Goal: Transaction & Acquisition: Purchase product/service

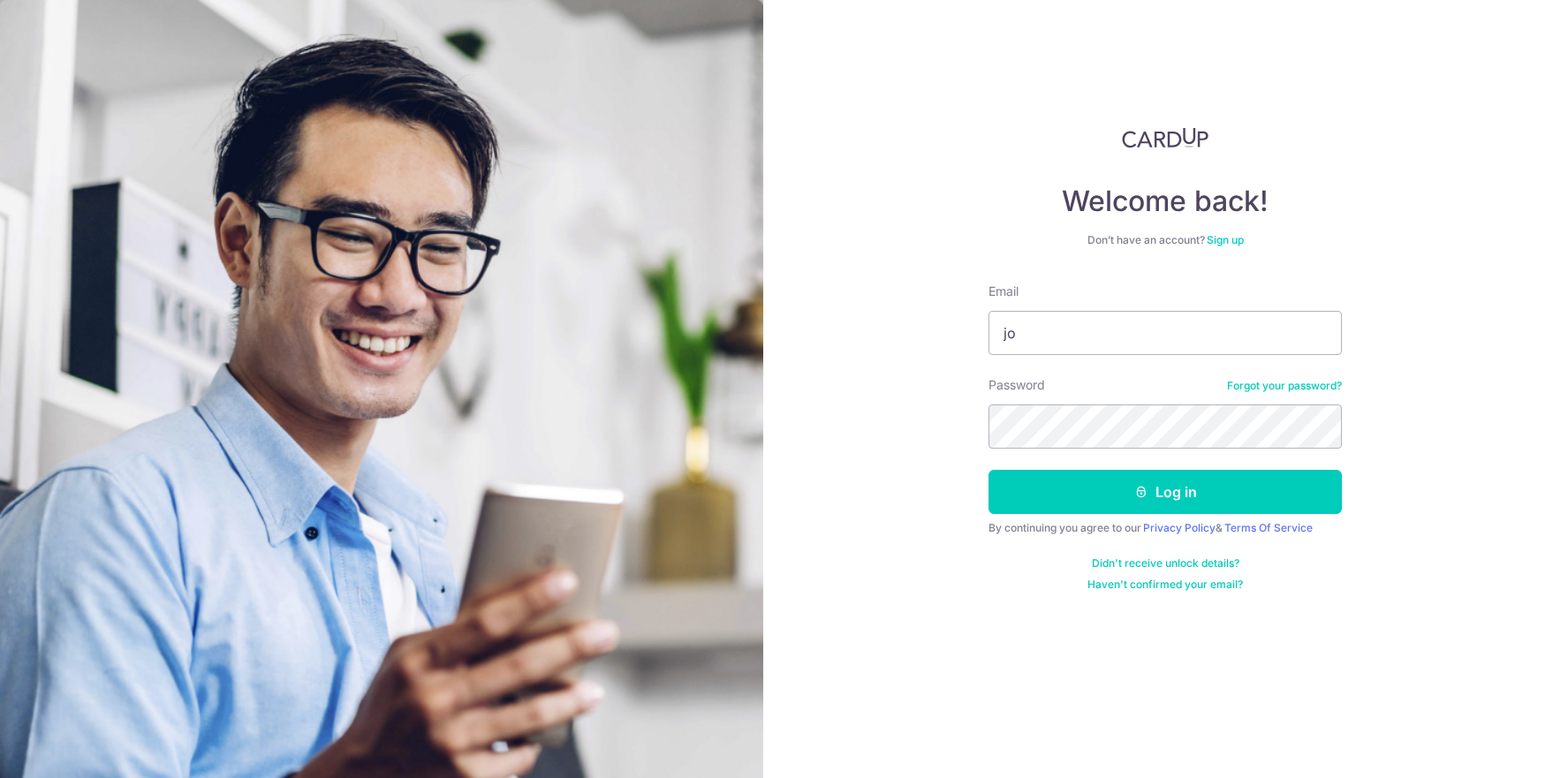
type input "j"
type input "P"
type input "[EMAIL_ADDRESS][DOMAIN_NAME]"
click at [1117, 340] on input "[EMAIL_ADDRESS][DOMAIN_NAME]" at bounding box center [1164, 333] width 353 height 44
drag, startPoint x: 1166, startPoint y: 335, endPoint x: 995, endPoint y: 331, distance: 171.0
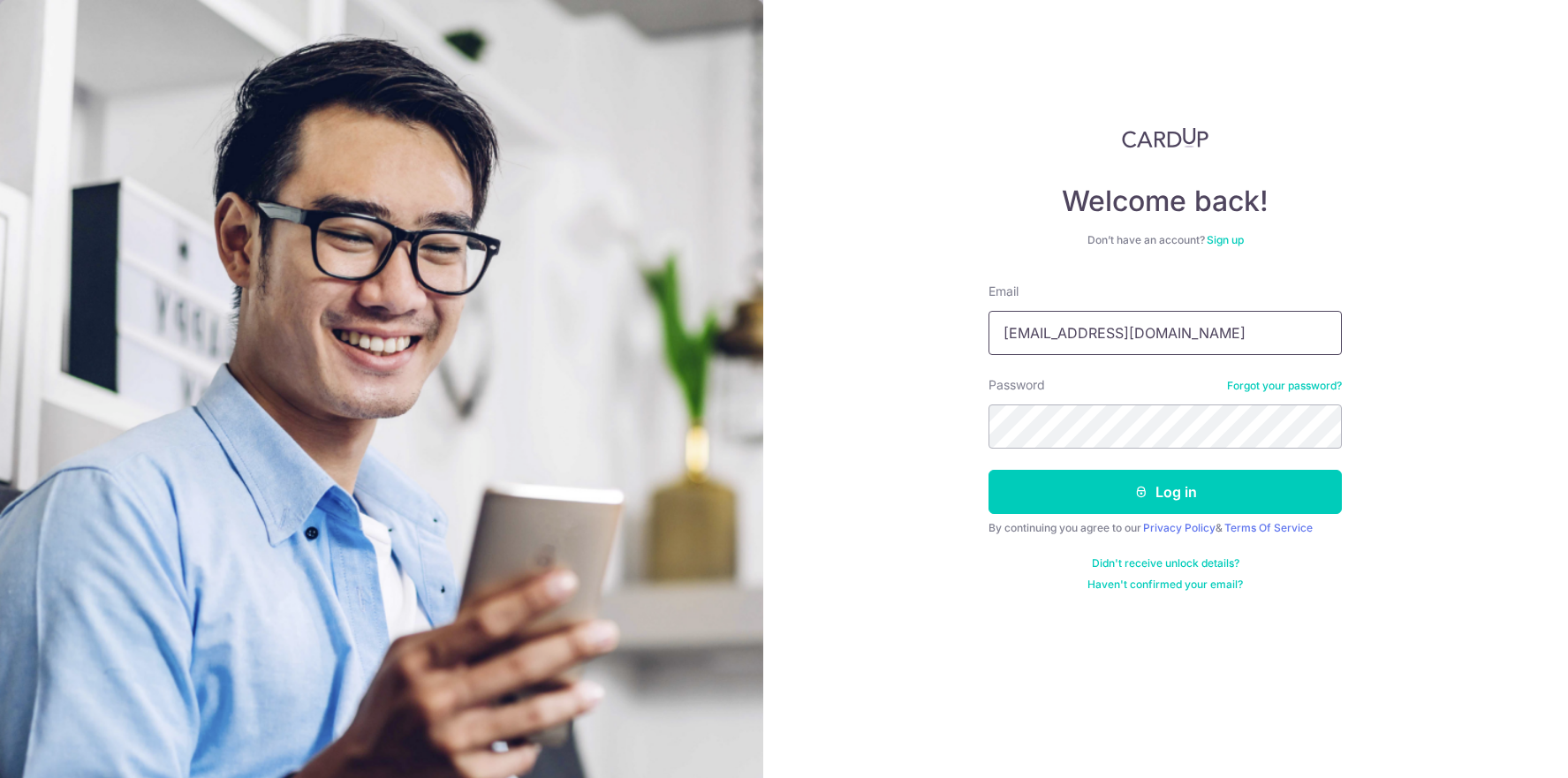
click at [995, 331] on input "[EMAIL_ADDRESS][DOMAIN_NAME]" at bounding box center [1164, 333] width 353 height 44
type input "[EMAIL_ADDRESS][DOMAIN_NAME]"
click at [894, 439] on div "Welcome back! Don’t have an account? Sign up Email ptlgsg@gmail.com Password Fo…" at bounding box center [1165, 389] width 805 height 778
click at [1151, 485] on button "Log in" at bounding box center [1164, 492] width 353 height 44
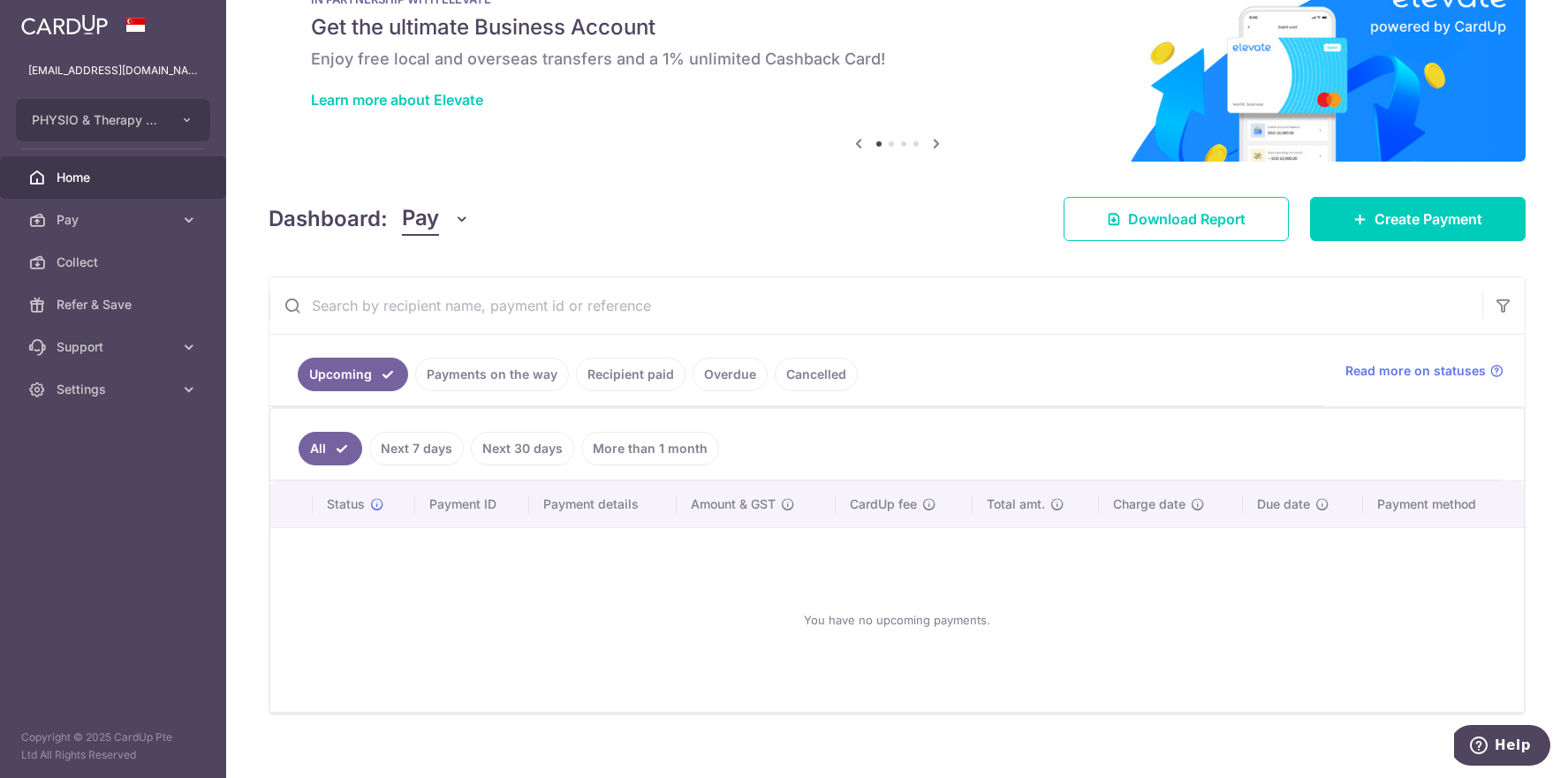
scroll to position [69, 0]
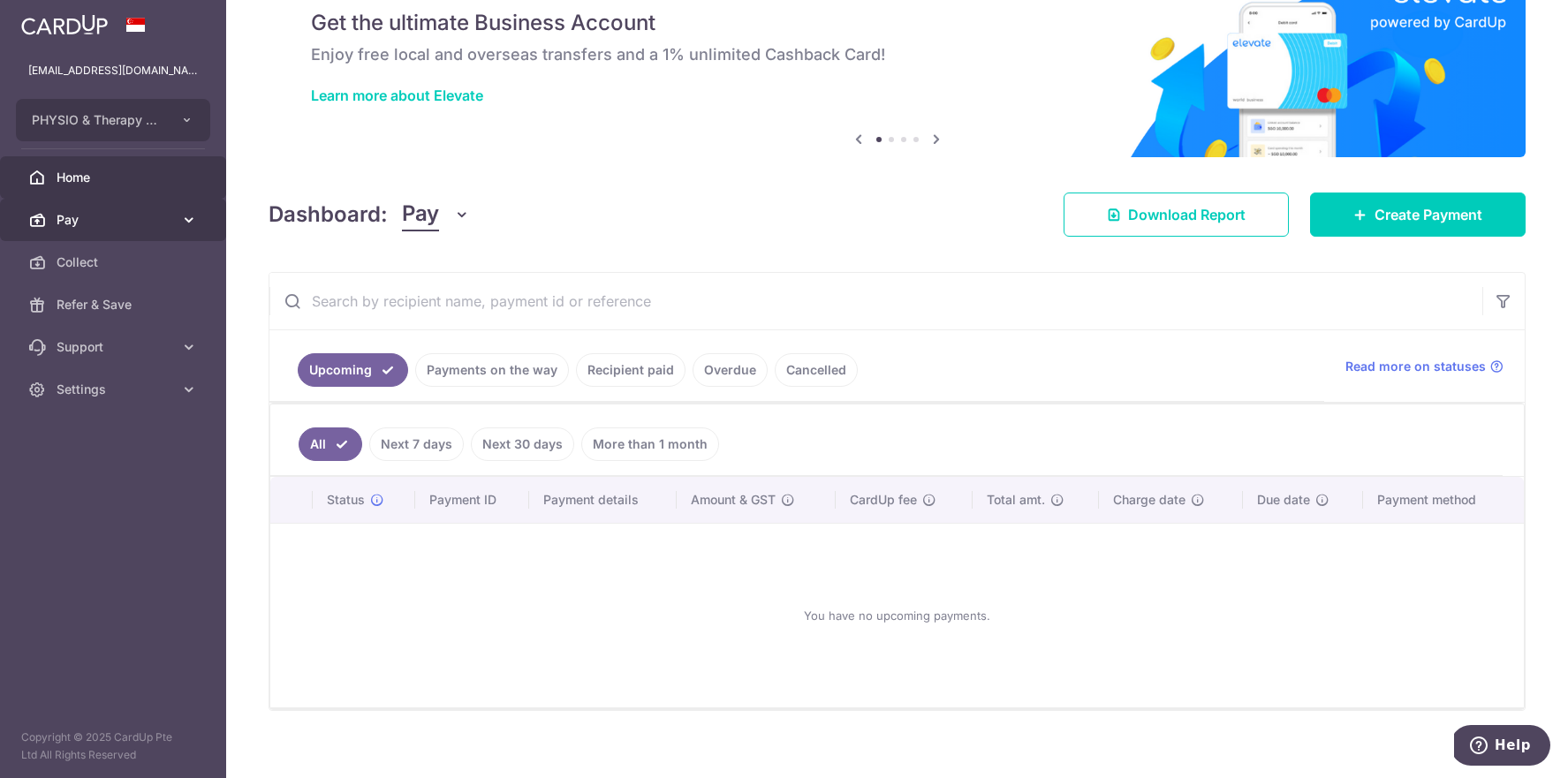
click at [179, 225] on link "Pay" at bounding box center [113, 220] width 227 height 42
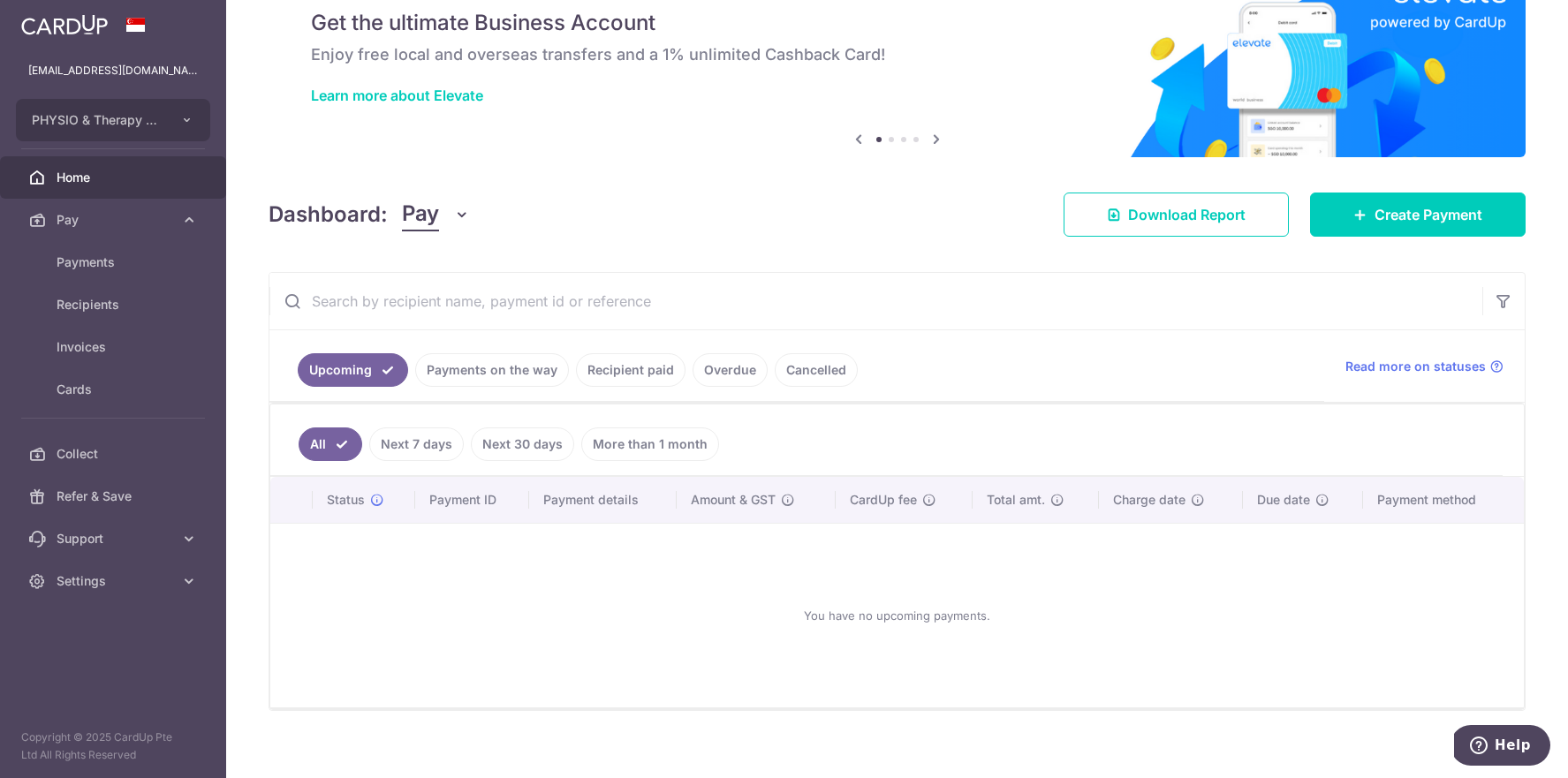
click at [779, 170] on div "× Pause Schedule Pause all future payments in this series Pause just this one p…" at bounding box center [897, 389] width 1341 height 778
click at [1460, 217] on span "Create Payment" at bounding box center [1428, 215] width 108 height 21
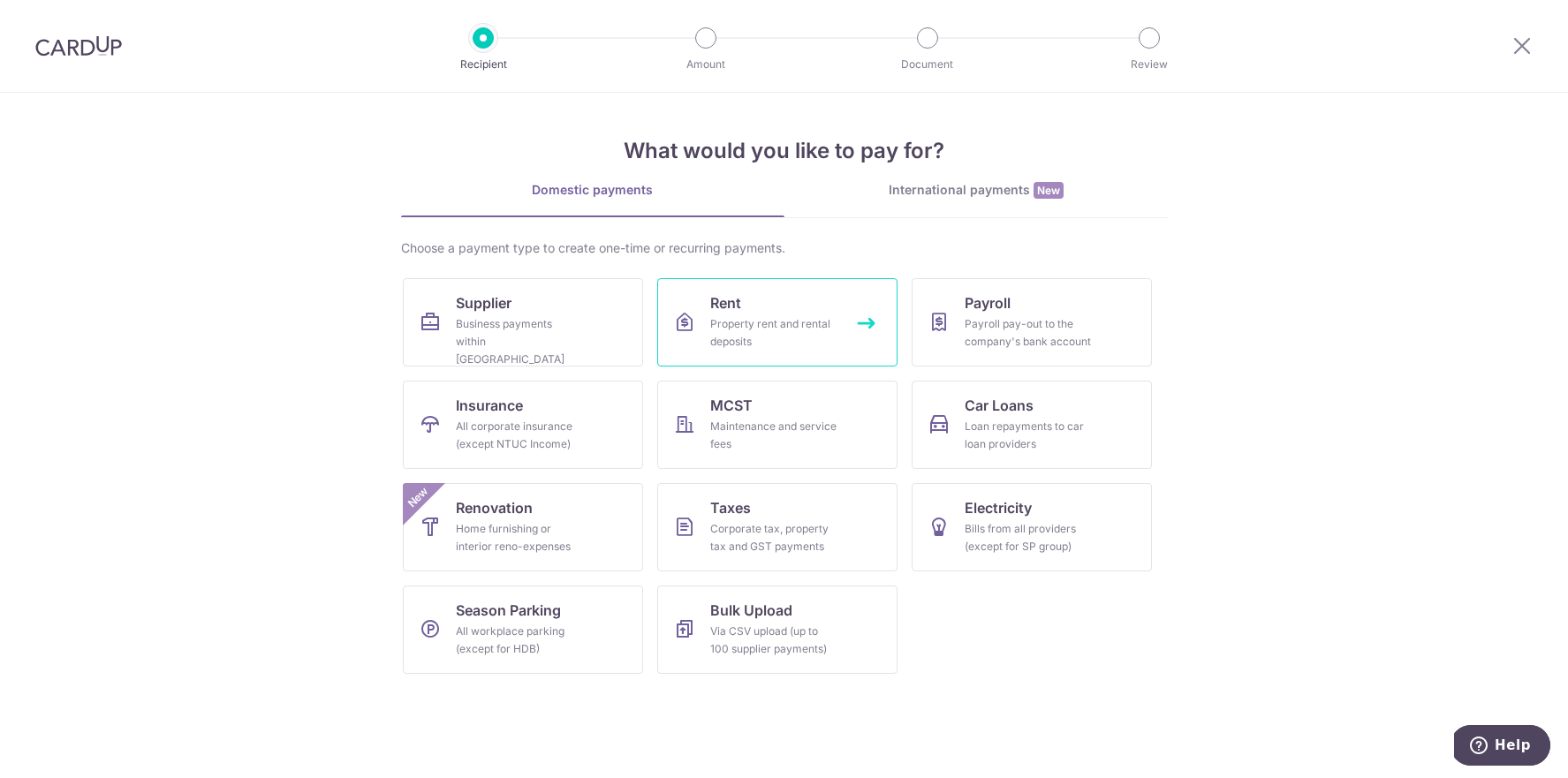
click at [753, 335] on div "Property rent and rental deposits" at bounding box center [774, 333] width 127 height 35
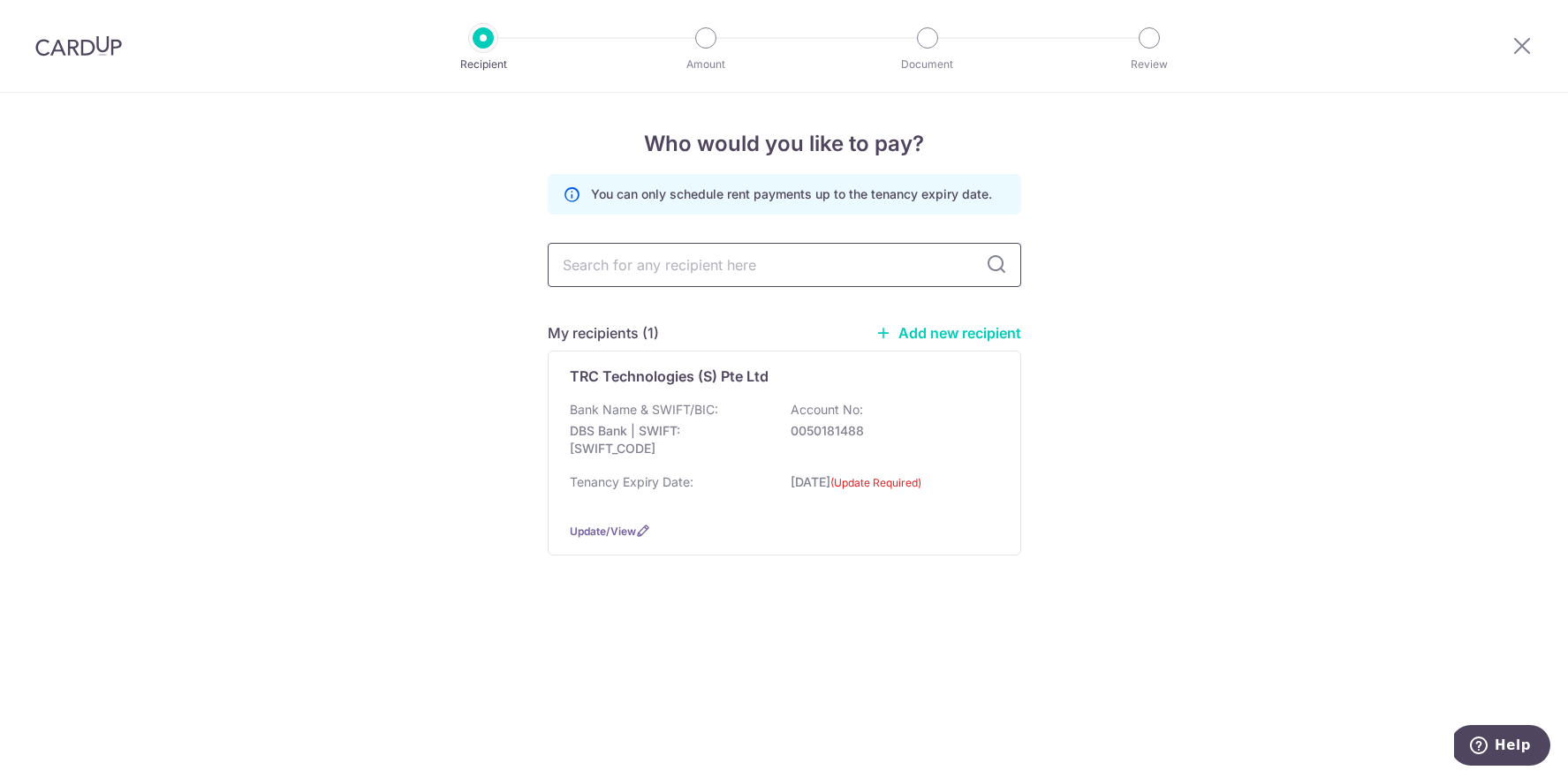
click at [737, 270] on input "text" at bounding box center [784, 266] width 473 height 44
click at [730, 264] on input "text" at bounding box center [784, 266] width 473 height 44
type input "Or"
type input "Oc"
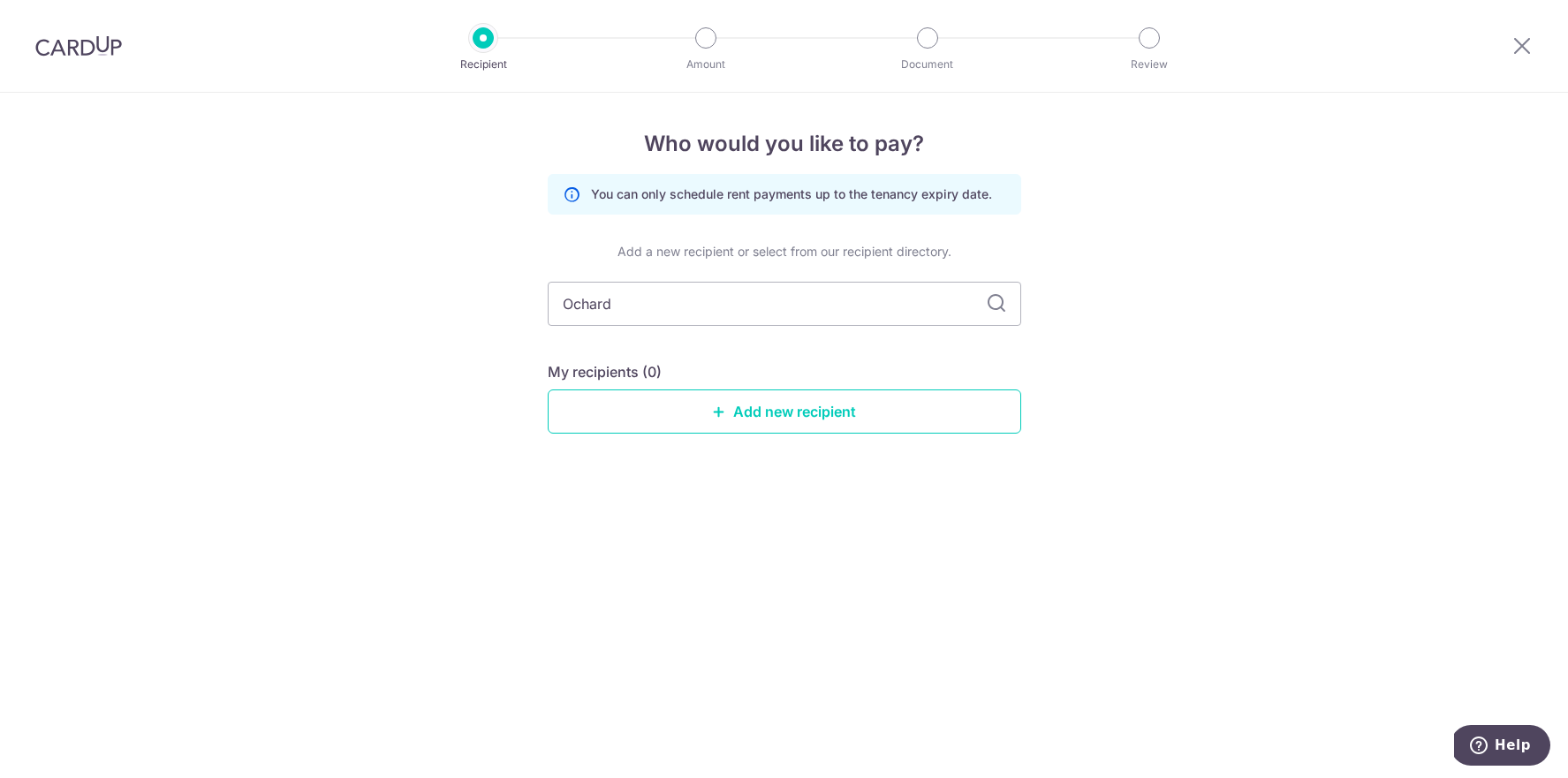
type input "Ochard"
type input "Orchard C"
type input "Orchard entre"
type input "Orchard Centre H"
type input "Orchard Centre oli"
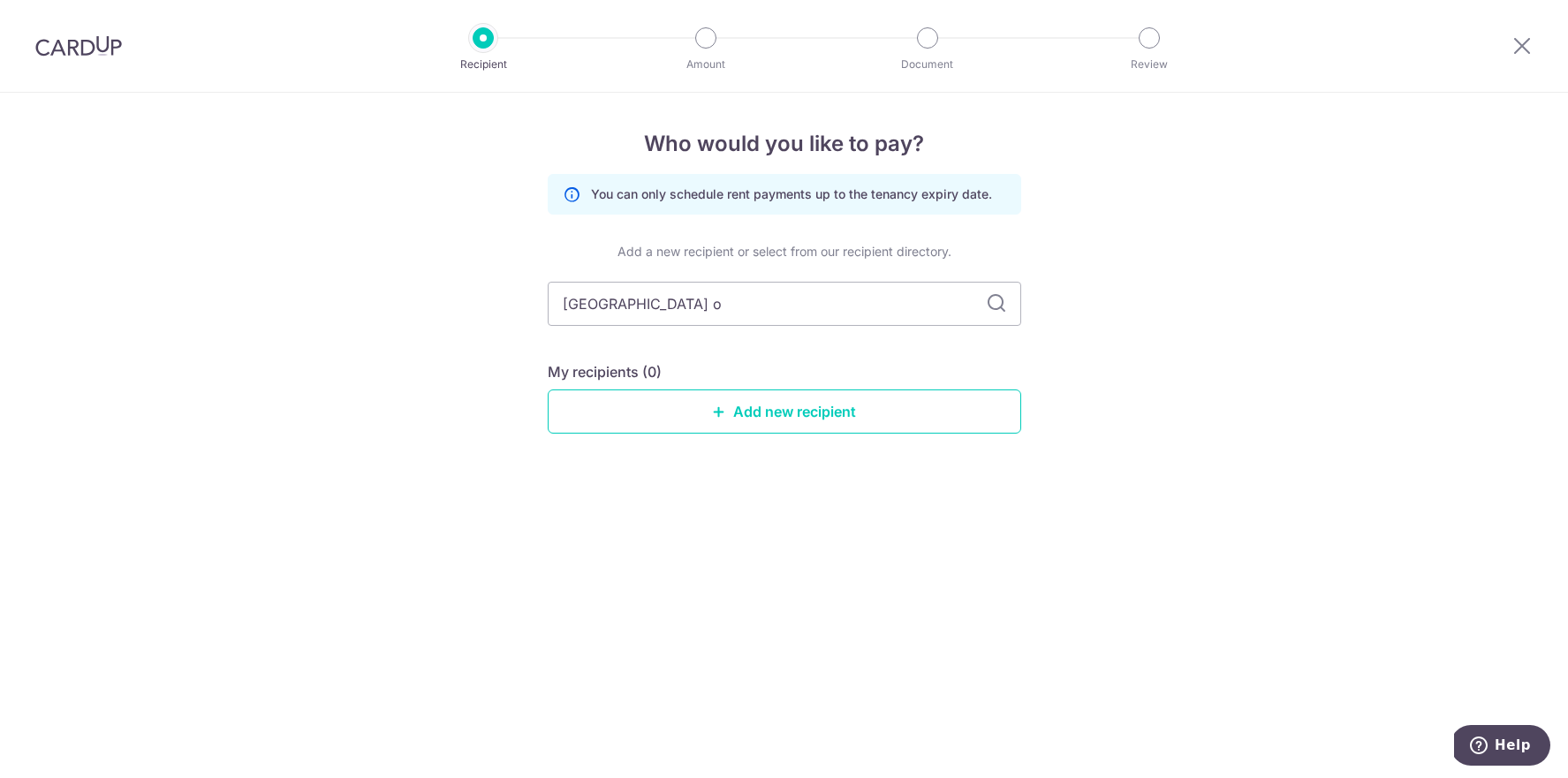
type input "Orchard Centre"
type input "Orchard Centre Holdings"
type input "Orchard Centre Holdings (Private"
type input "Orchard Centre Holdings (Private)"
type input "Orchard Centre Holdings (Private) Limited"
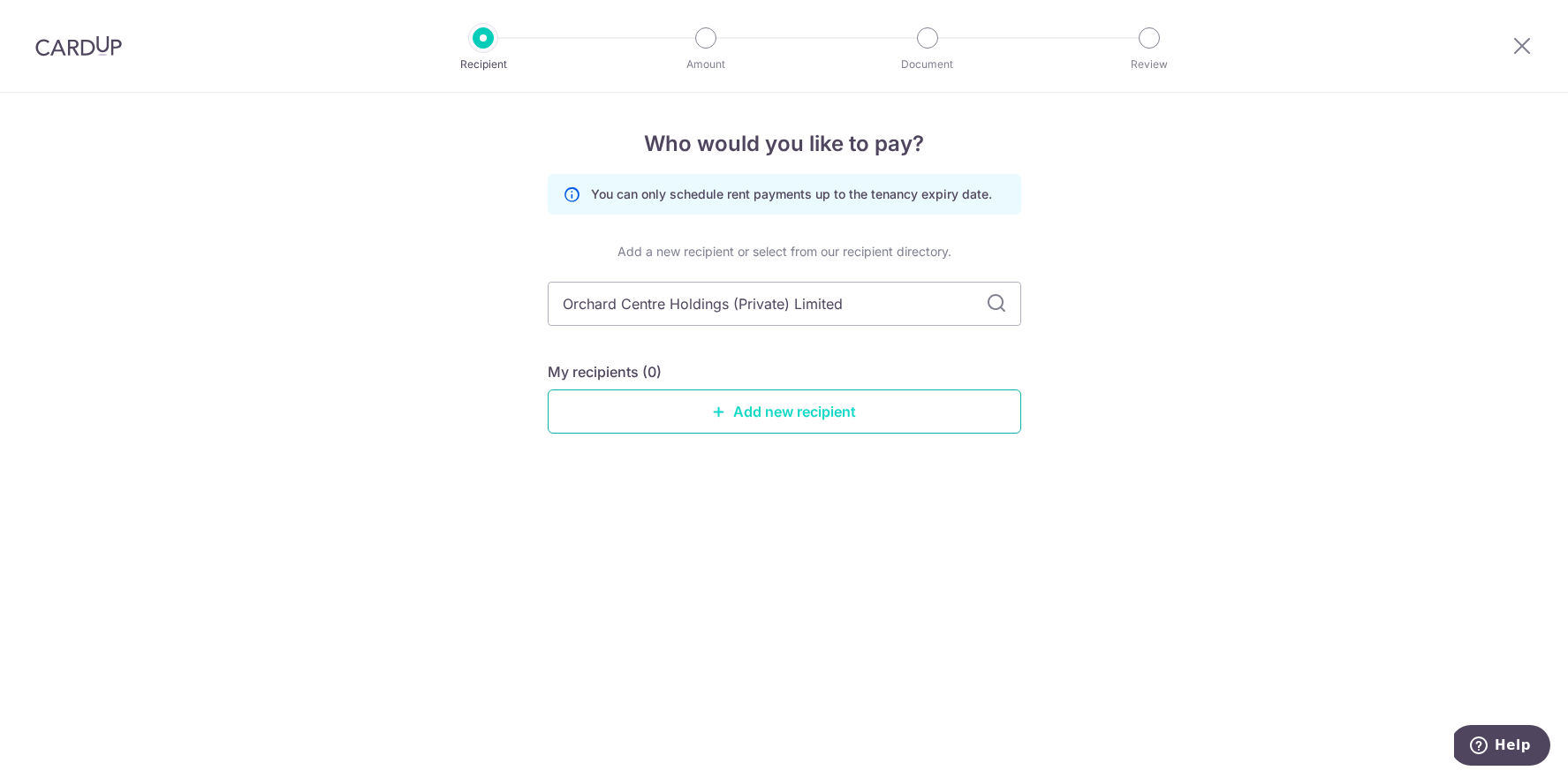
click at [796, 411] on link "Add new recipient" at bounding box center [784, 412] width 473 height 44
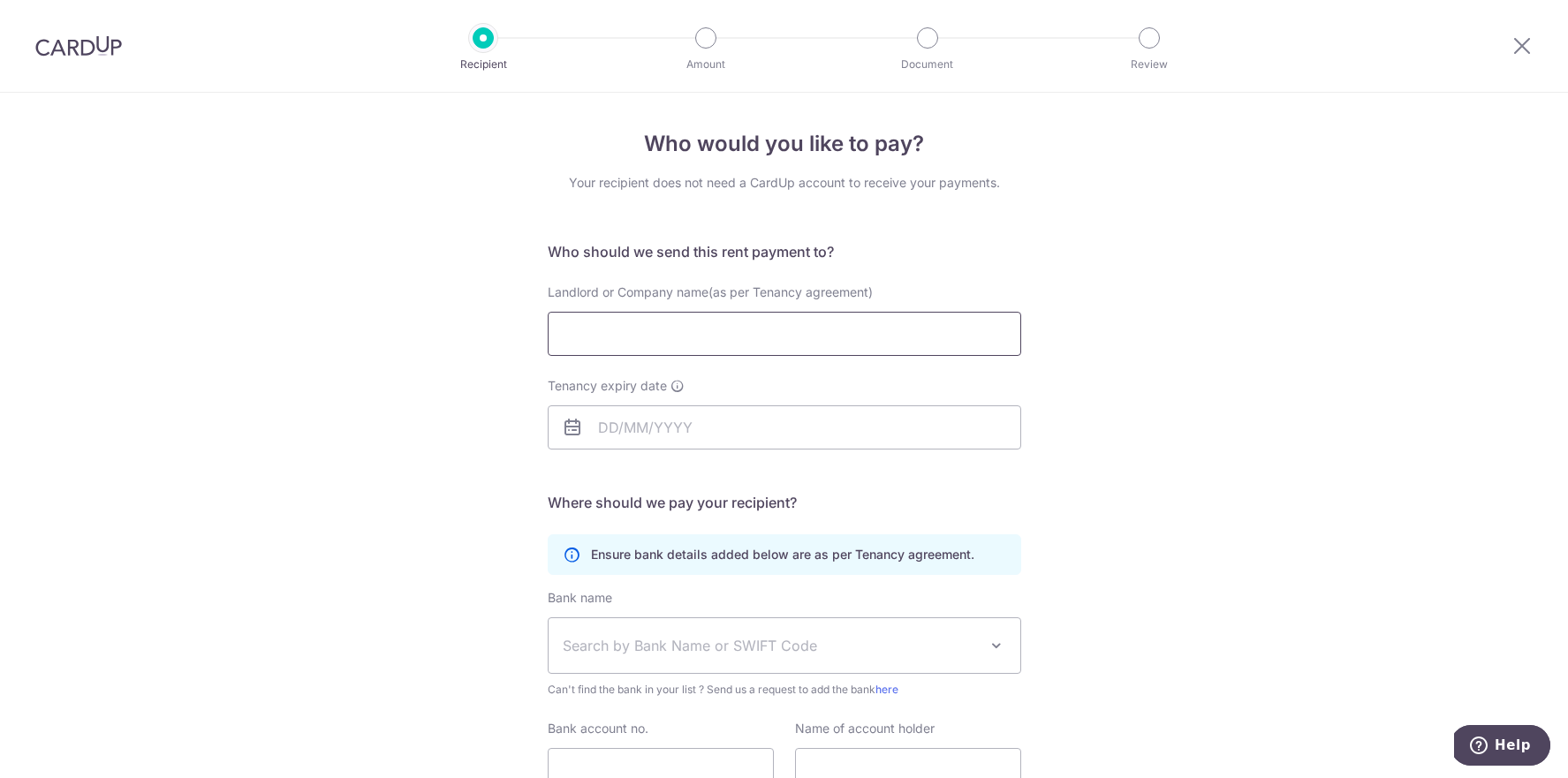
click at [648, 343] on input "Landlord or Company name(as per Tenancy agreement)" at bounding box center [784, 334] width 473 height 44
type input "Orchard Centre Holdings (Private) Limited"
click at [670, 433] on input "Tenancy expiry date" at bounding box center [784, 428] width 473 height 44
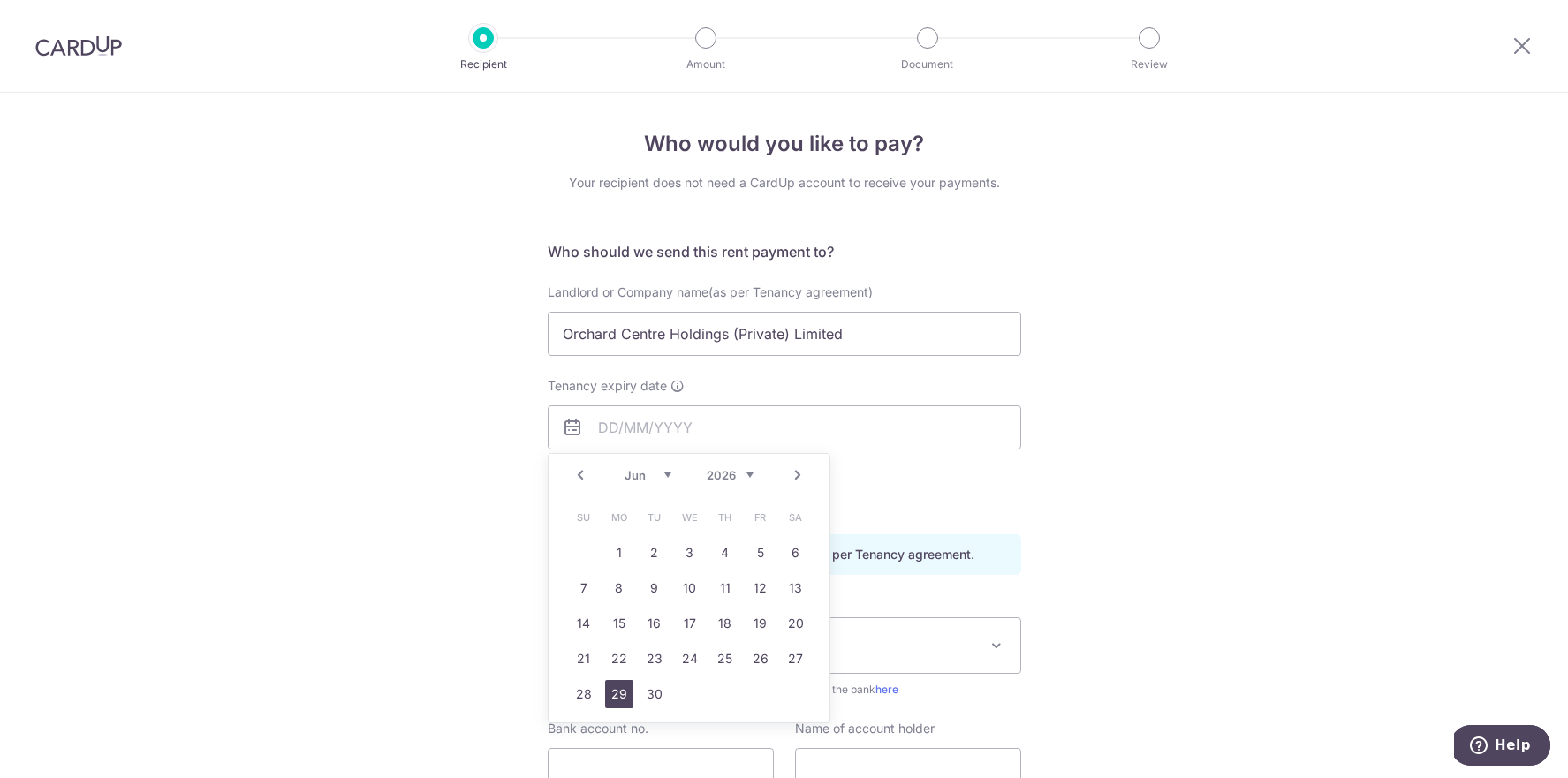
click at [606, 699] on link "29" at bounding box center [619, 695] width 28 height 28
type input "29/06/2026"
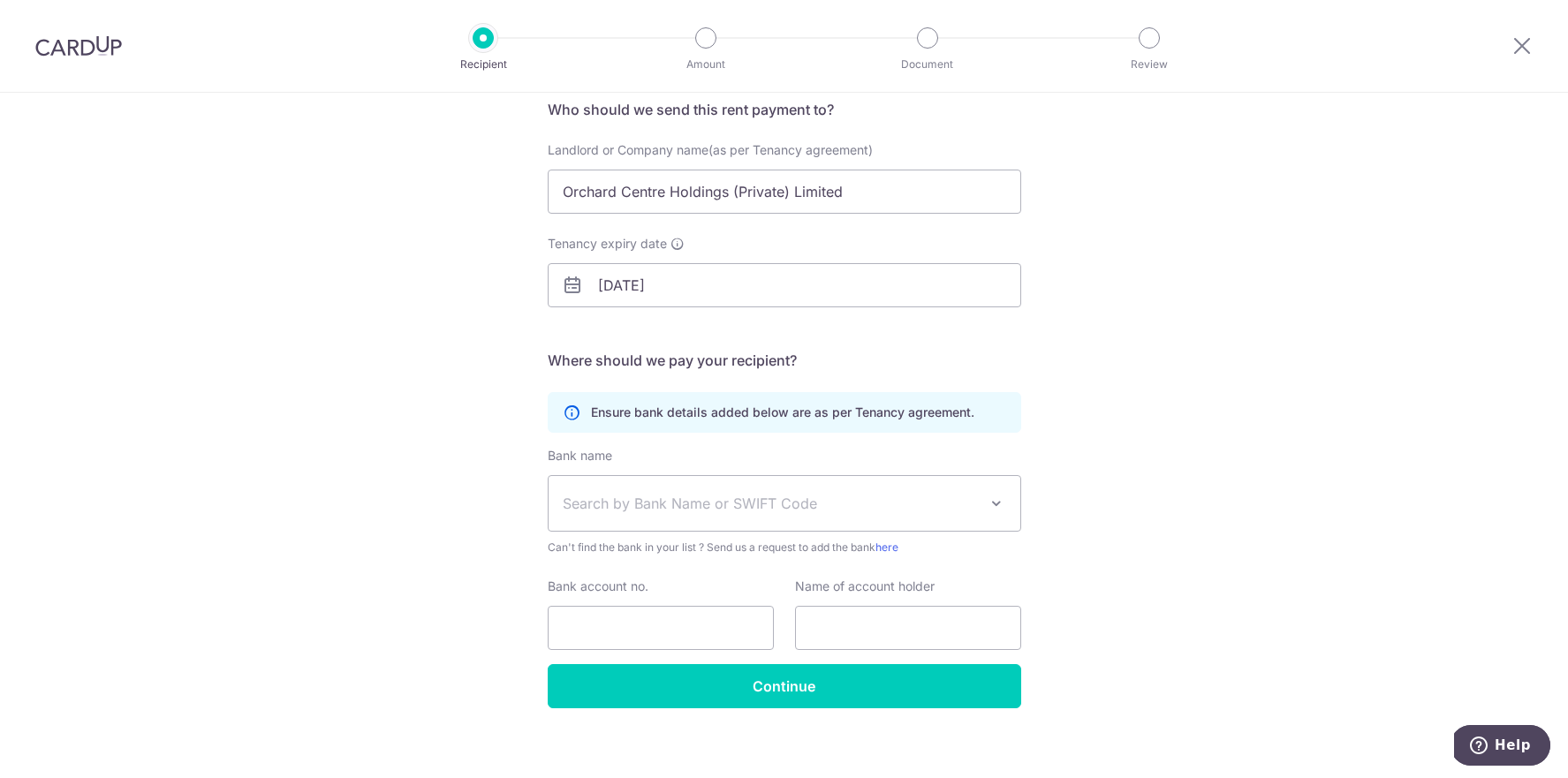
scroll to position [142, 0]
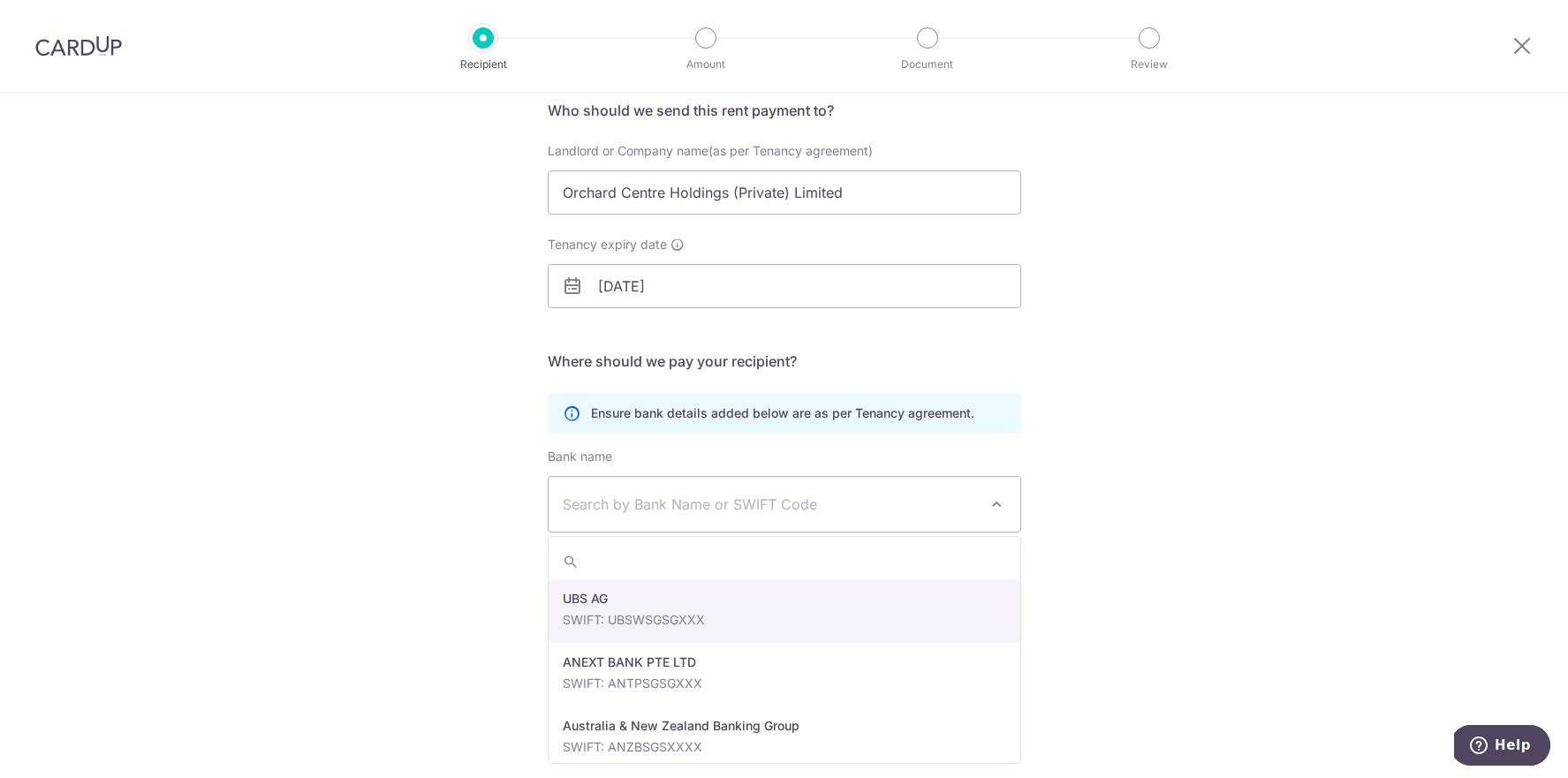
click at [594, 507] on span "Search by Bank Name or SWIFT Code" at bounding box center [770, 505] width 415 height 21
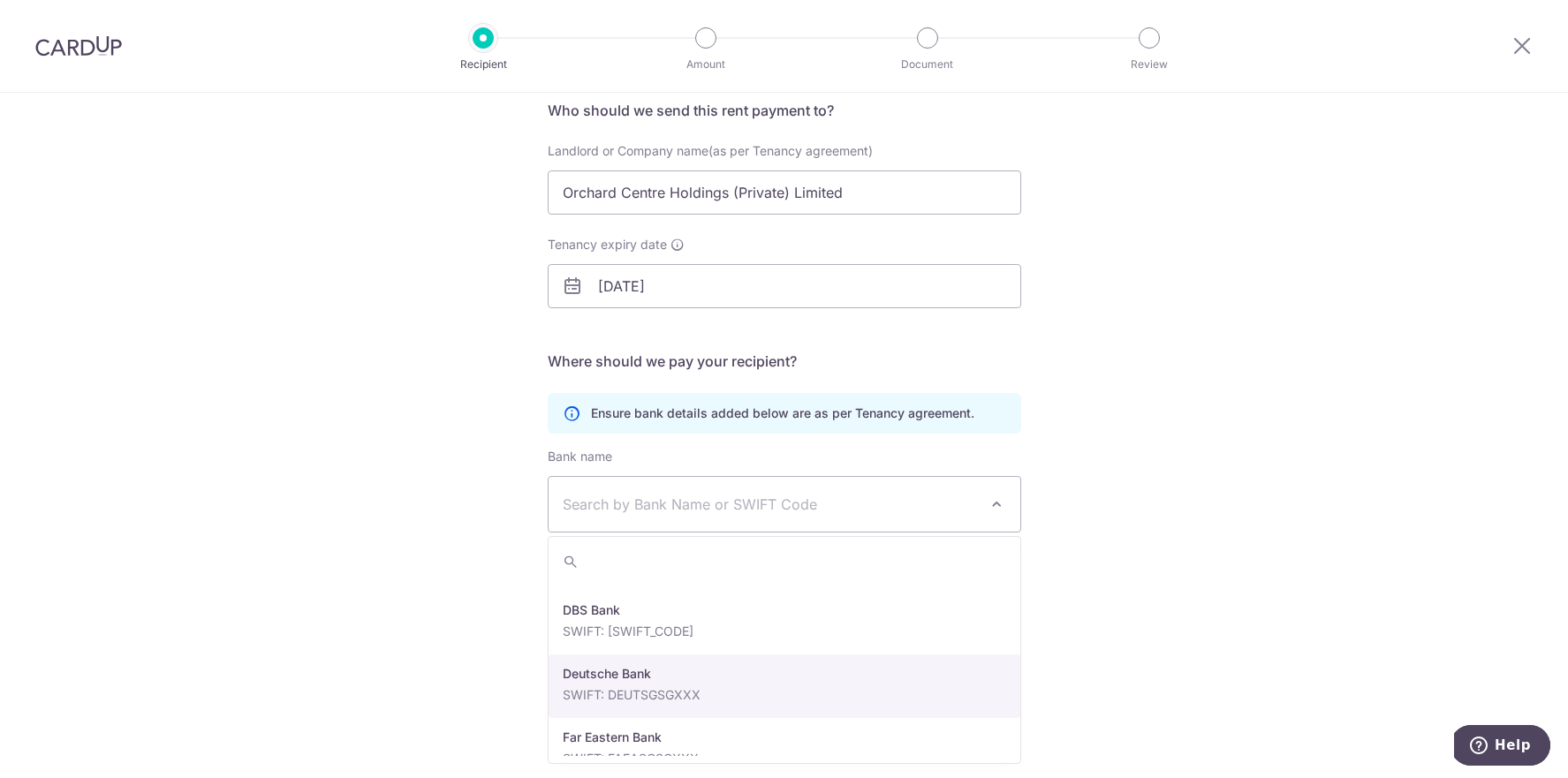
scroll to position [1379, 0]
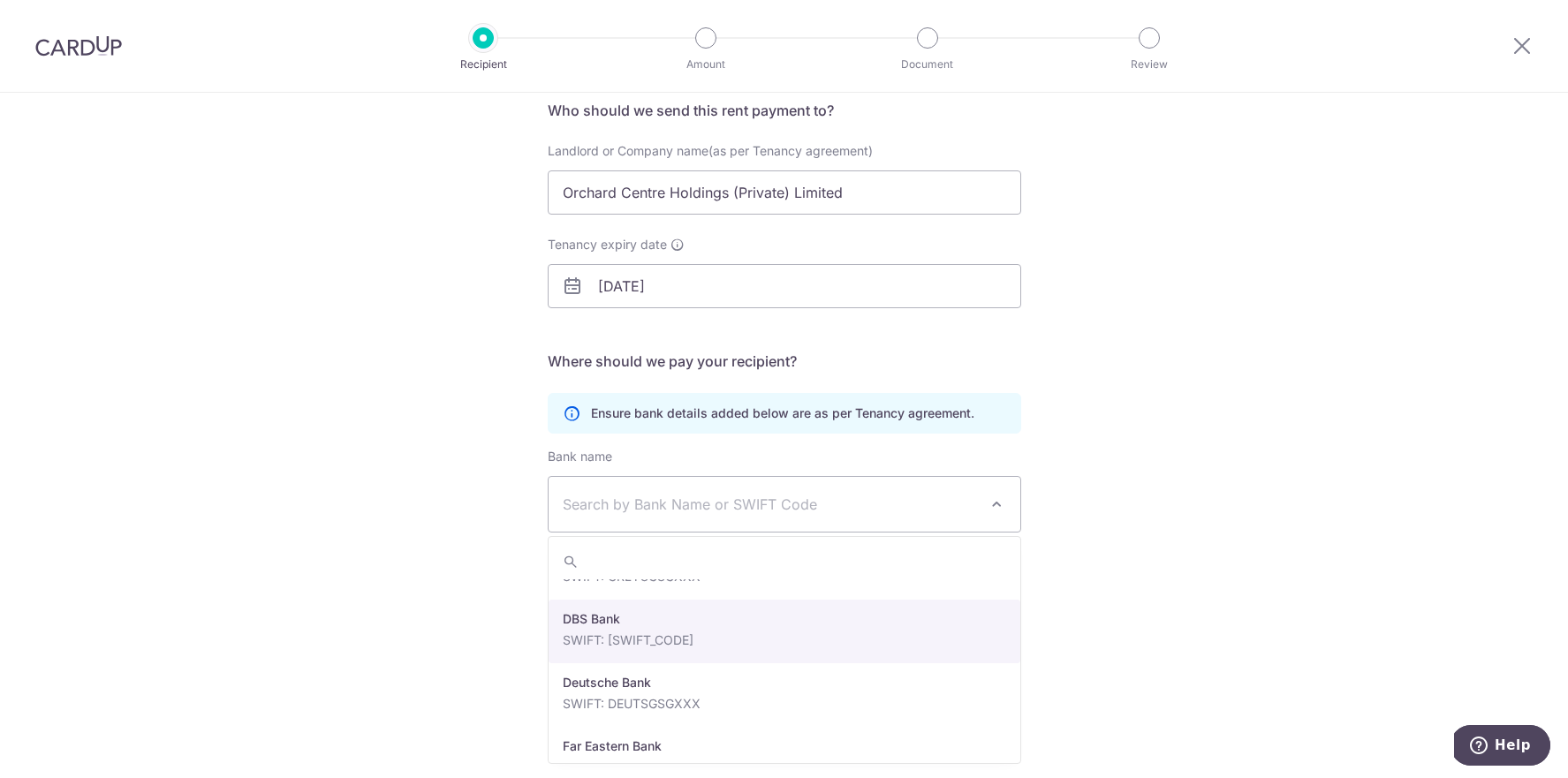
select select "6"
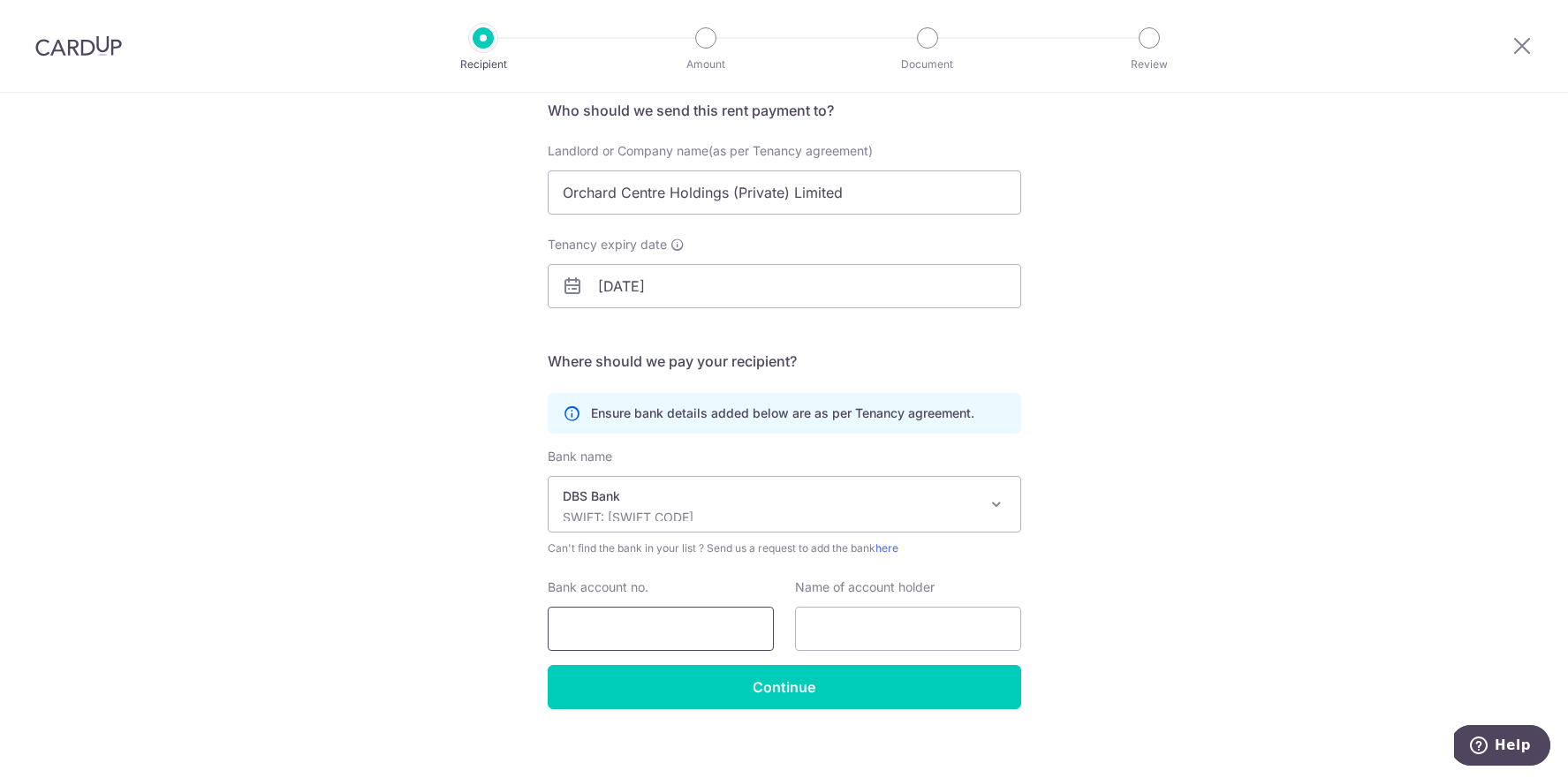
click at [593, 634] on input "Bank account no." at bounding box center [661, 629] width 227 height 44
type input "0039341547"
click at [819, 628] on input "text" at bounding box center [908, 629] width 227 height 44
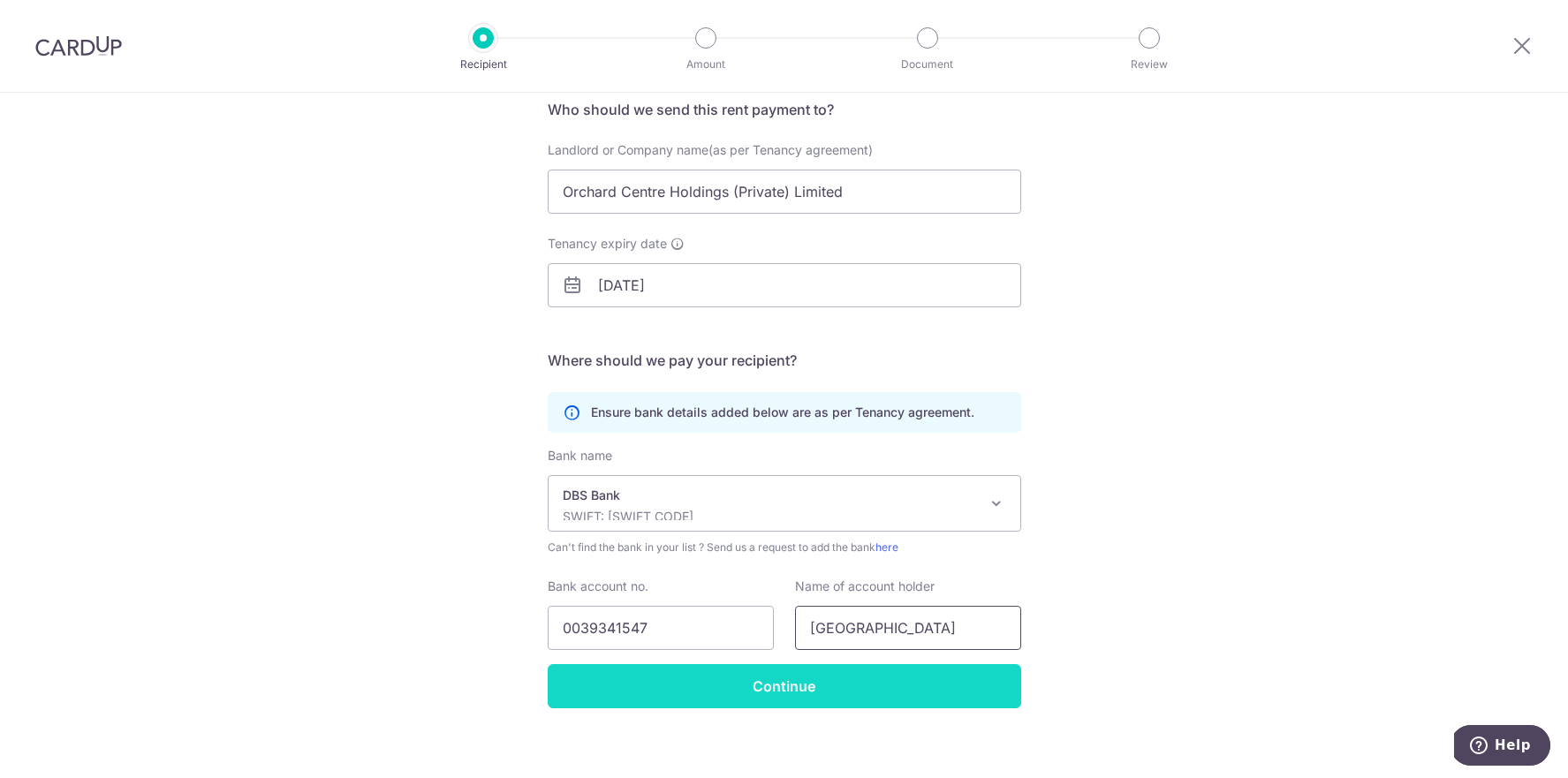
type input "Orchard Centre"
click at [781, 690] on input "Continue" at bounding box center [784, 687] width 473 height 44
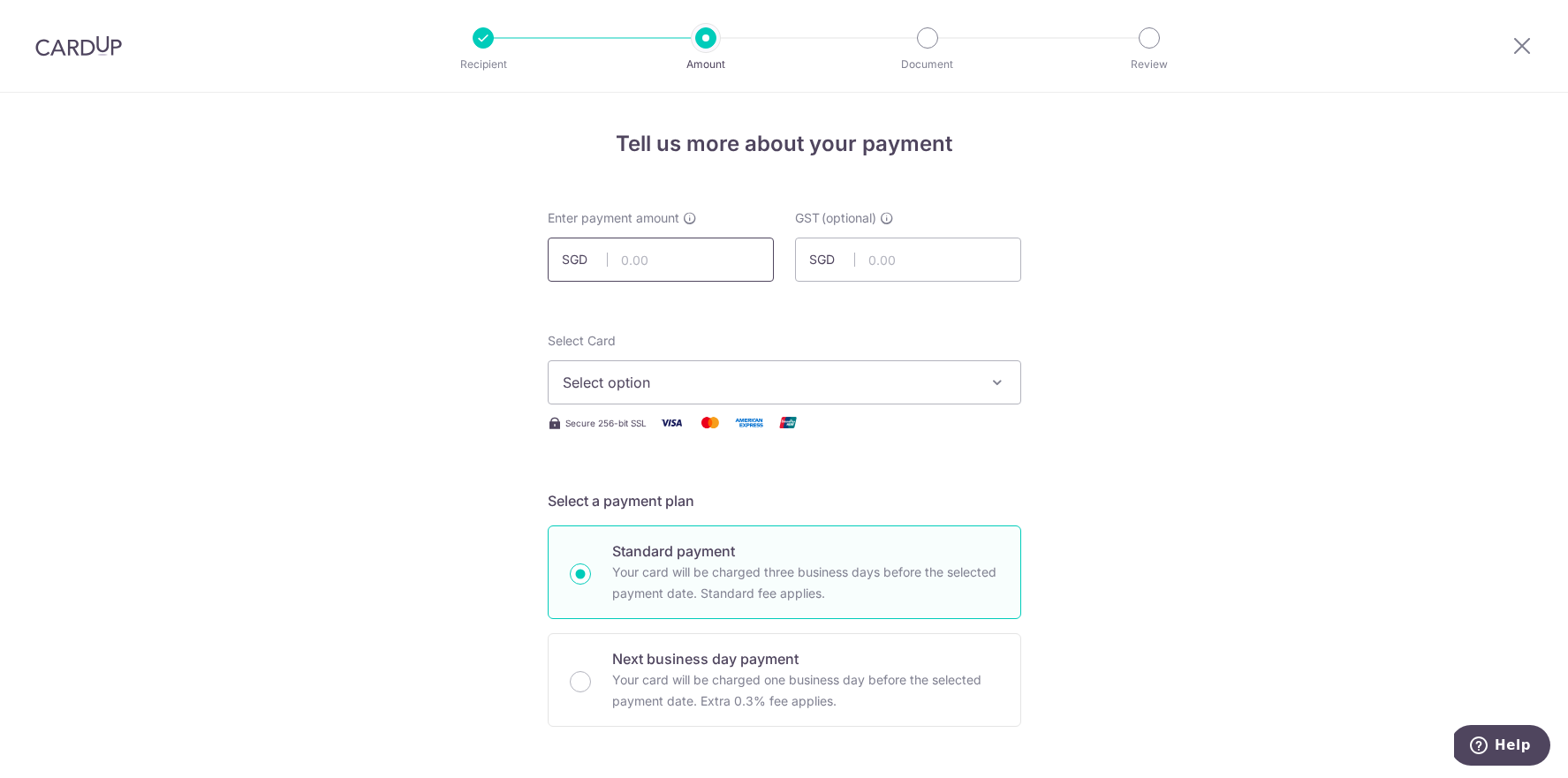
click at [655, 256] on input "text" at bounding box center [661, 260] width 227 height 44
type input "2,956.08"
click at [885, 250] on input "text" at bounding box center [908, 260] width 227 height 44
type input "0.00"
click at [748, 381] on span "Select option" at bounding box center [768, 382] width 411 height 21
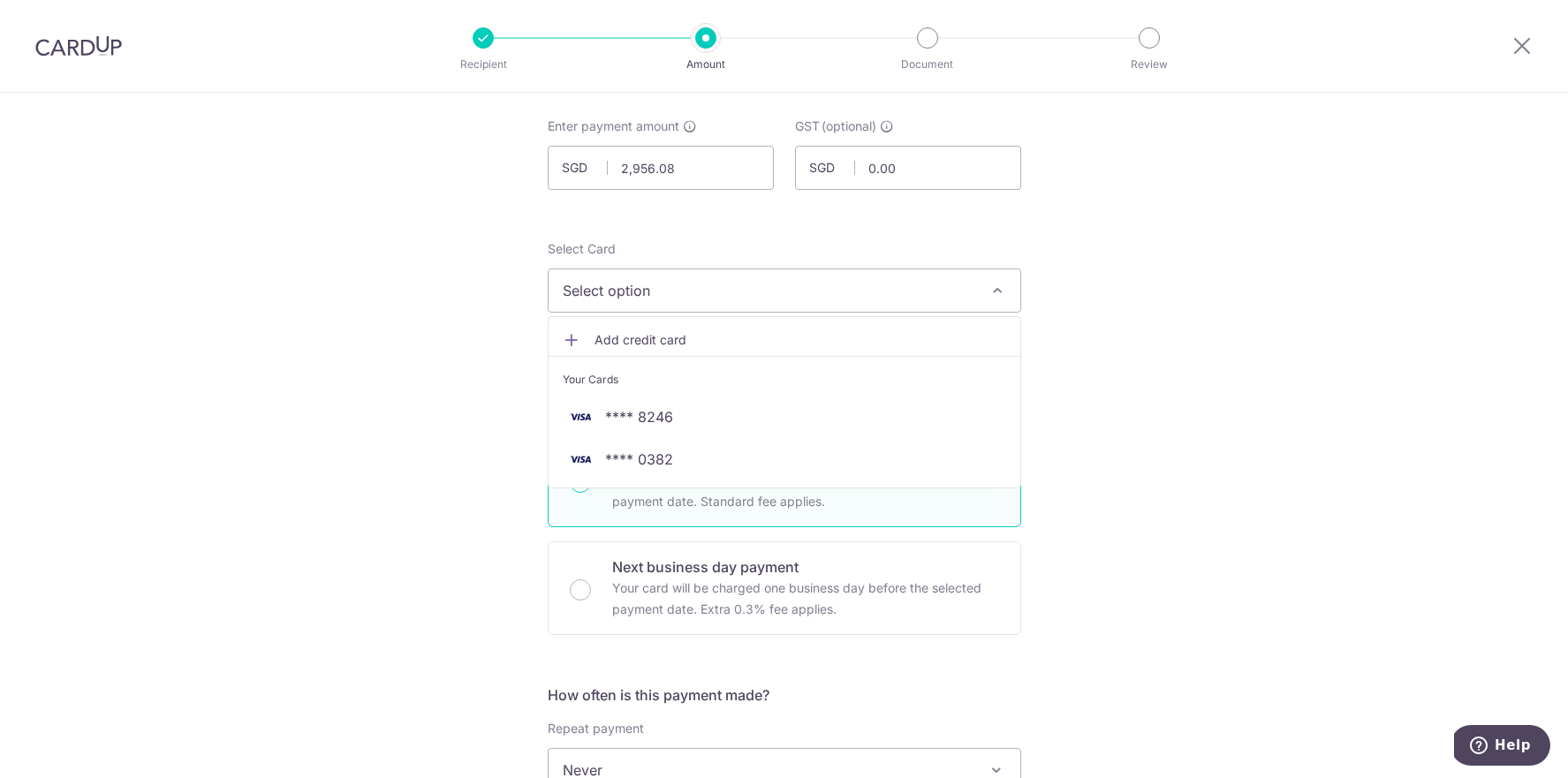
scroll to position [93, 0]
click at [664, 412] on span "**** 8246" at bounding box center [639, 416] width 68 height 21
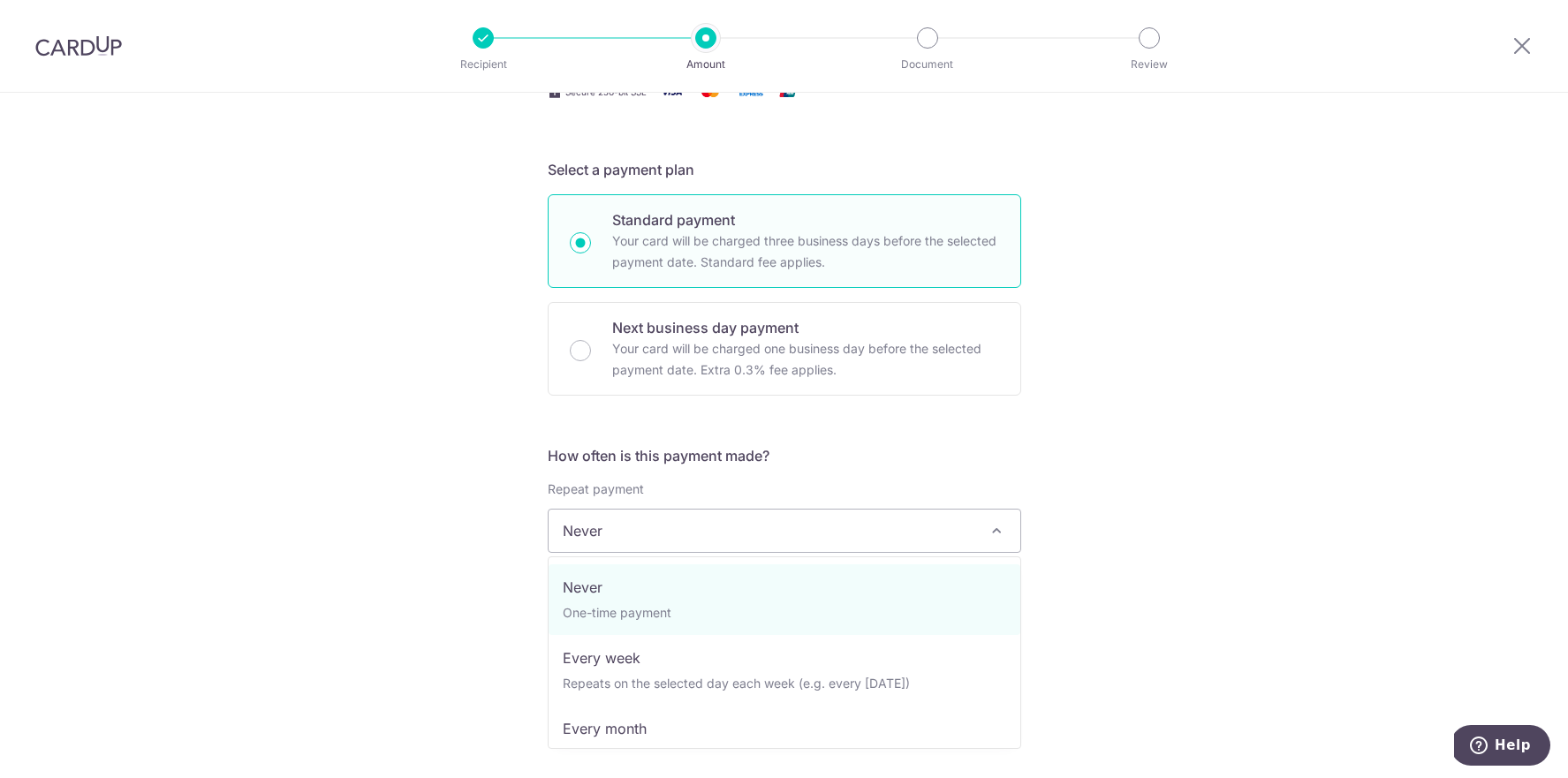
click at [617, 536] on span "Never" at bounding box center [784, 531] width 472 height 42
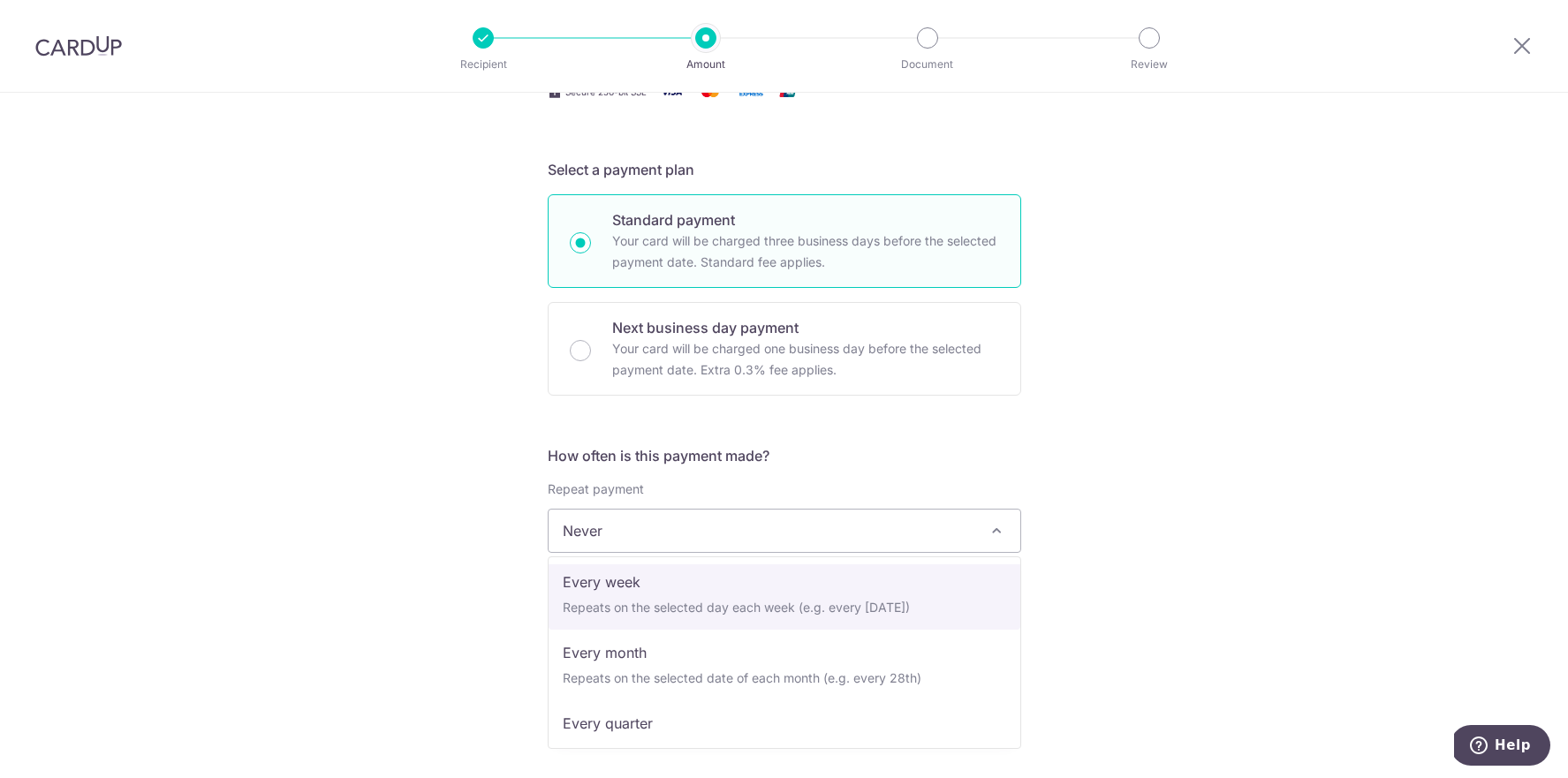
scroll to position [105, 0]
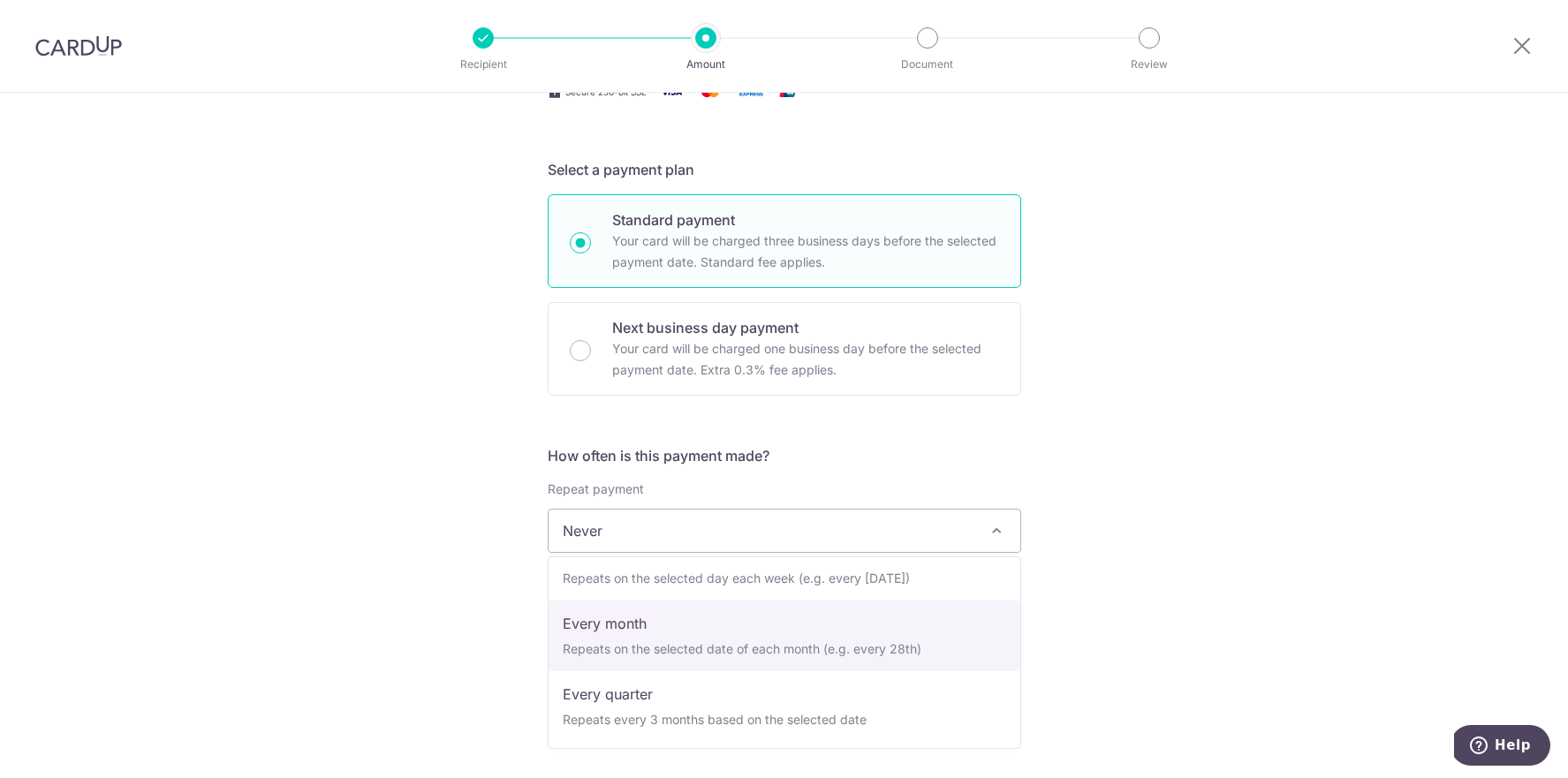
select select "3"
type input "[DATE]"
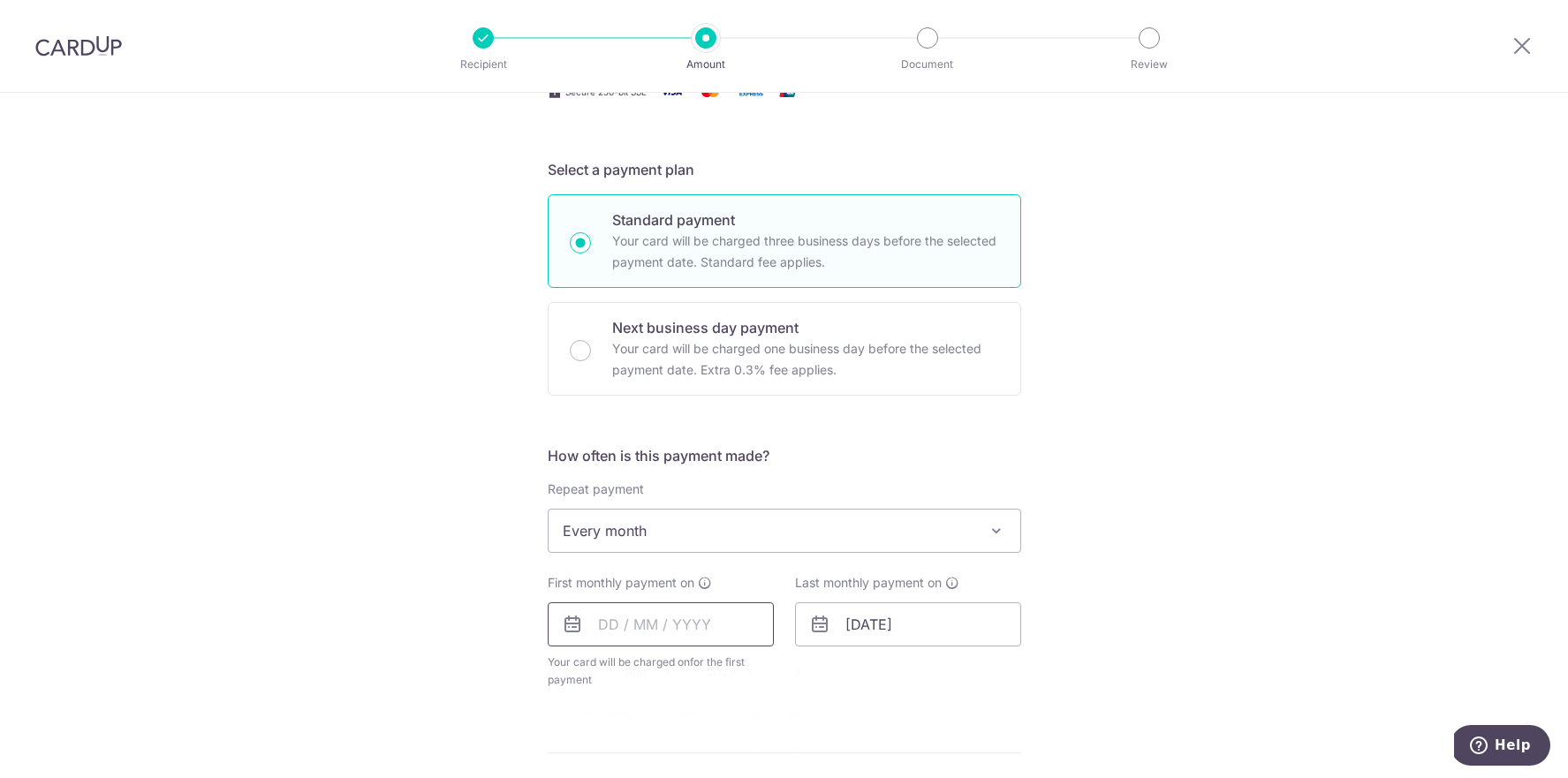
click at [608, 628] on input "text" at bounding box center [661, 625] width 227 height 44
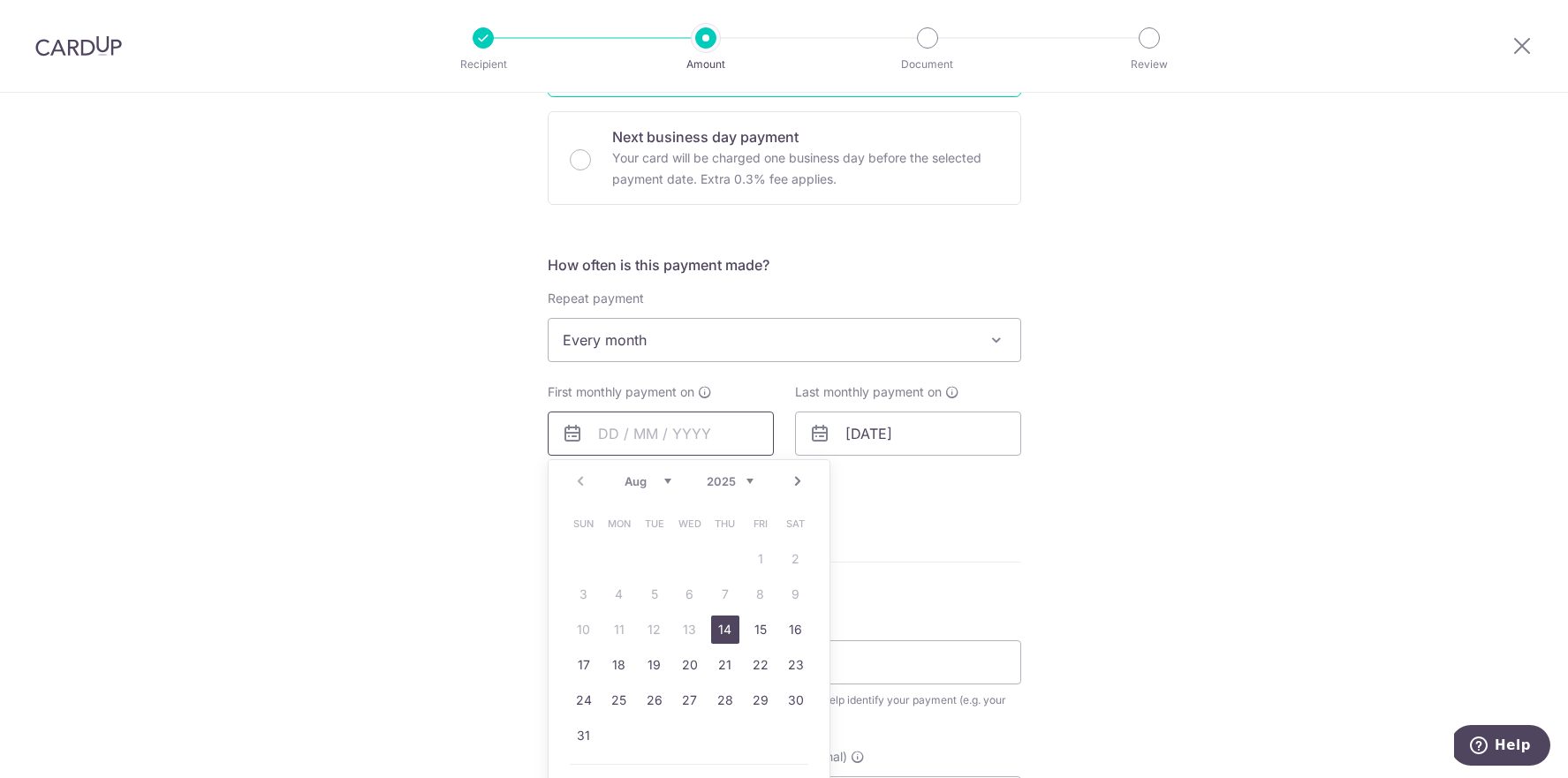
scroll to position [525, 0]
click at [686, 662] on link "20" at bounding box center [690, 663] width 28 height 28
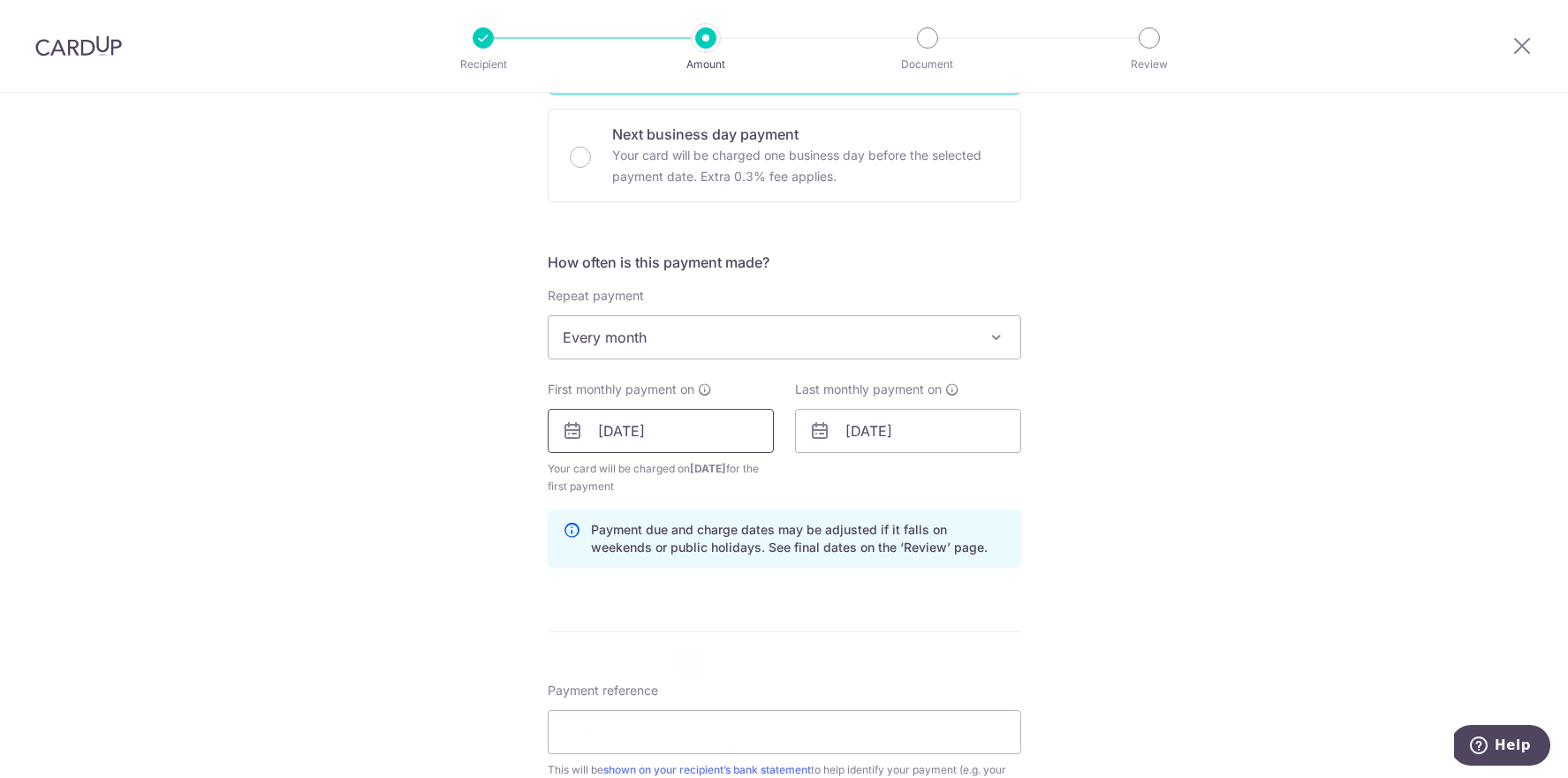
click at [624, 436] on input "20/08/2025" at bounding box center [661, 431] width 227 height 44
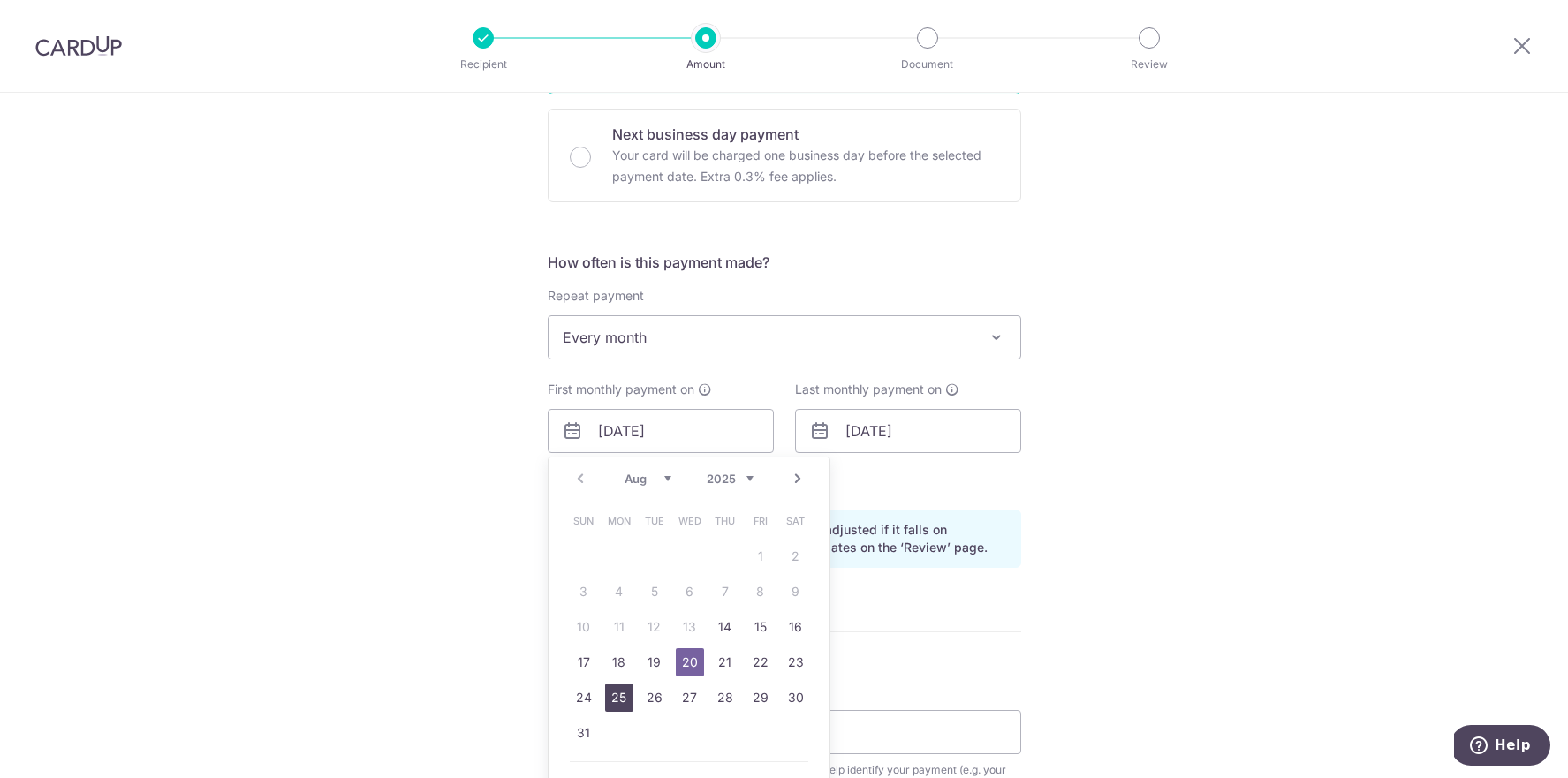
click at [621, 689] on link "25" at bounding box center [619, 698] width 28 height 28
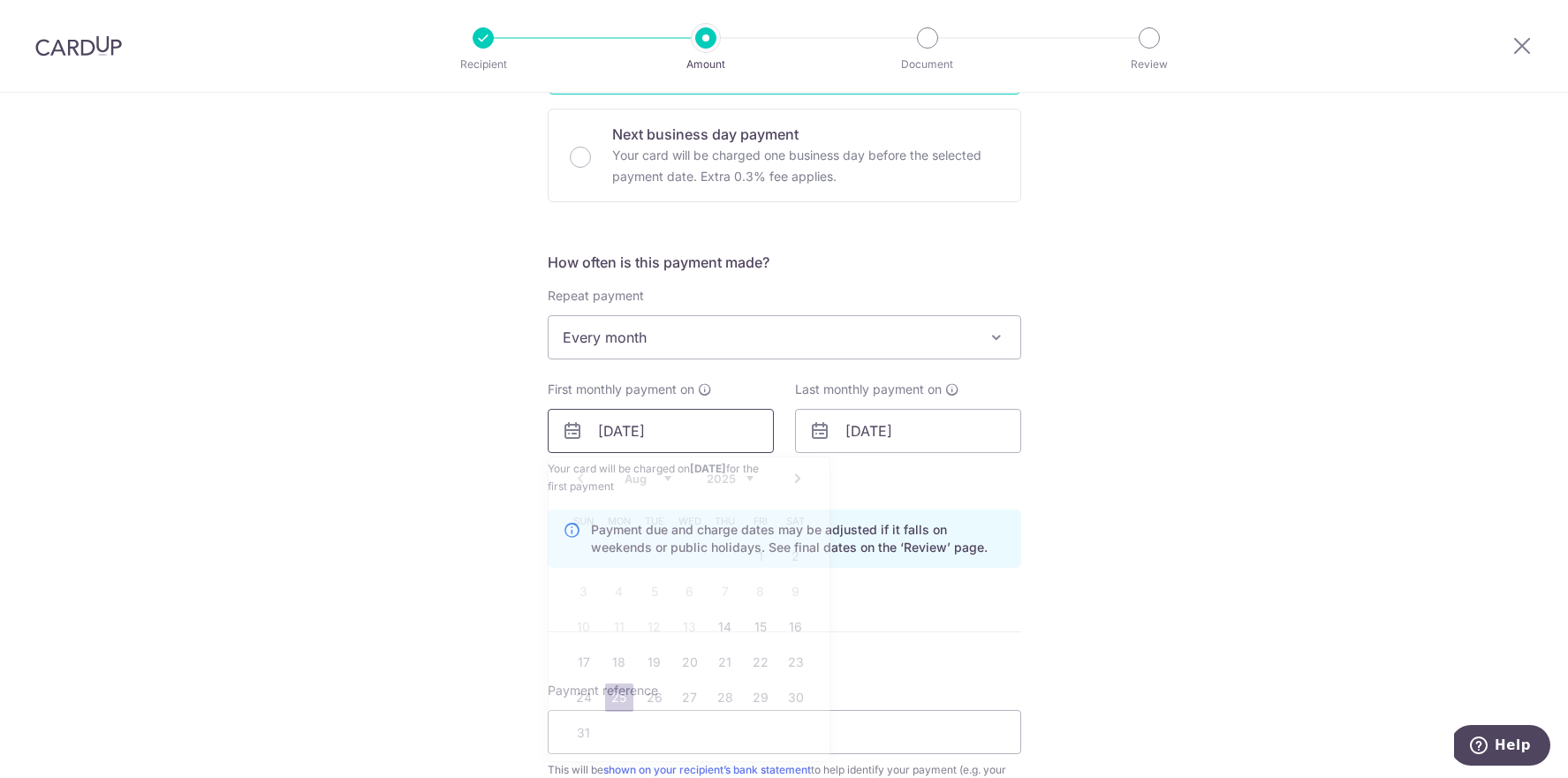
click at [627, 435] on input "25/08/2025" at bounding box center [661, 431] width 227 height 44
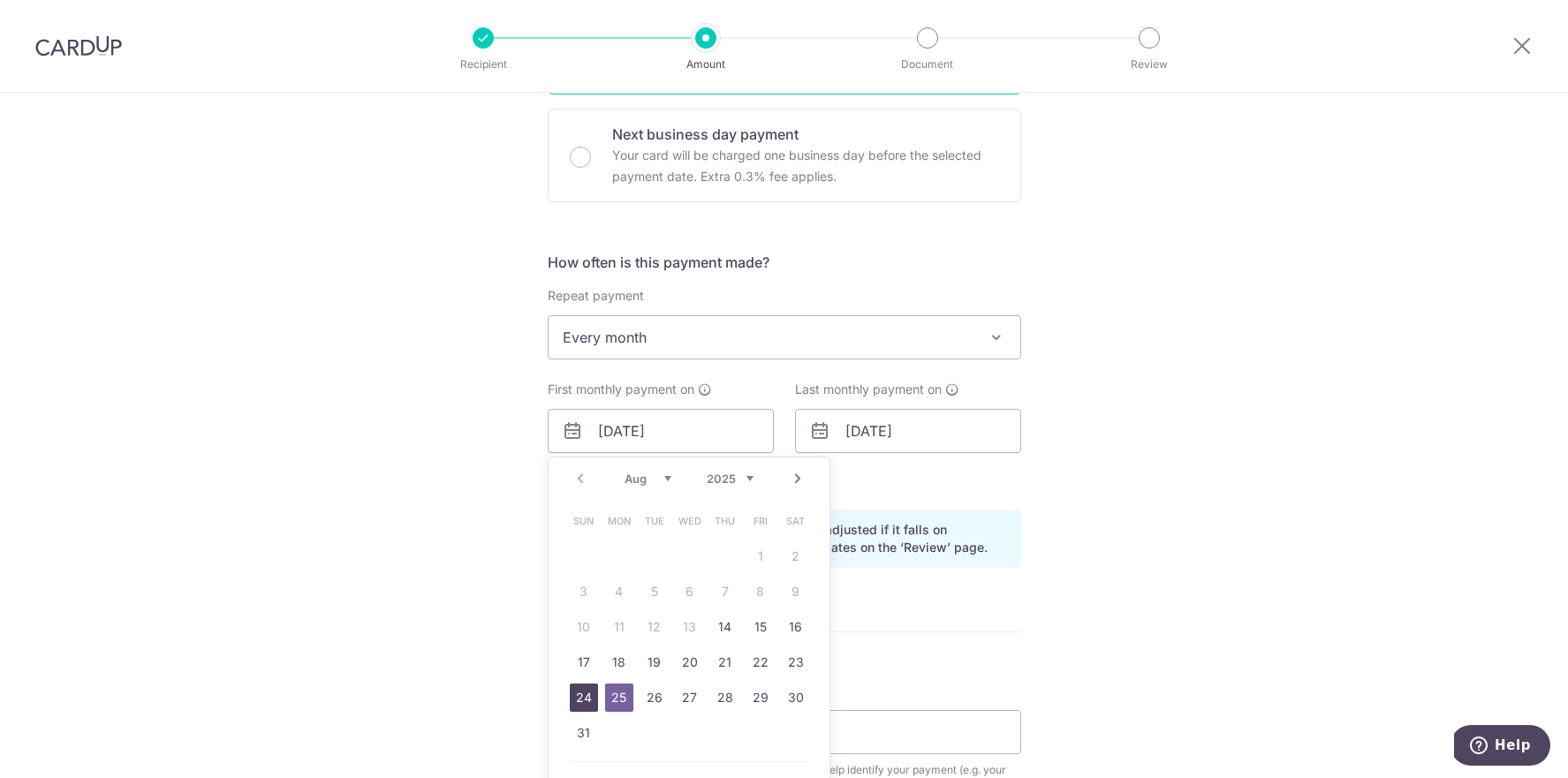
click at [581, 698] on link "24" at bounding box center [584, 698] width 28 height 28
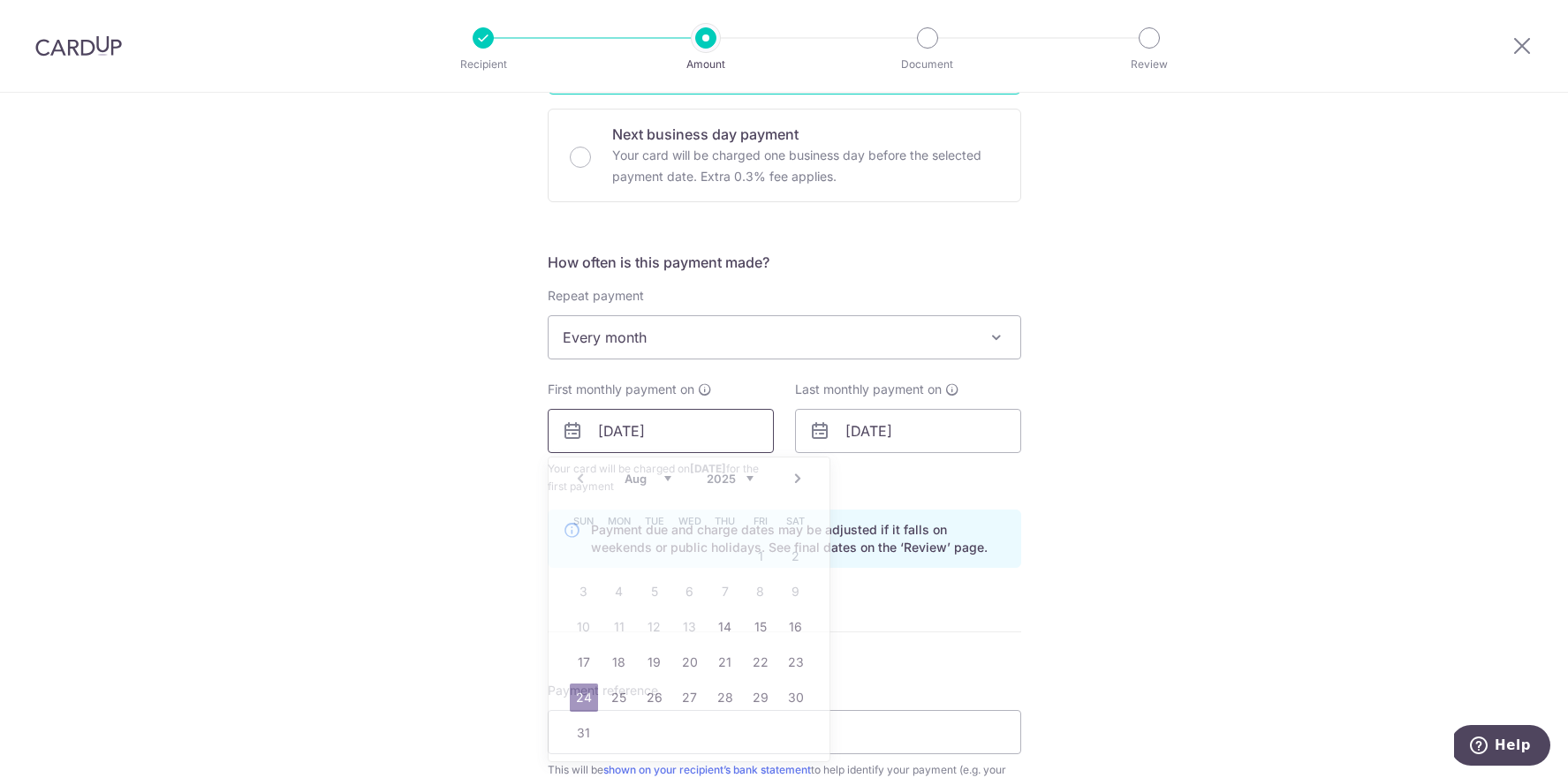
click at [614, 437] on input "24/08/2025" at bounding box center [661, 431] width 227 height 44
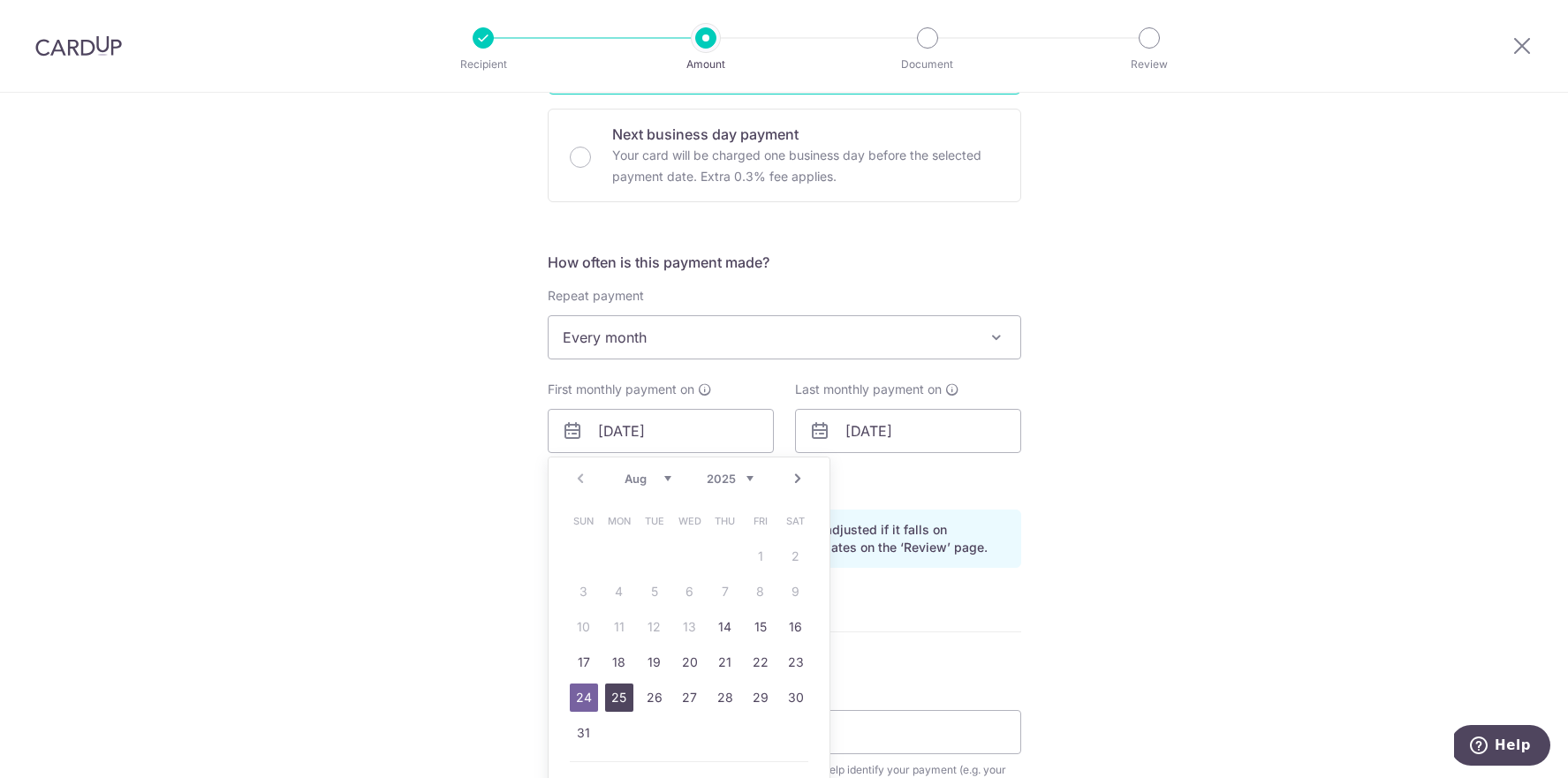
click at [622, 699] on link "25" at bounding box center [619, 698] width 28 height 28
type input "25/08/2025"
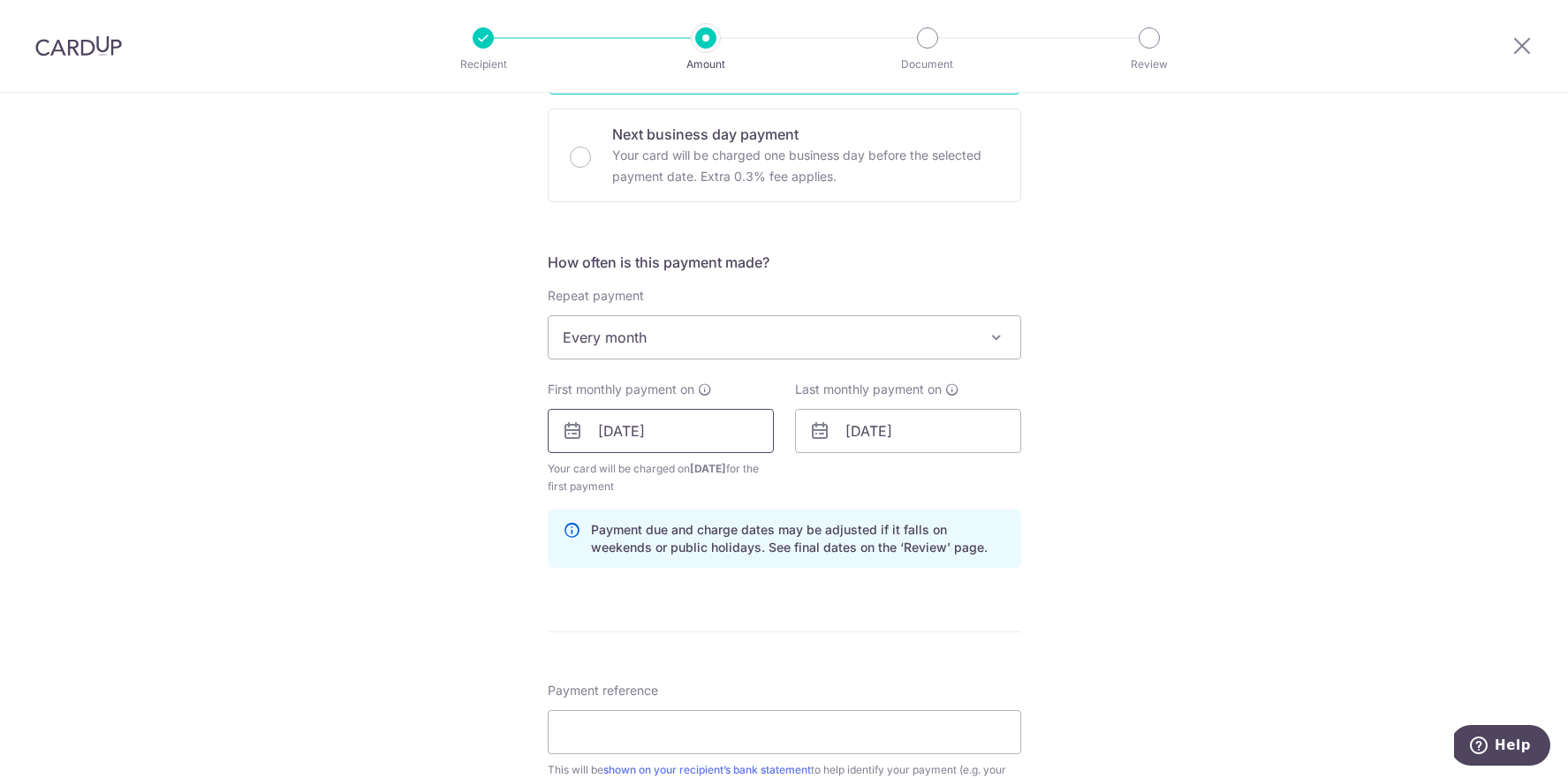
click at [636, 438] on input "25/08/2025" at bounding box center [661, 431] width 227 height 44
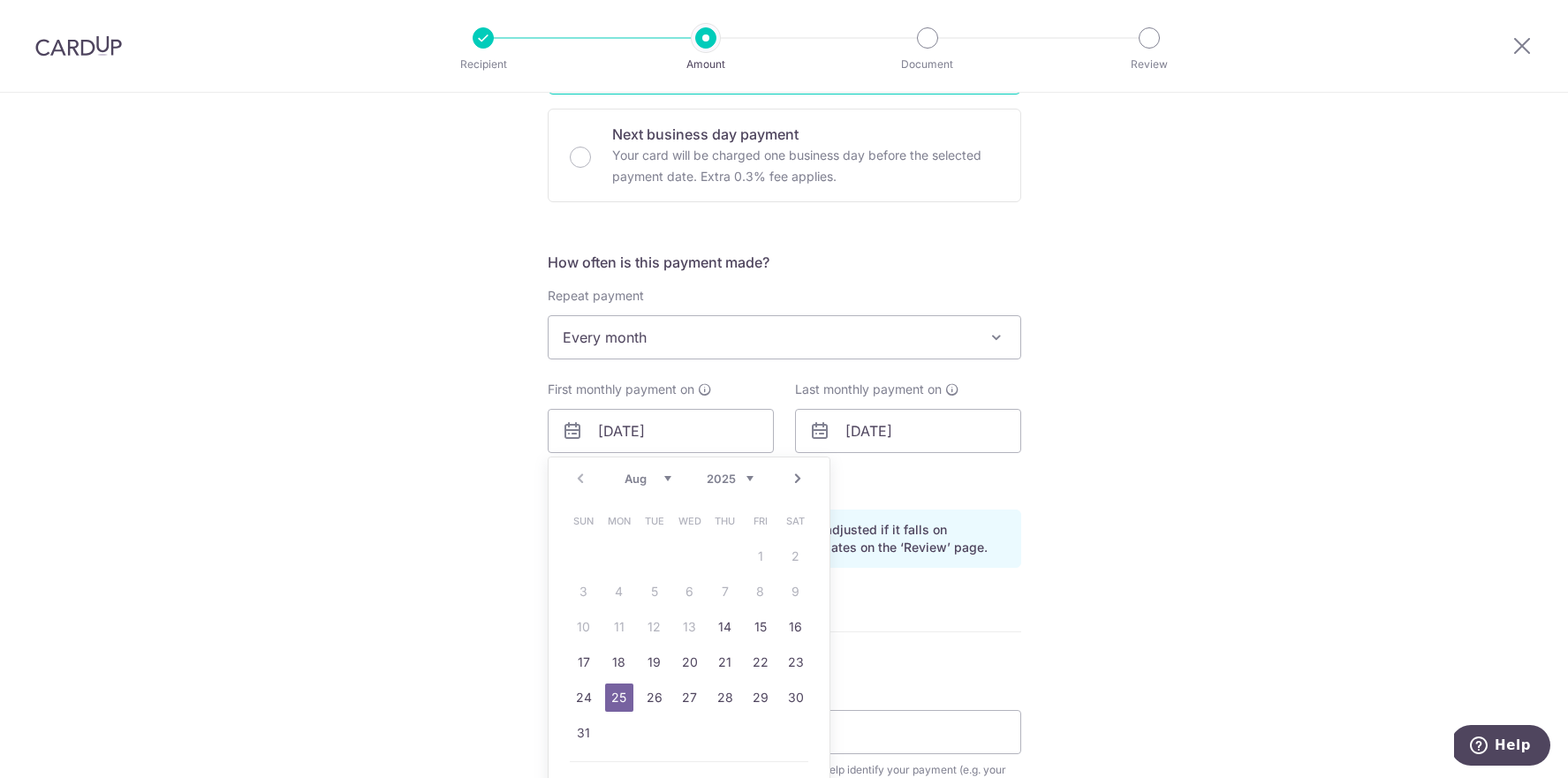
click at [522, 456] on div "Tell us more about your payment Enter payment amount SGD 2,956.08 2956.08 GST (…" at bounding box center [784, 471] width 1568 height 1806
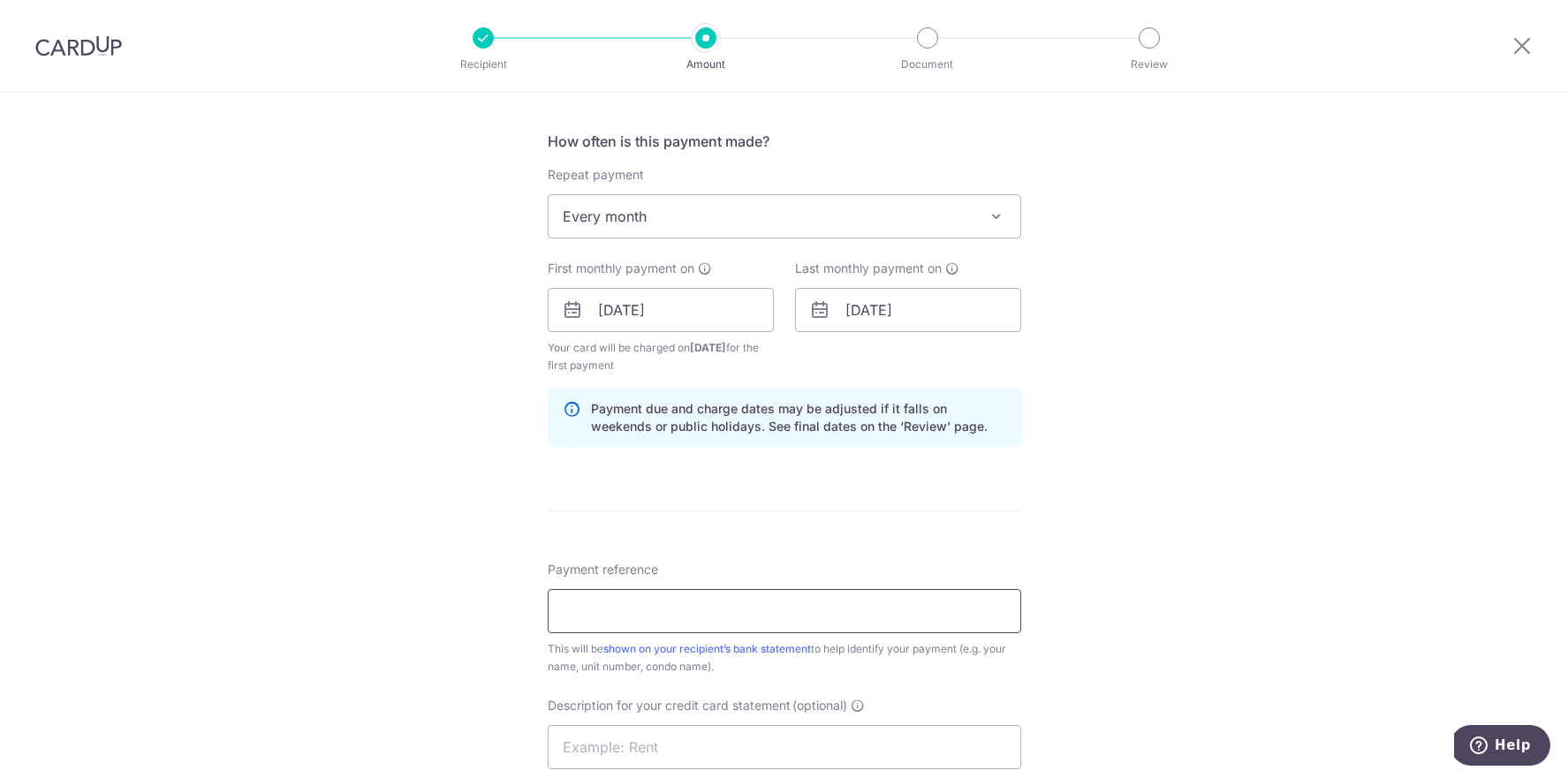
scroll to position [673, 0]
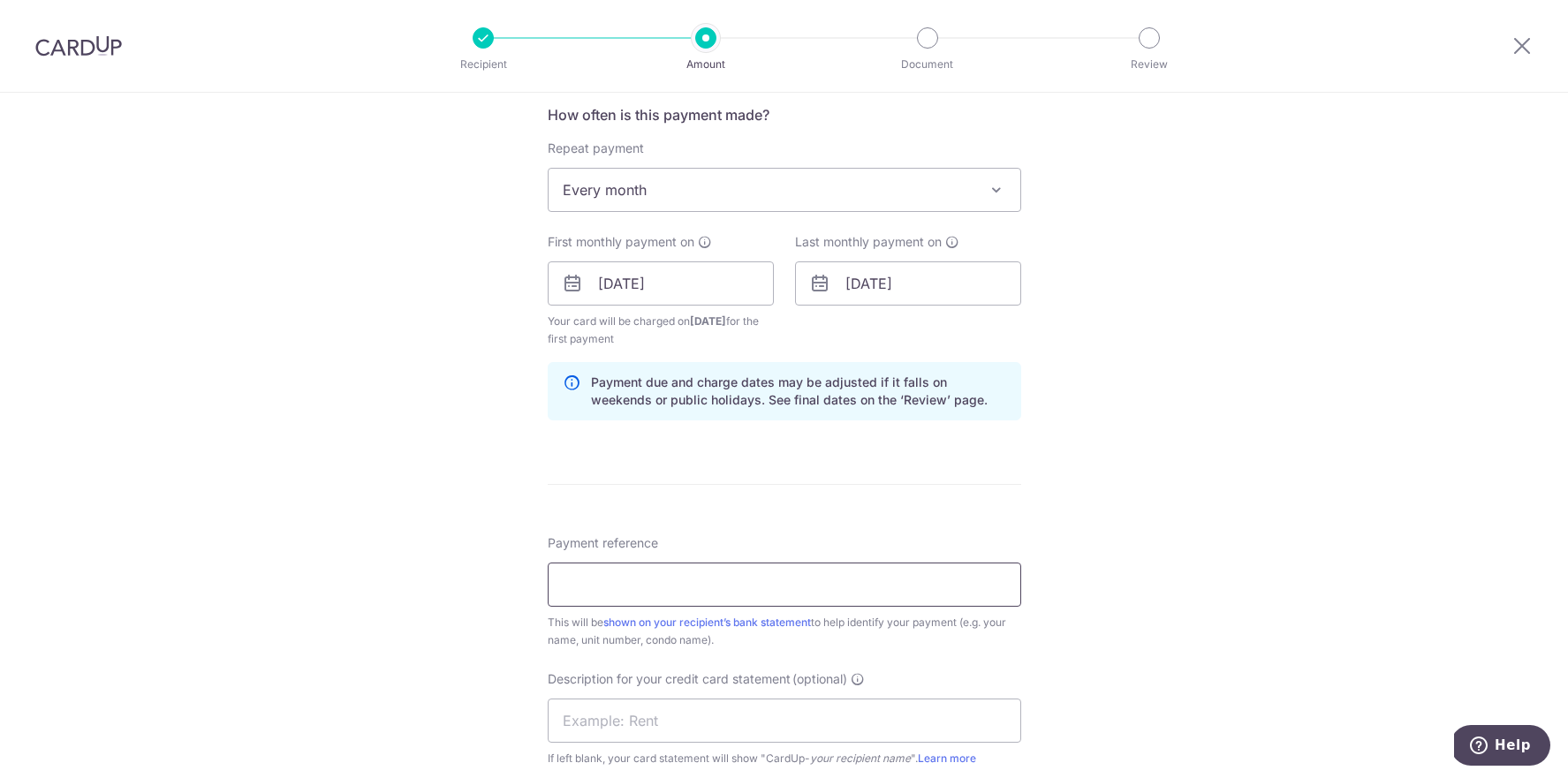
click at [585, 590] on input "Payment reference" at bounding box center [784, 585] width 473 height 44
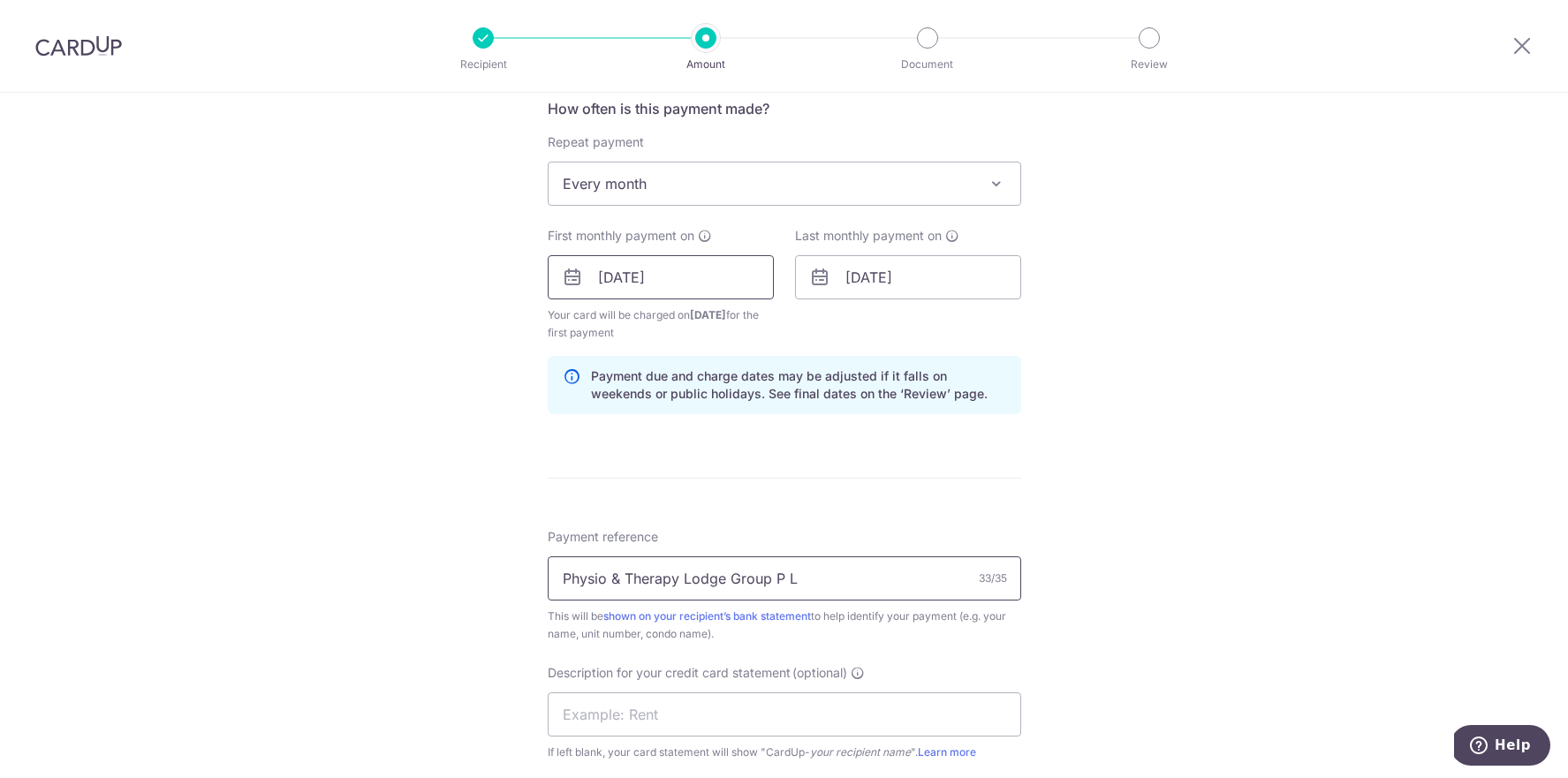
type input "Physio & Therapy Lodge Group P L"
click at [624, 273] on input "25/08/2025" at bounding box center [661, 277] width 227 height 44
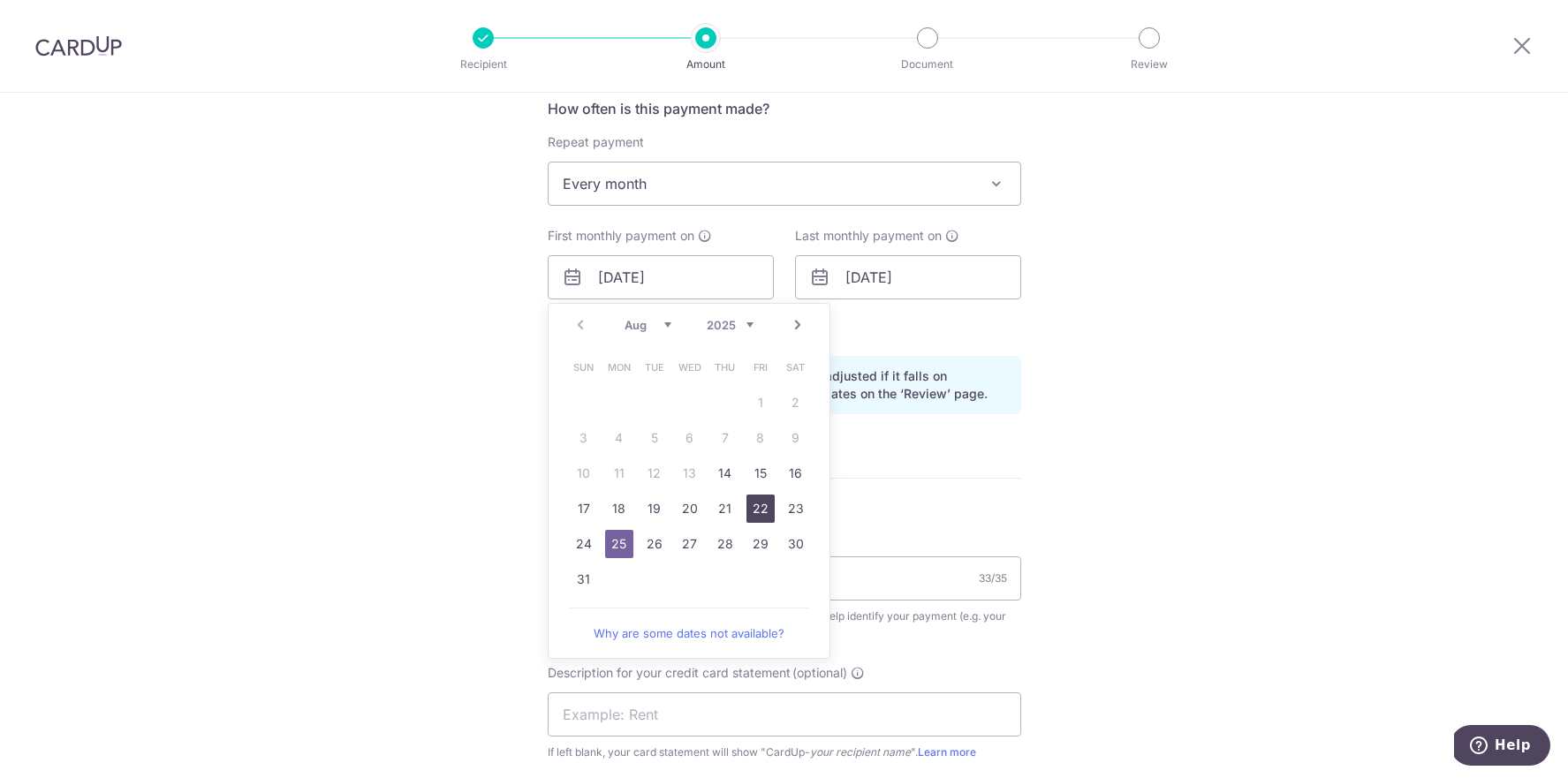
click at [764, 508] on link "22" at bounding box center [760, 509] width 28 height 28
type input "22/08/2025"
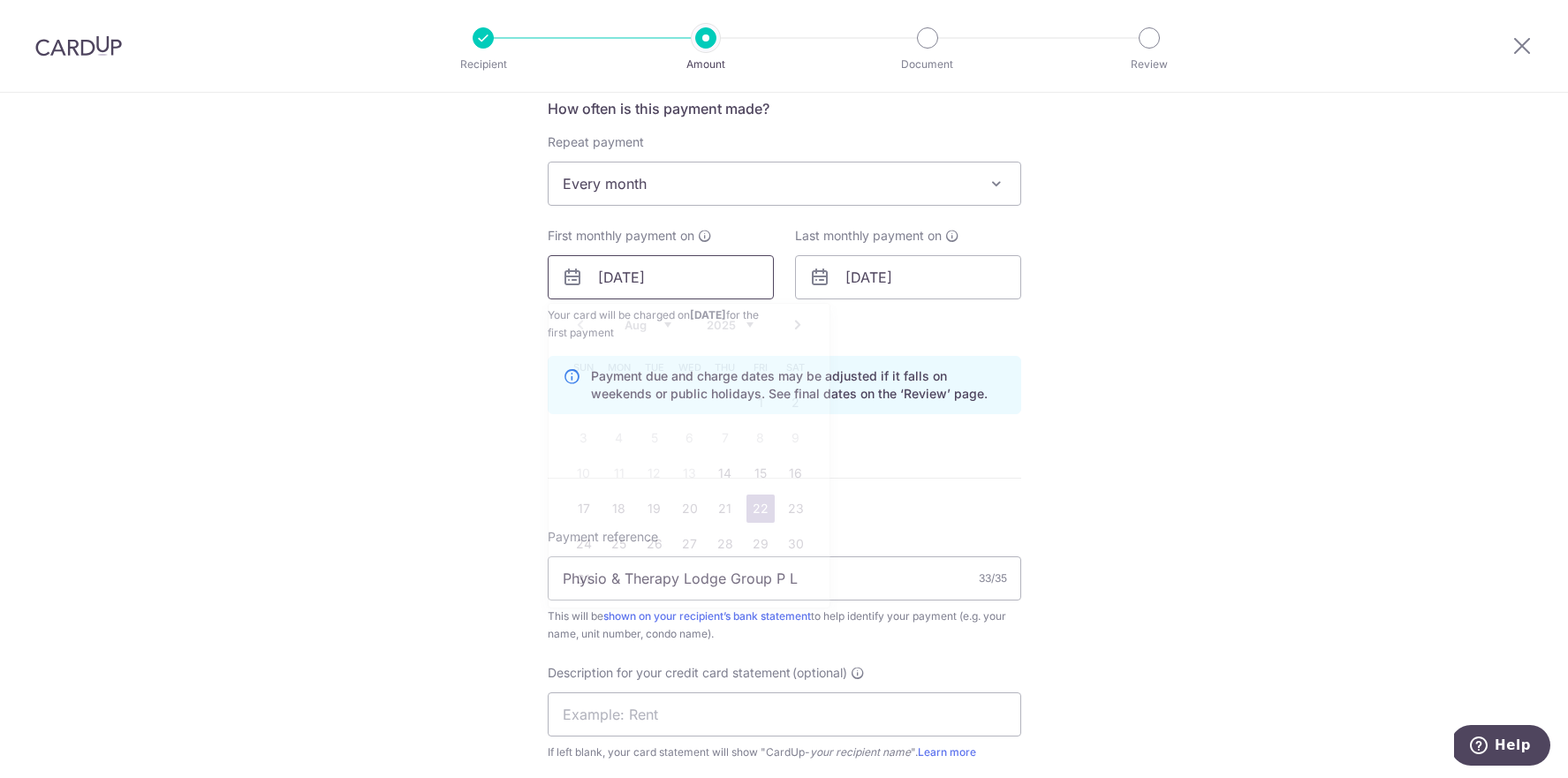
click at [637, 271] on input "22/08/2025" at bounding box center [661, 277] width 227 height 44
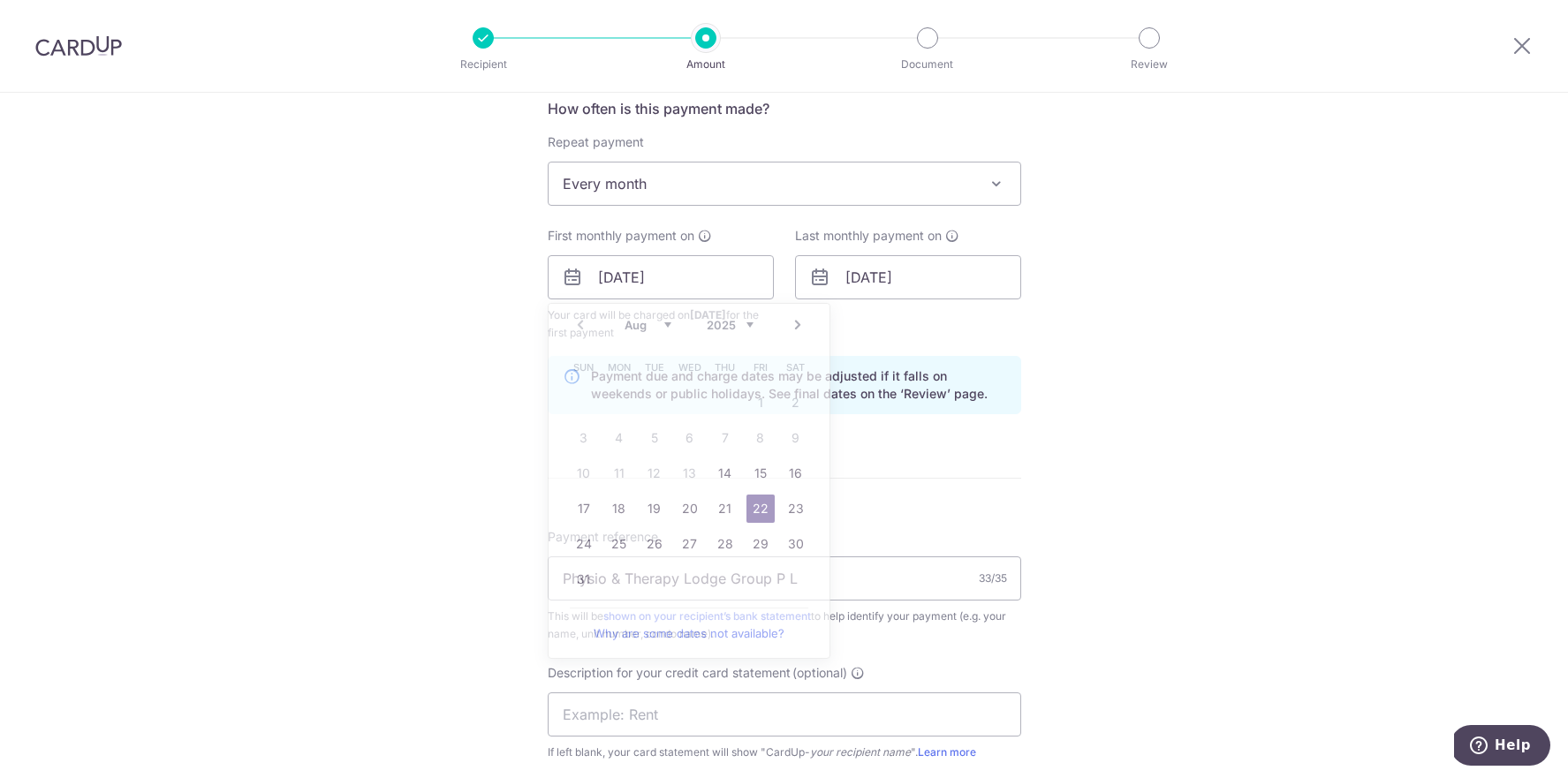
click at [1001, 474] on form "Enter payment amount SGD 2,956.08 2956.08 GST (optional) SGD 0.00 0.00 Recipien…" at bounding box center [784, 335] width 473 height 1607
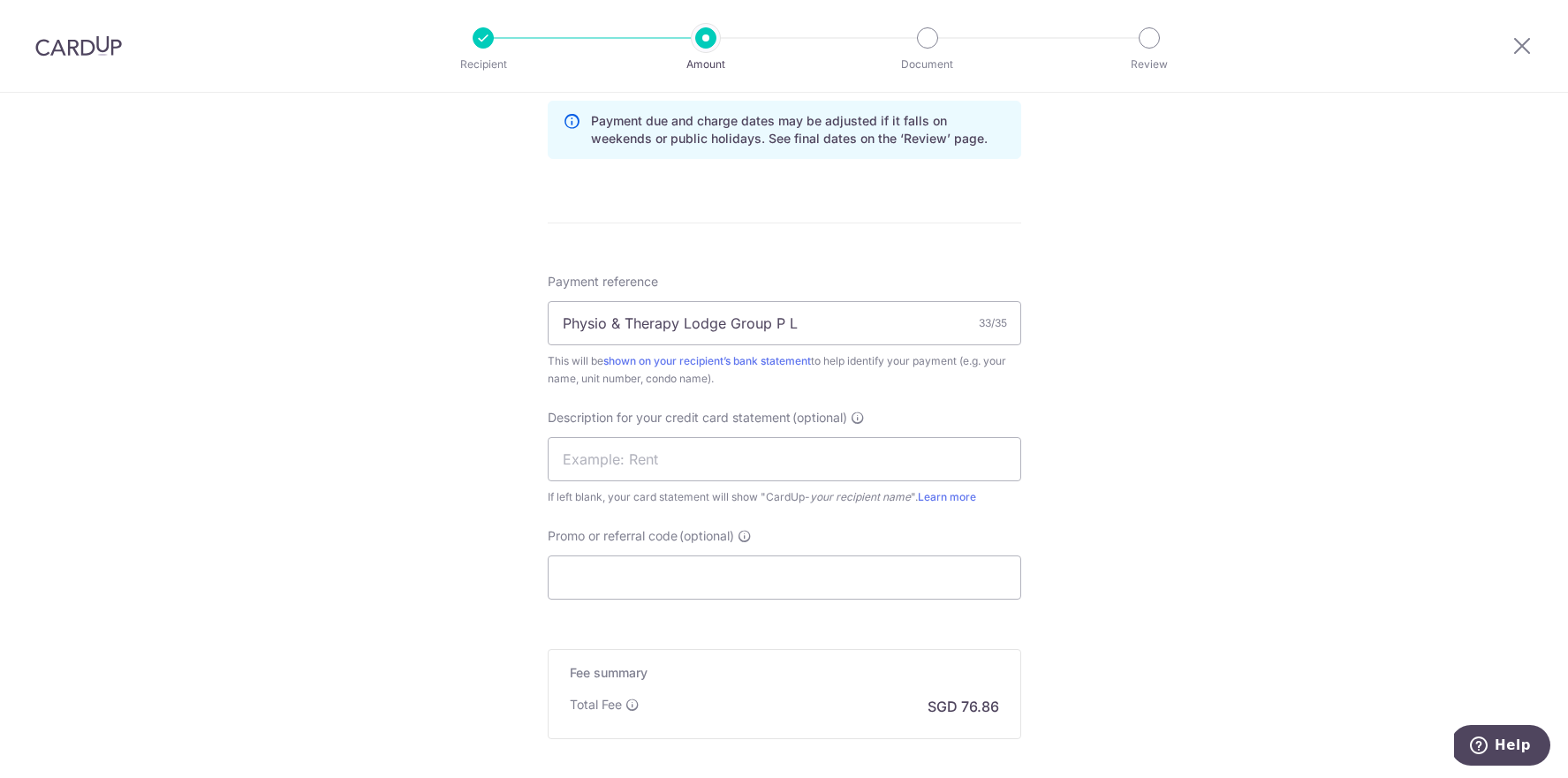
scroll to position [951, 0]
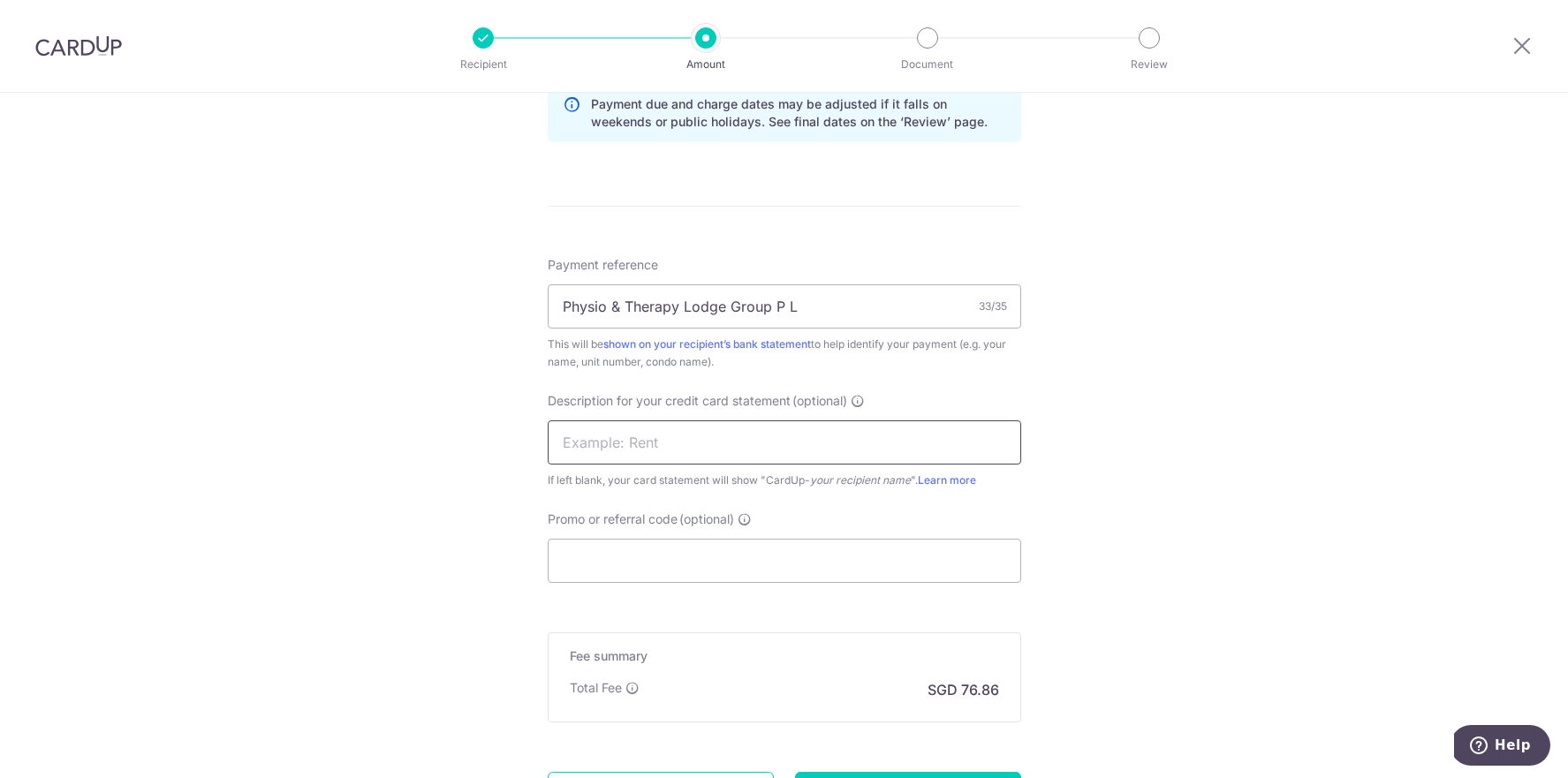
click at [590, 445] on input "text" at bounding box center [784, 443] width 473 height 44
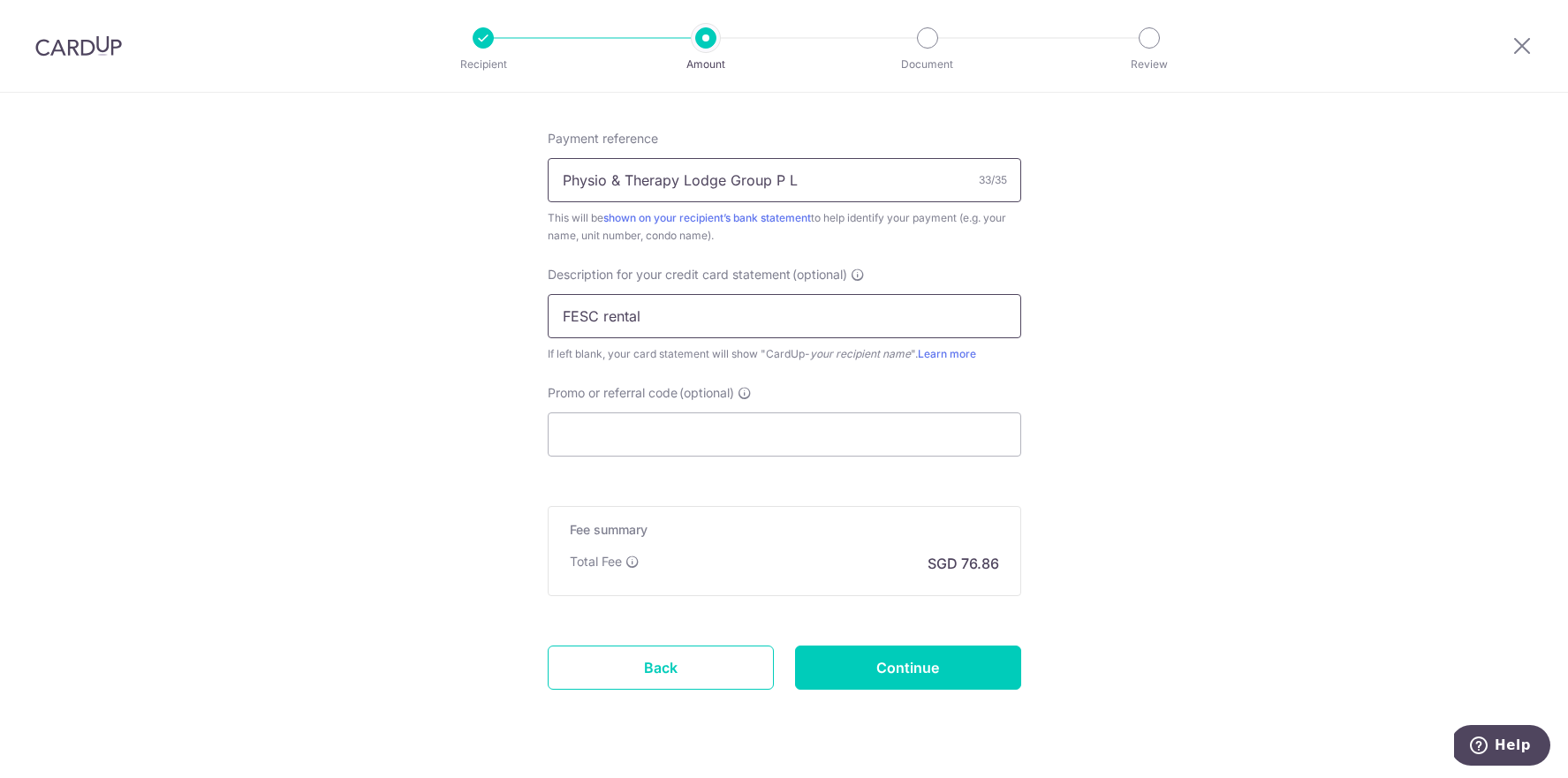
scroll to position [1121, 0]
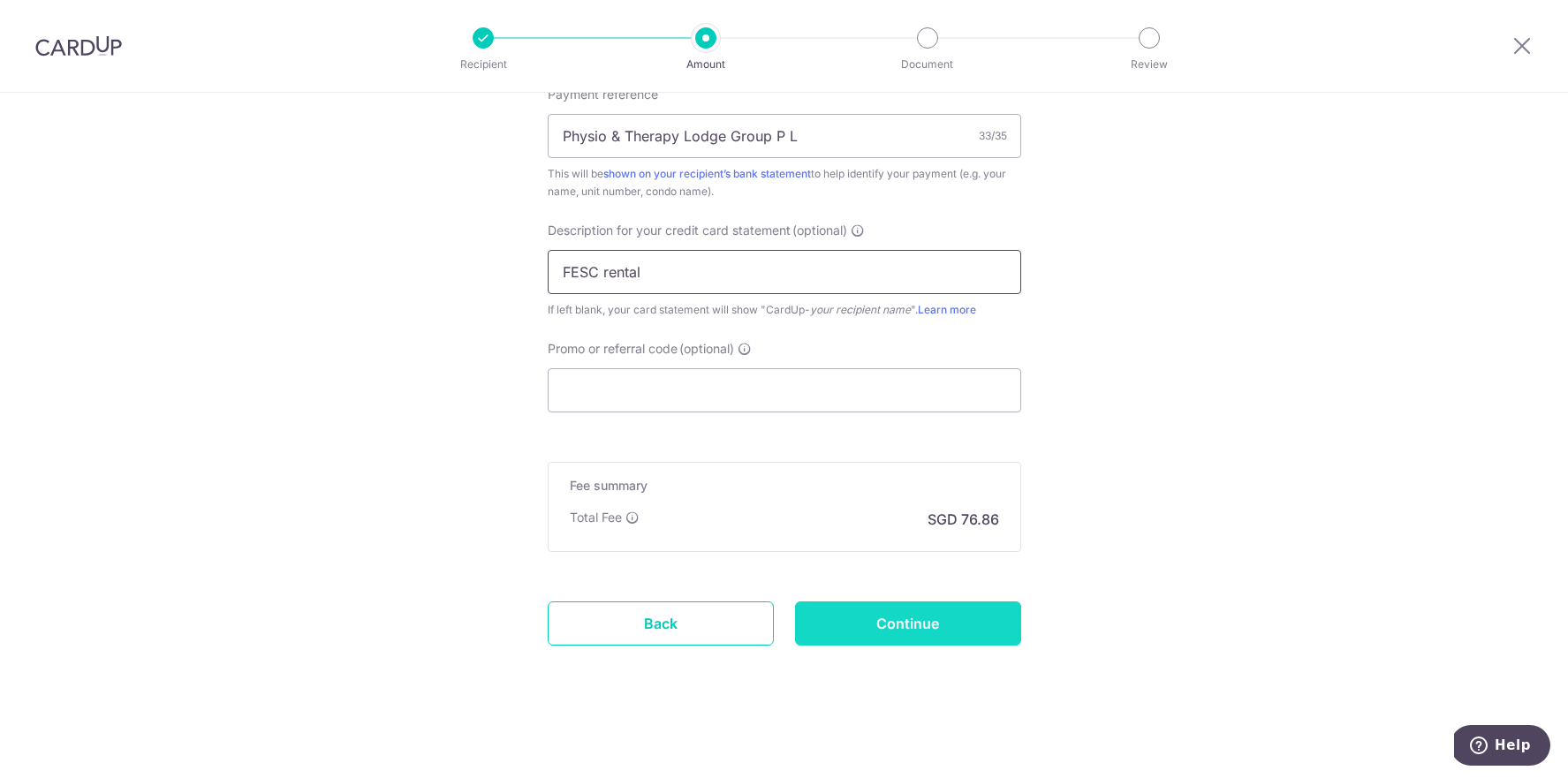
type input "FESC rental"
click at [893, 623] on input "Continue" at bounding box center [908, 624] width 227 height 44
type input "Create Schedule"
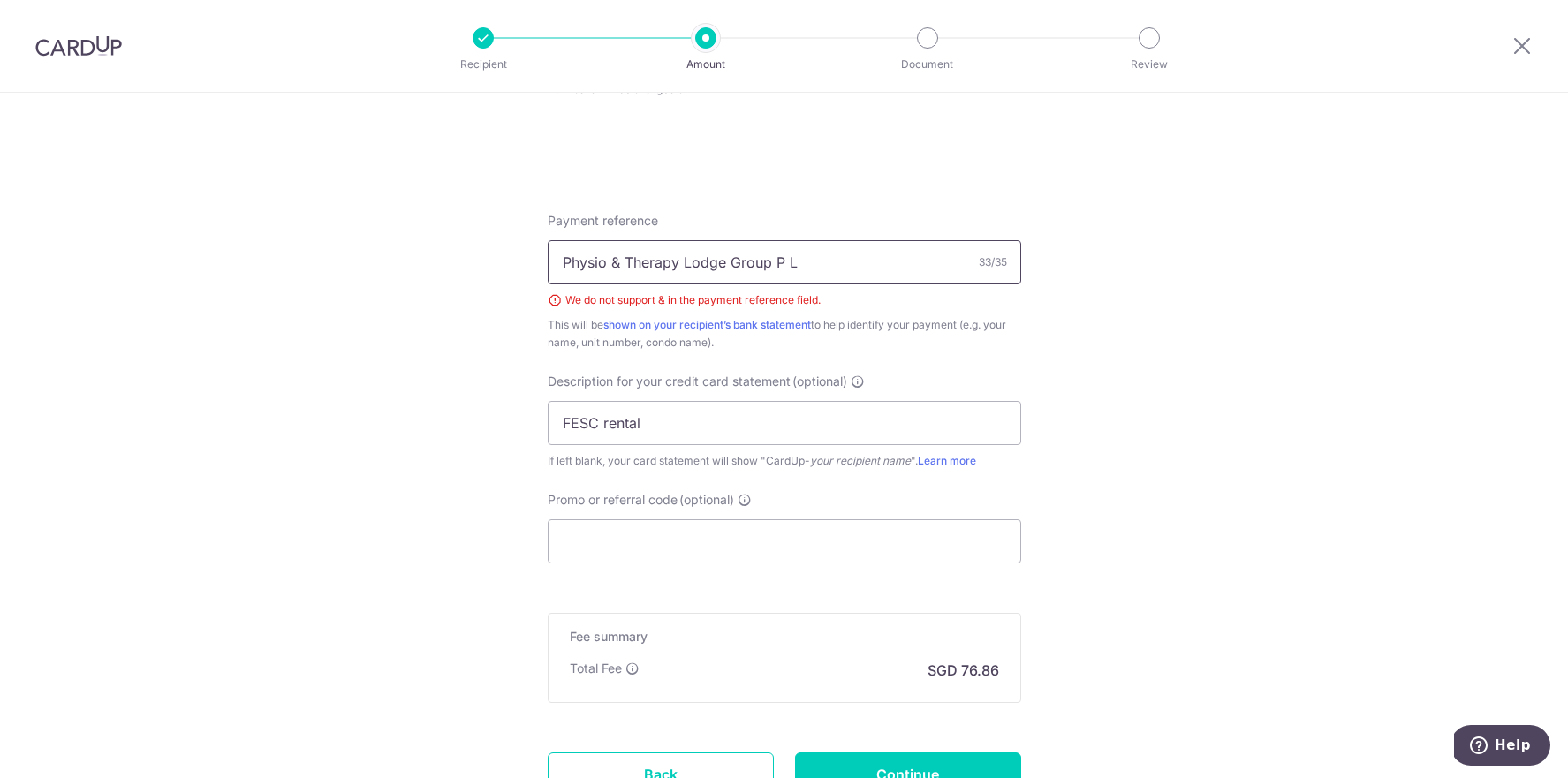
scroll to position [886, 0]
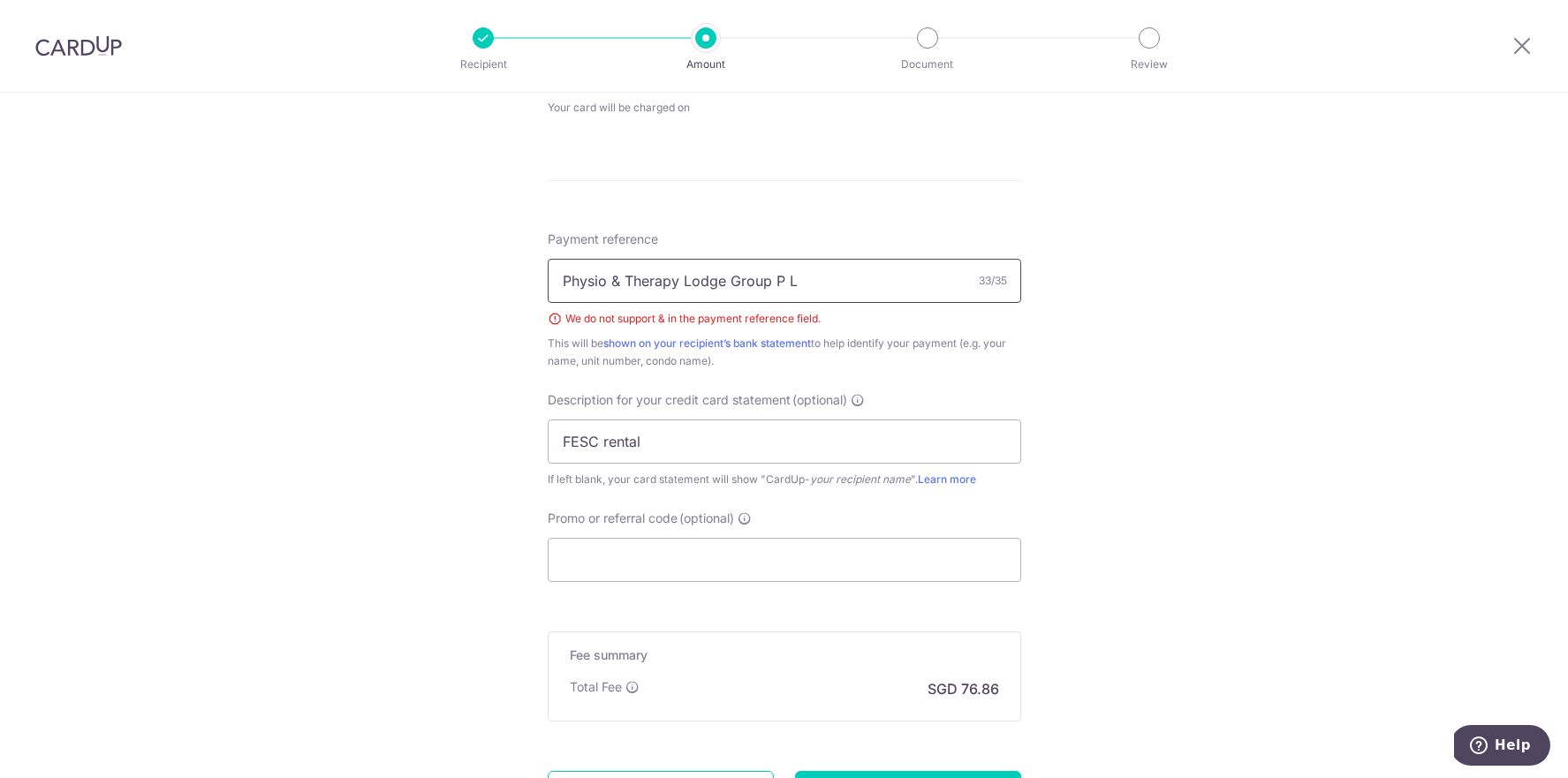
click at [621, 280] on input "Physio & Therapy Lodge Group P L" at bounding box center [784, 281] width 473 height 44
type input "Physio Therapy Lodge Group P L"
click at [1231, 392] on div "Tell us more about your payment Enter payment amount SGD 2,956.08 2956.08 GST (…" at bounding box center [784, 77] width 1568 height 1741
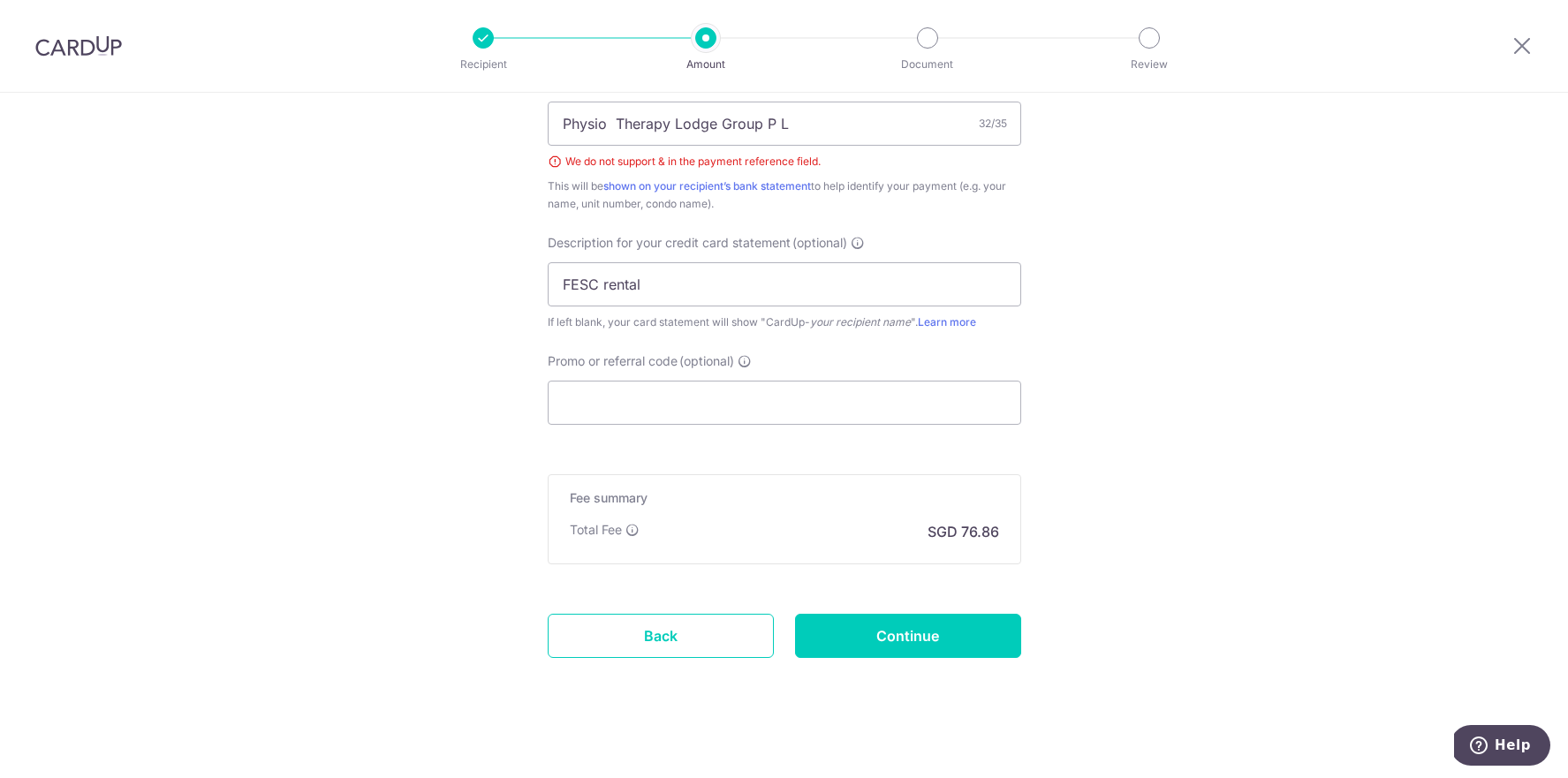
scroll to position [1056, 0]
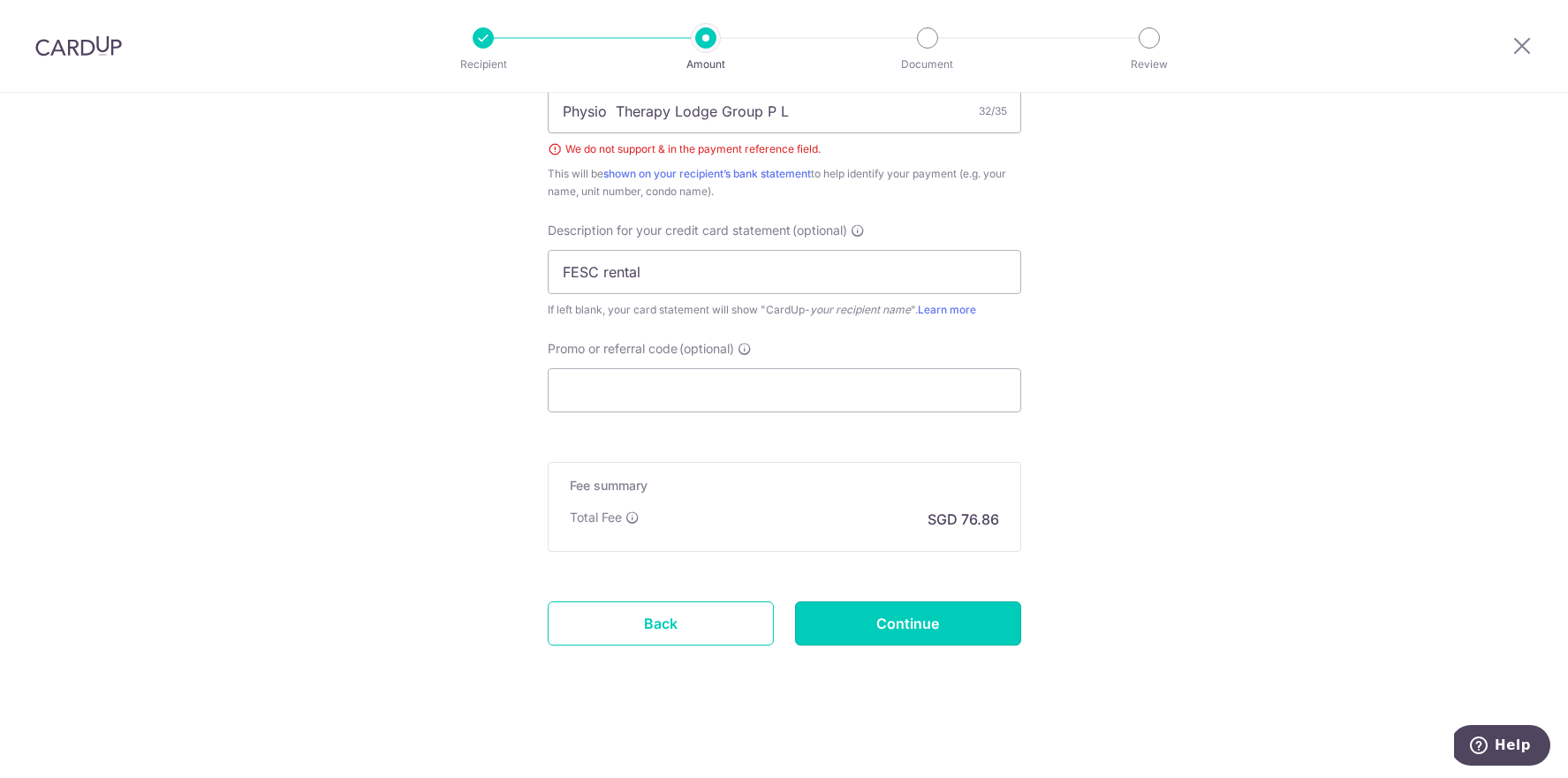
click at [901, 633] on input "Continue" at bounding box center [908, 624] width 227 height 44
type input "Create Schedule"
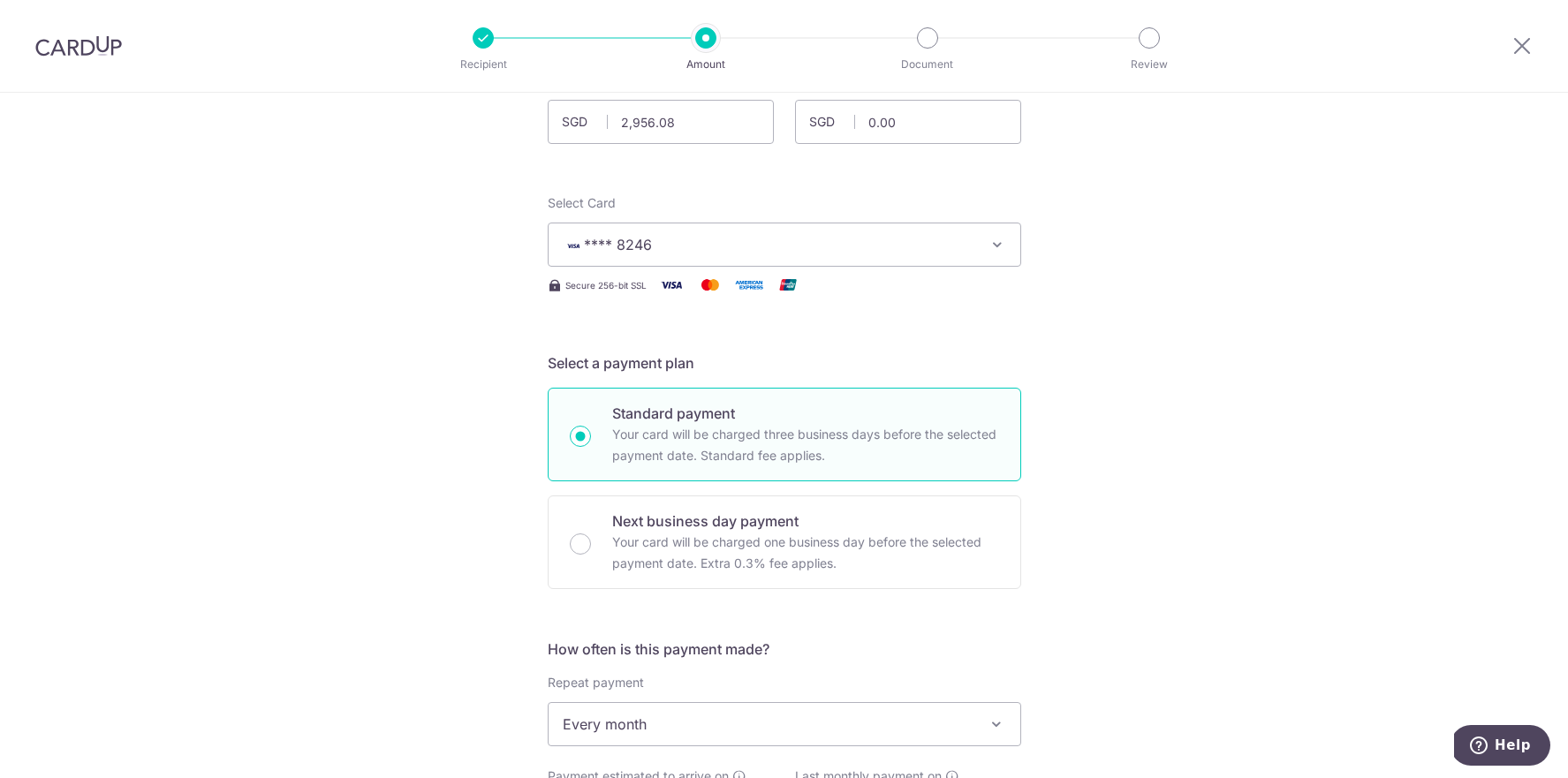
scroll to position [139, 0]
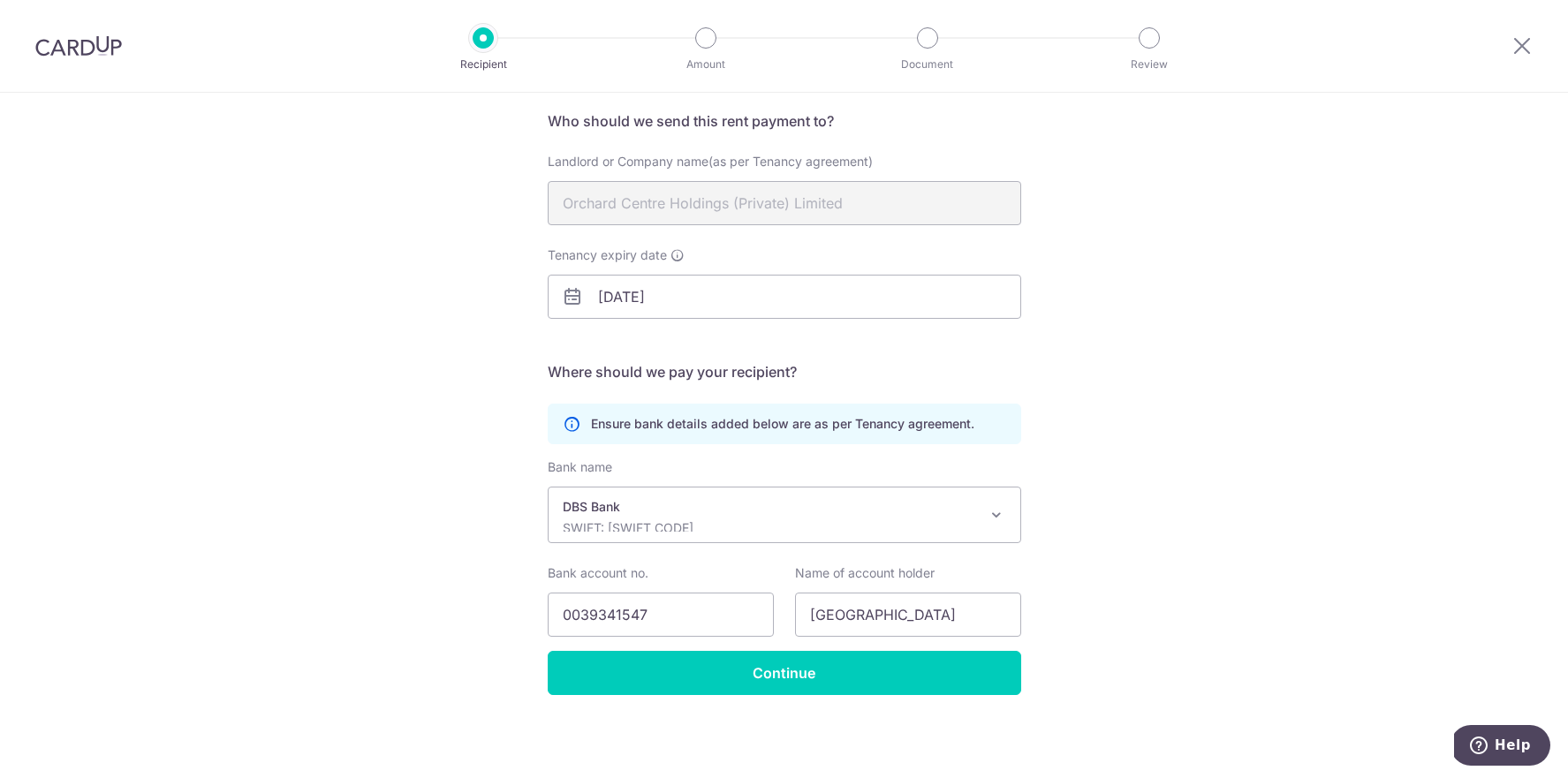
scroll to position [131, 0]
click at [928, 620] on input "[GEOGRAPHIC_DATA]" at bounding box center [908, 615] width 227 height 44
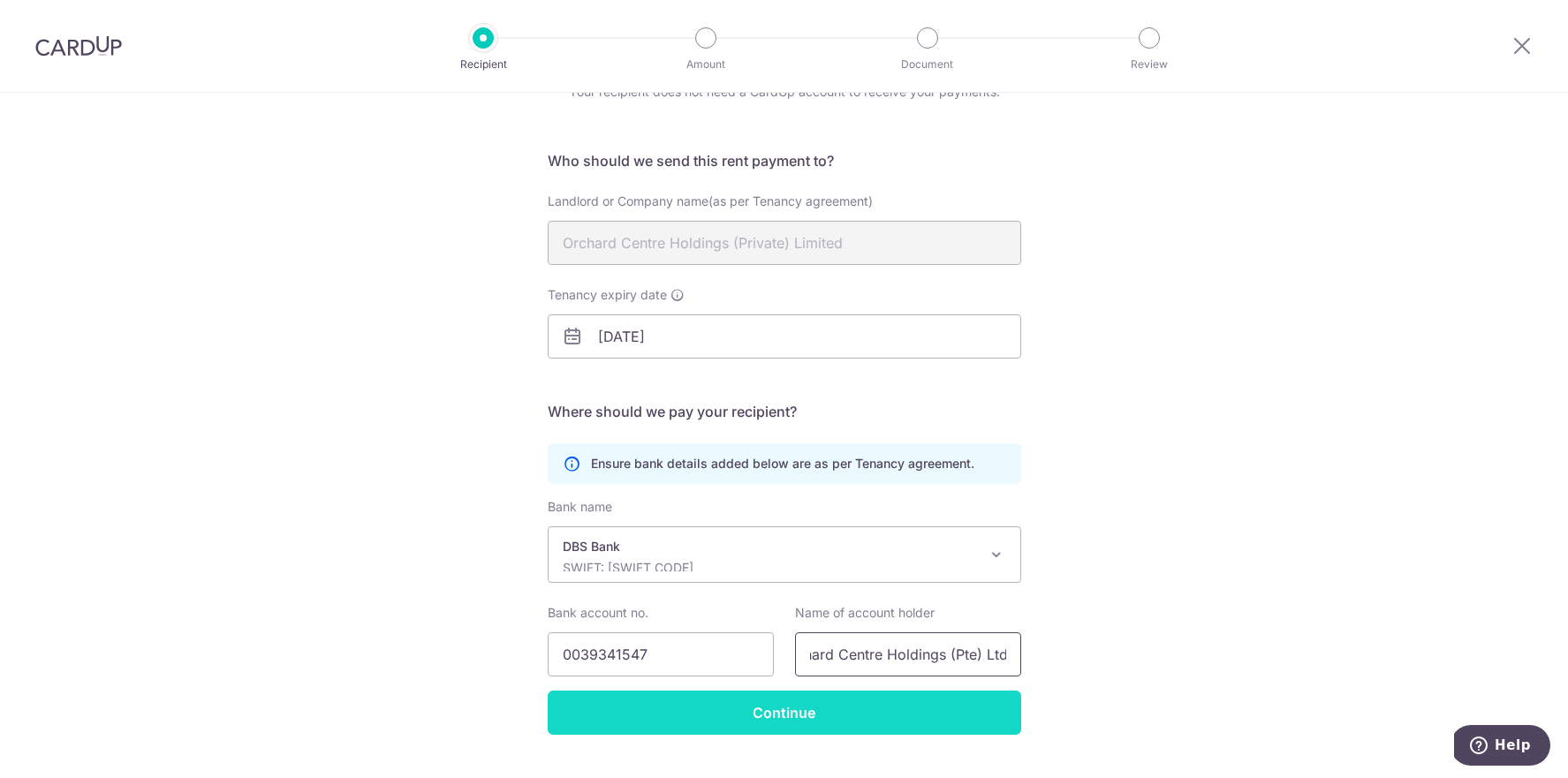
scroll to position [84, 0]
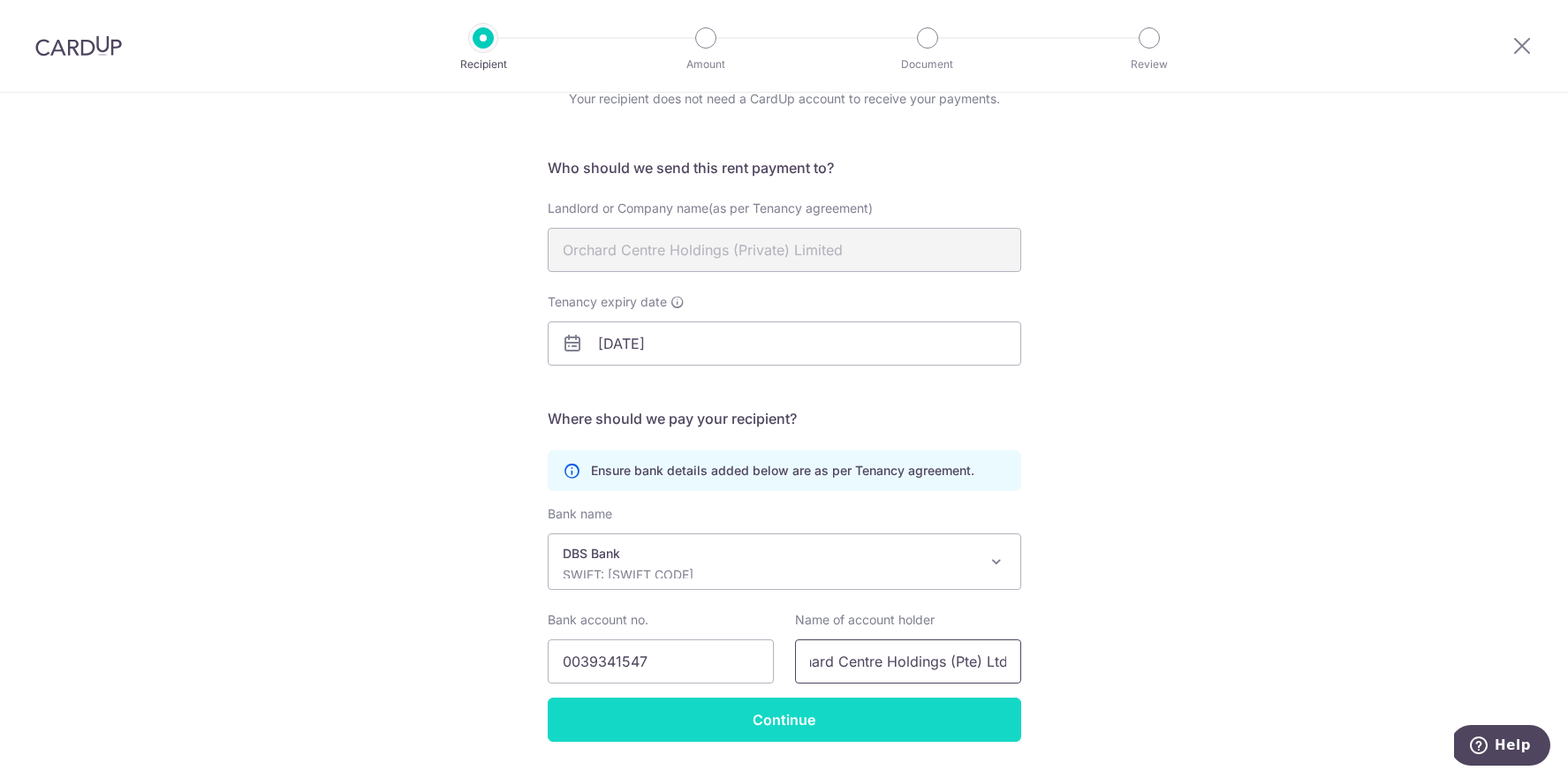
type input "Orchard Centre Holdings (Pte) Ltd"
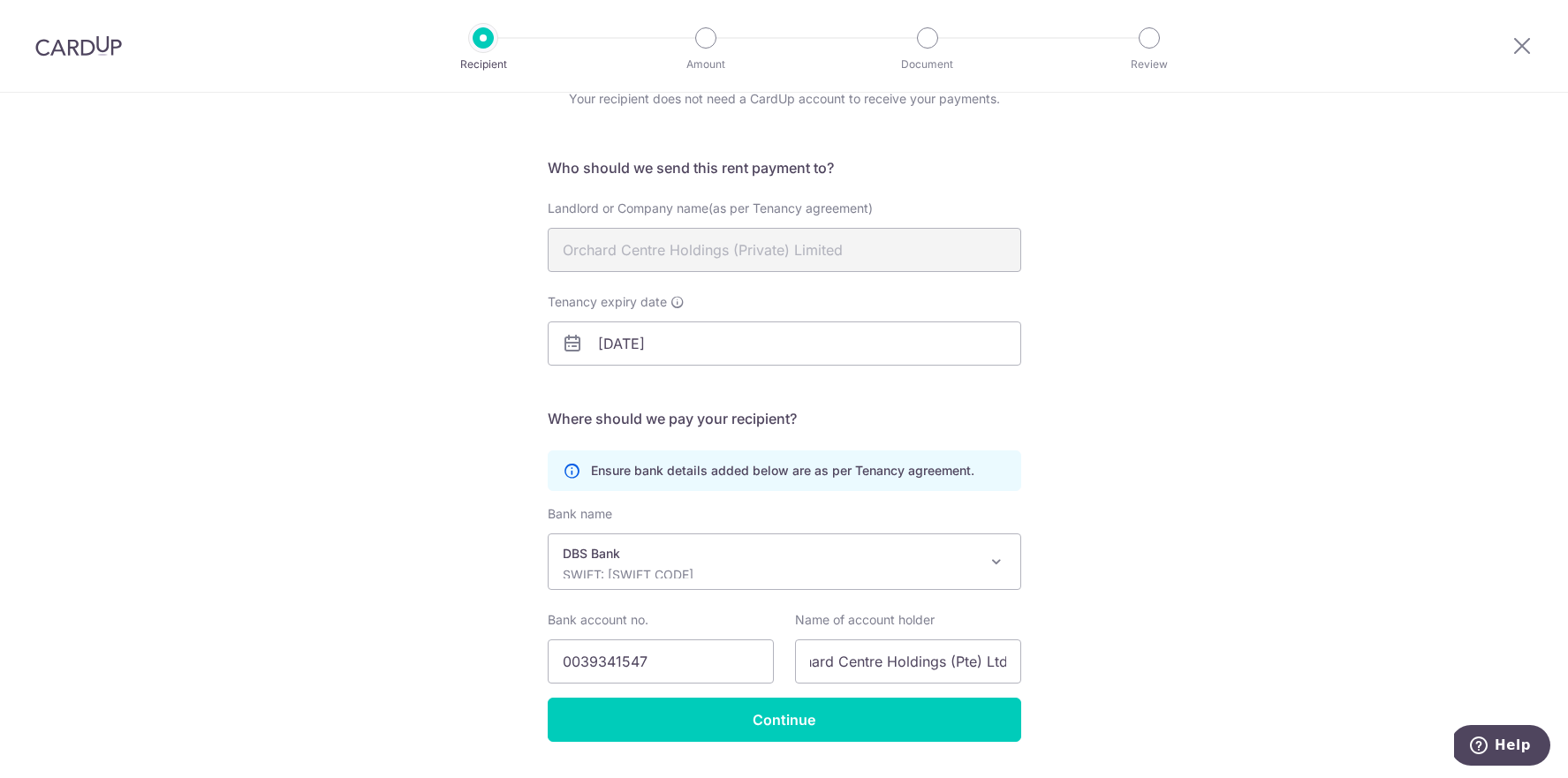
click at [801, 731] on form "Who should we send this rent payment to? Landlord or Company name(as per Tenanc…" at bounding box center [784, 450] width 473 height 585
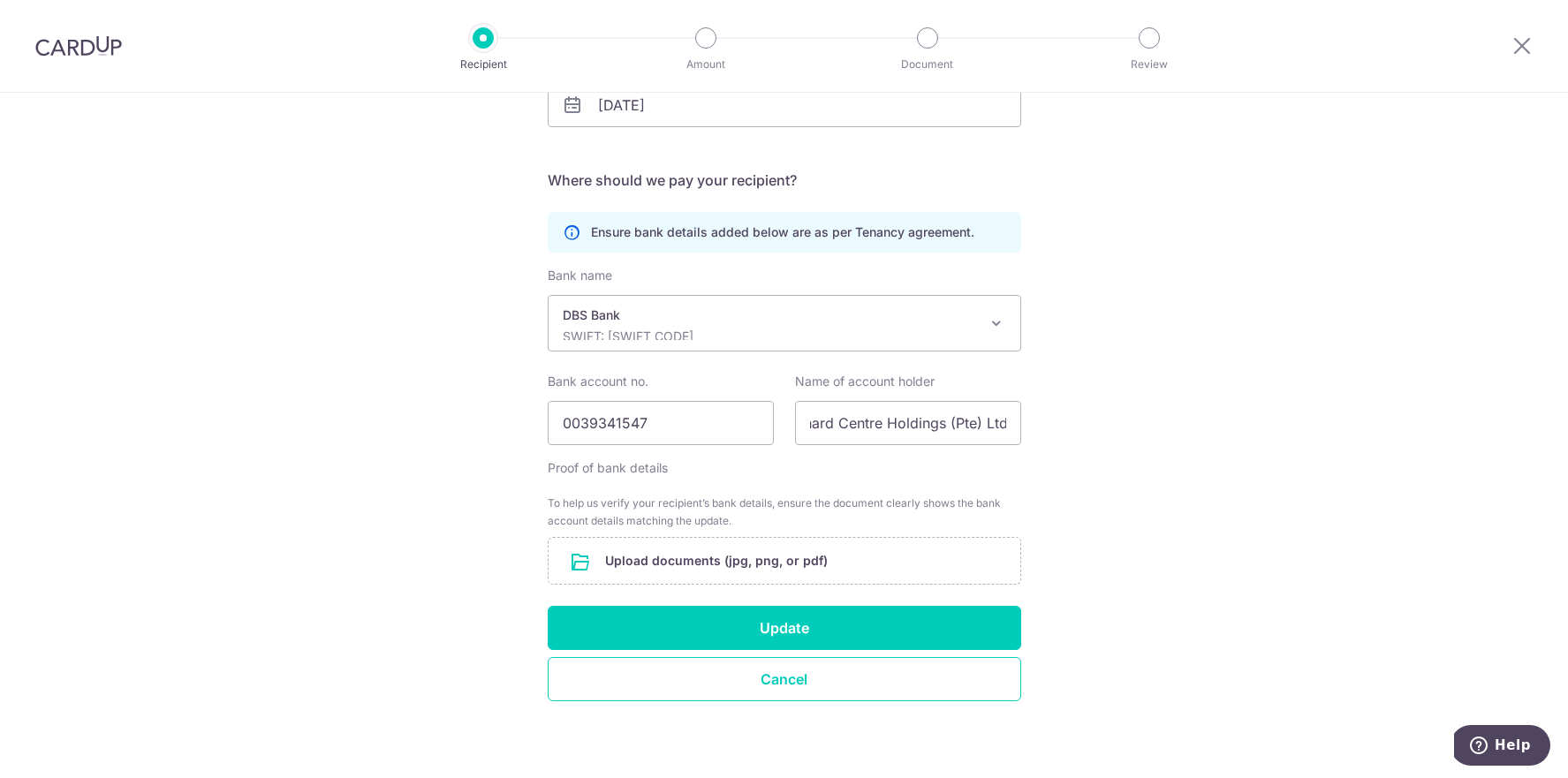
scroll to position [328, 0]
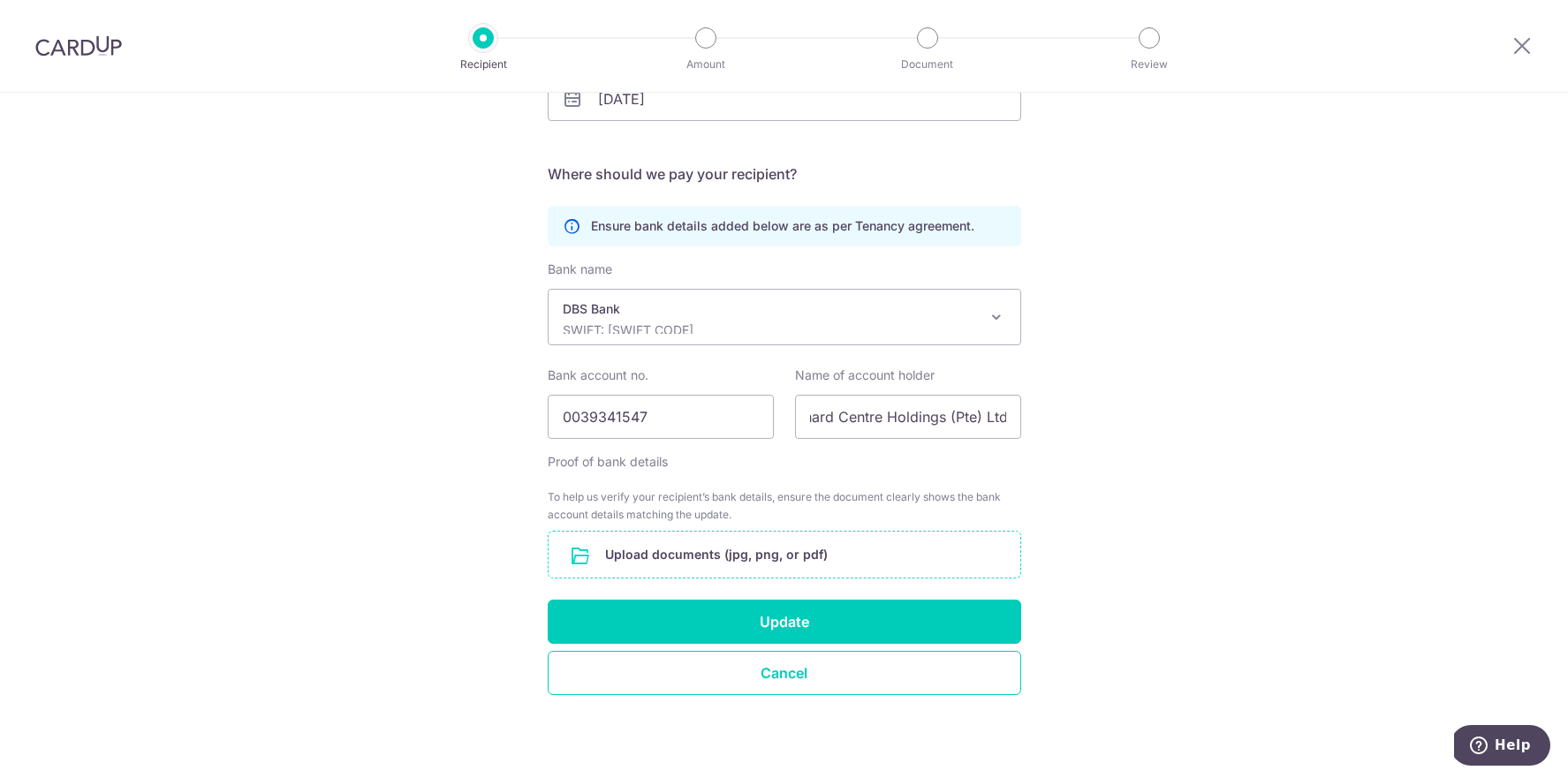
click at [705, 556] on input "file" at bounding box center [784, 555] width 472 height 46
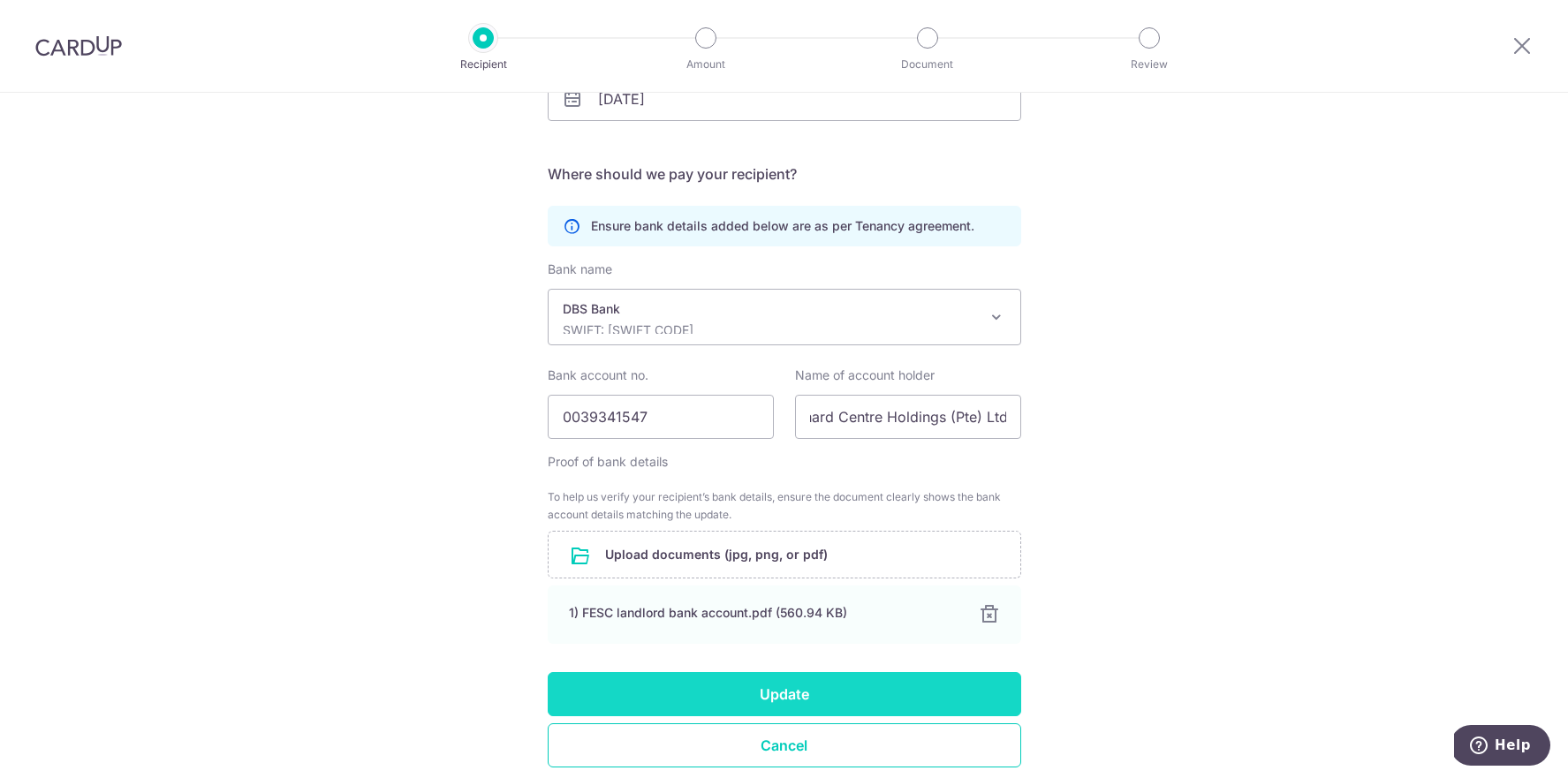
click at [799, 700] on button "Update" at bounding box center [784, 695] width 473 height 44
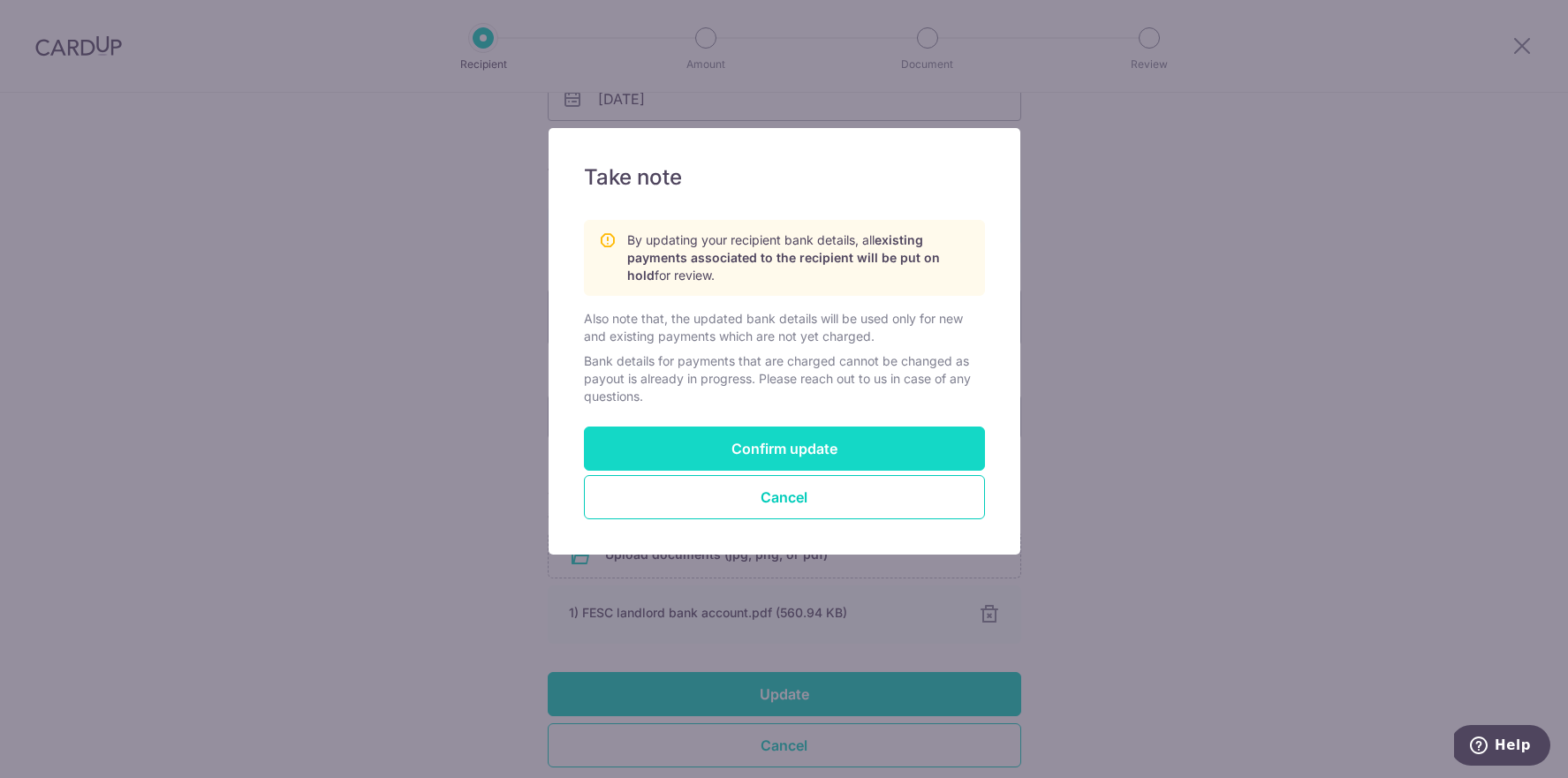
click at [762, 459] on button "Confirm update" at bounding box center [784, 449] width 401 height 44
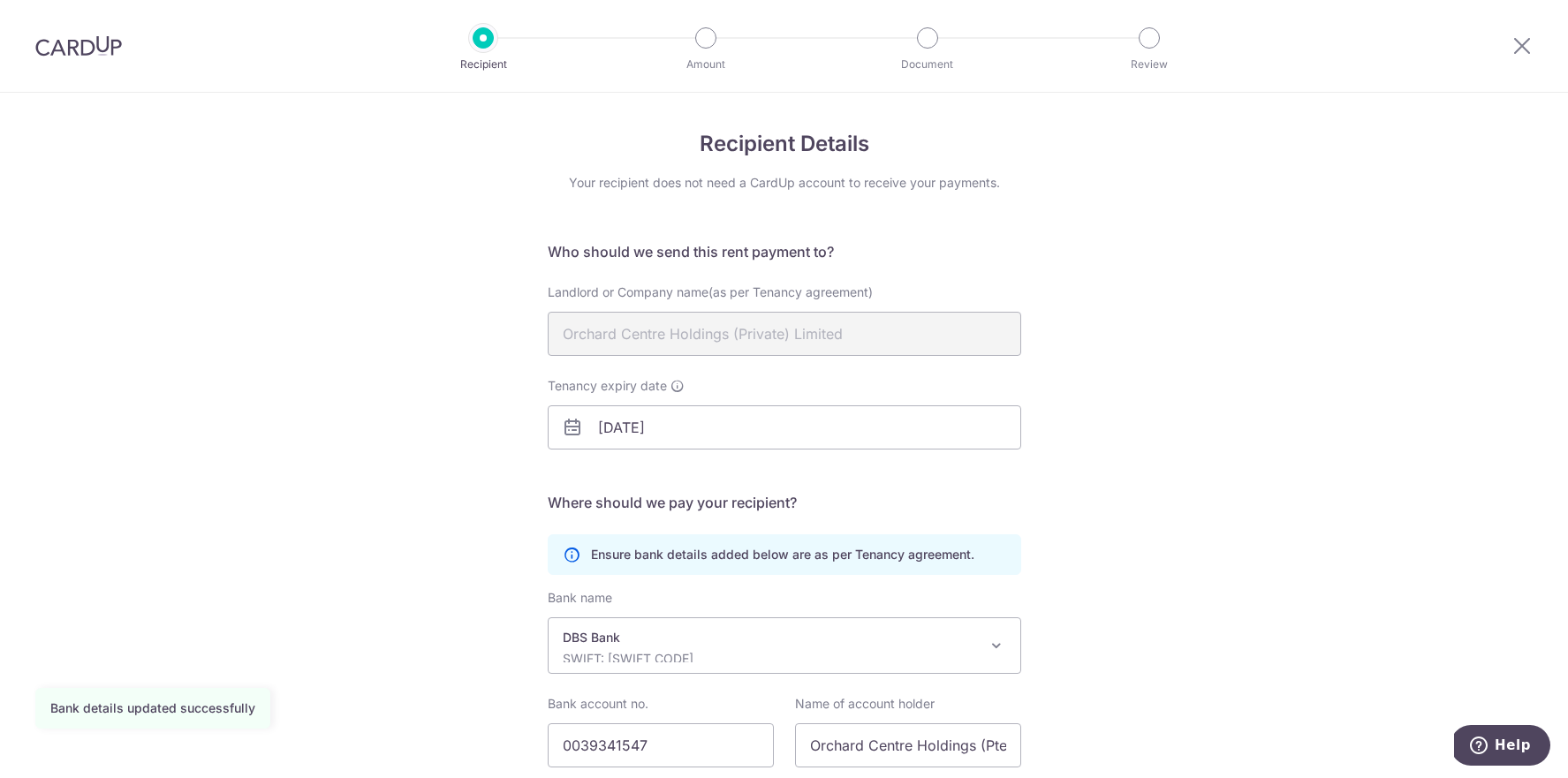
scroll to position [131, 0]
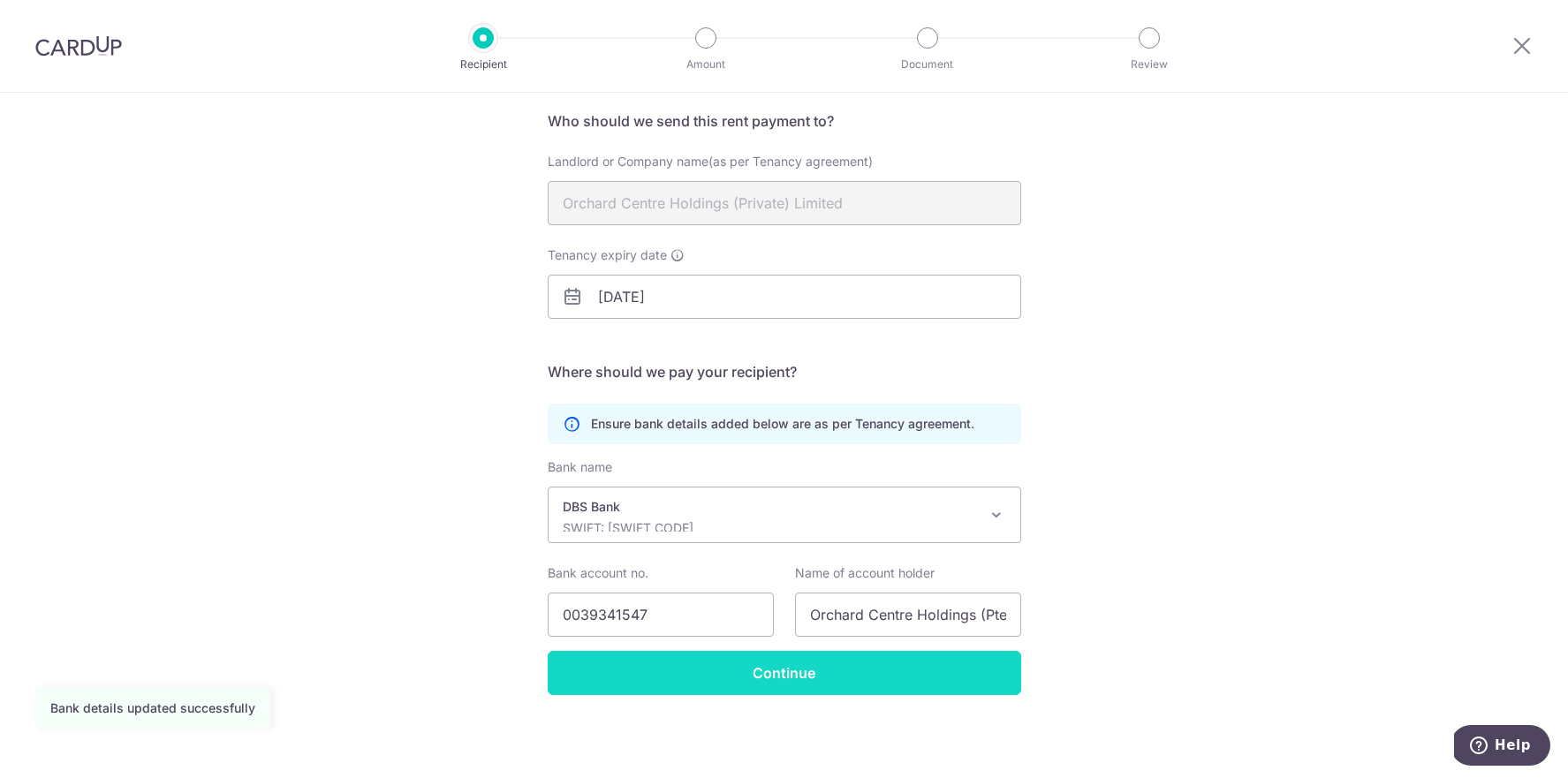
click at [831, 665] on input "Continue" at bounding box center [784, 674] width 473 height 44
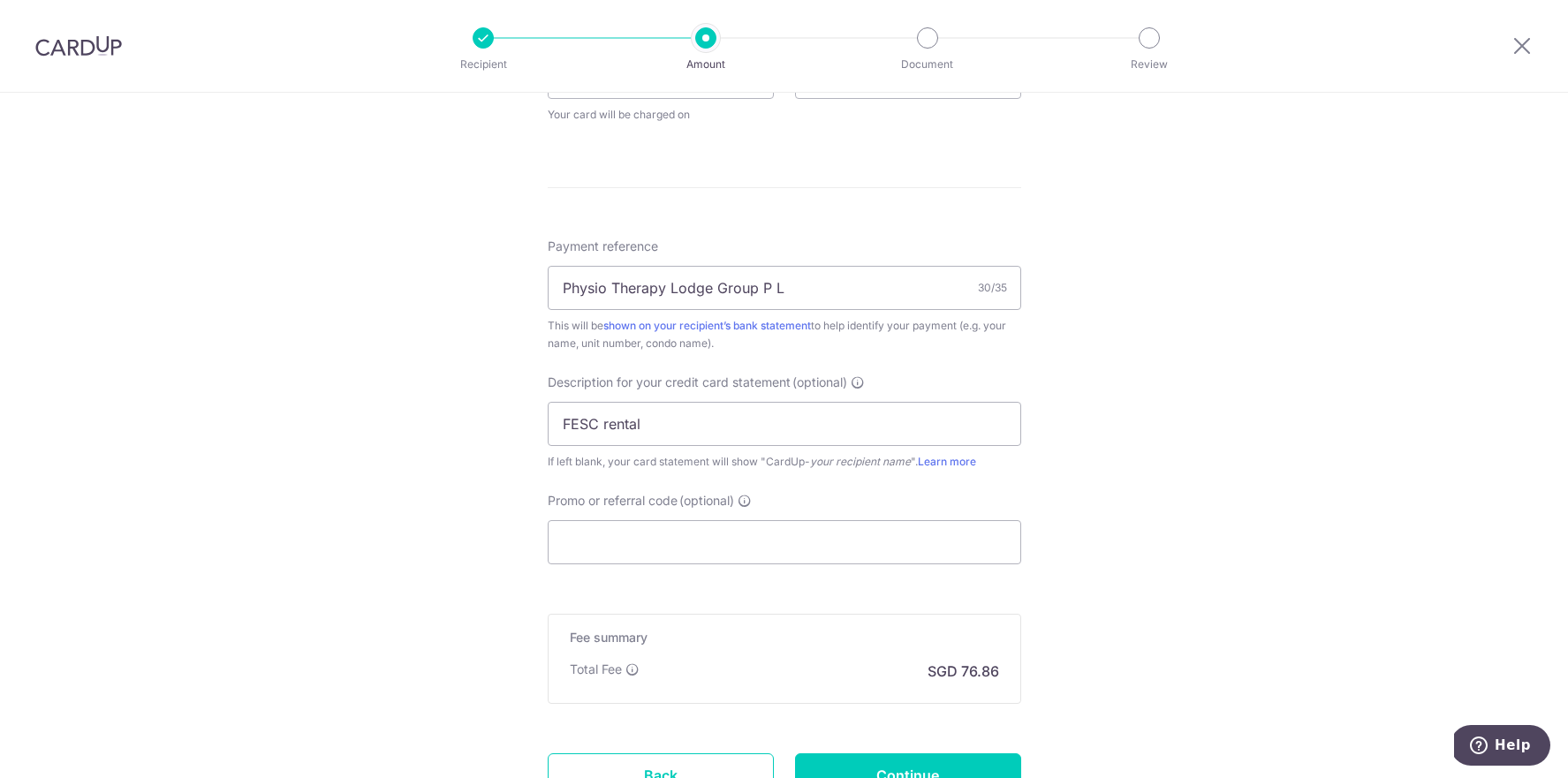
scroll to position [1031, 0]
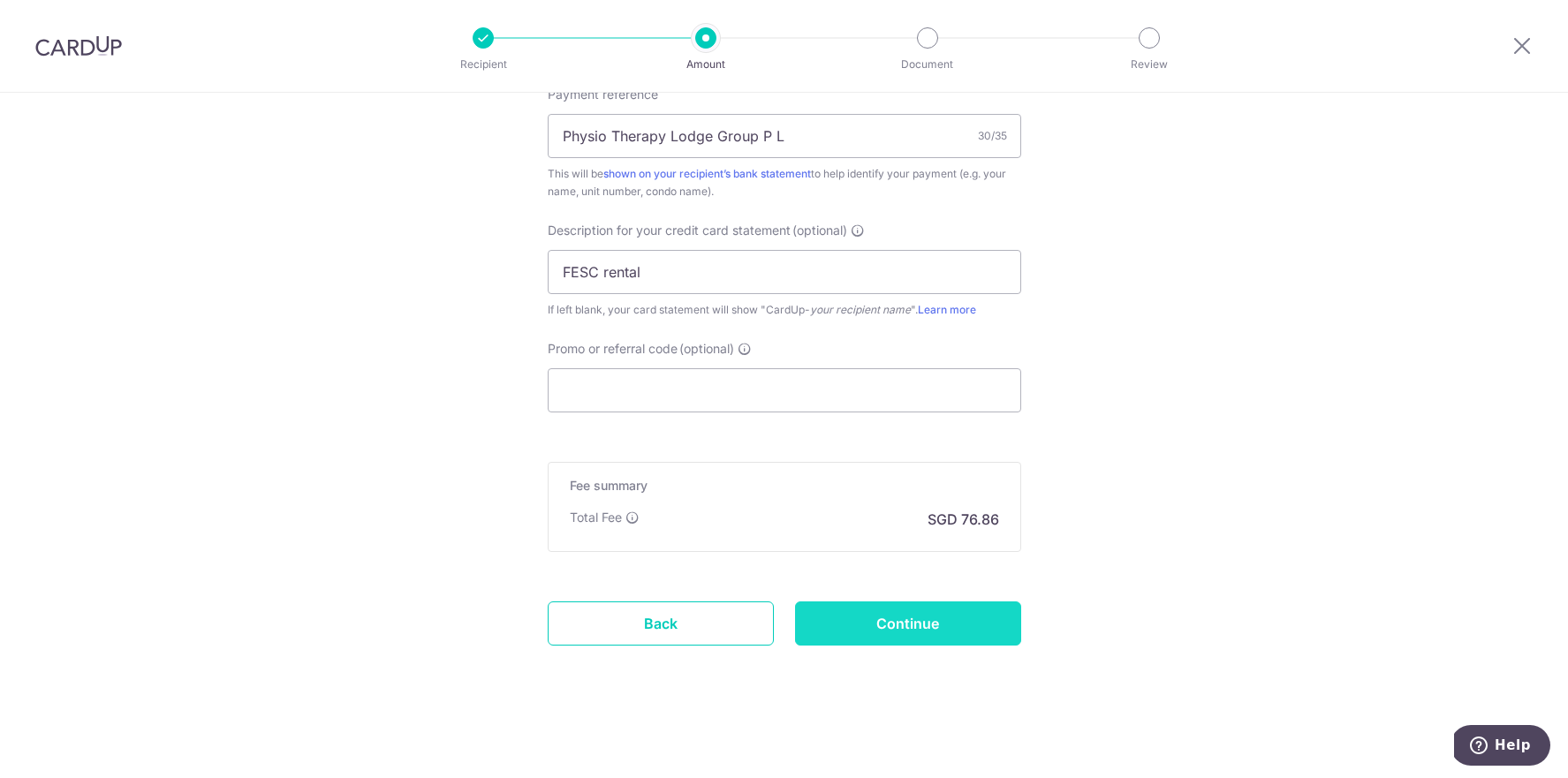
click at [934, 635] on input "Continue" at bounding box center [908, 624] width 227 height 44
type input "Update Schedule"
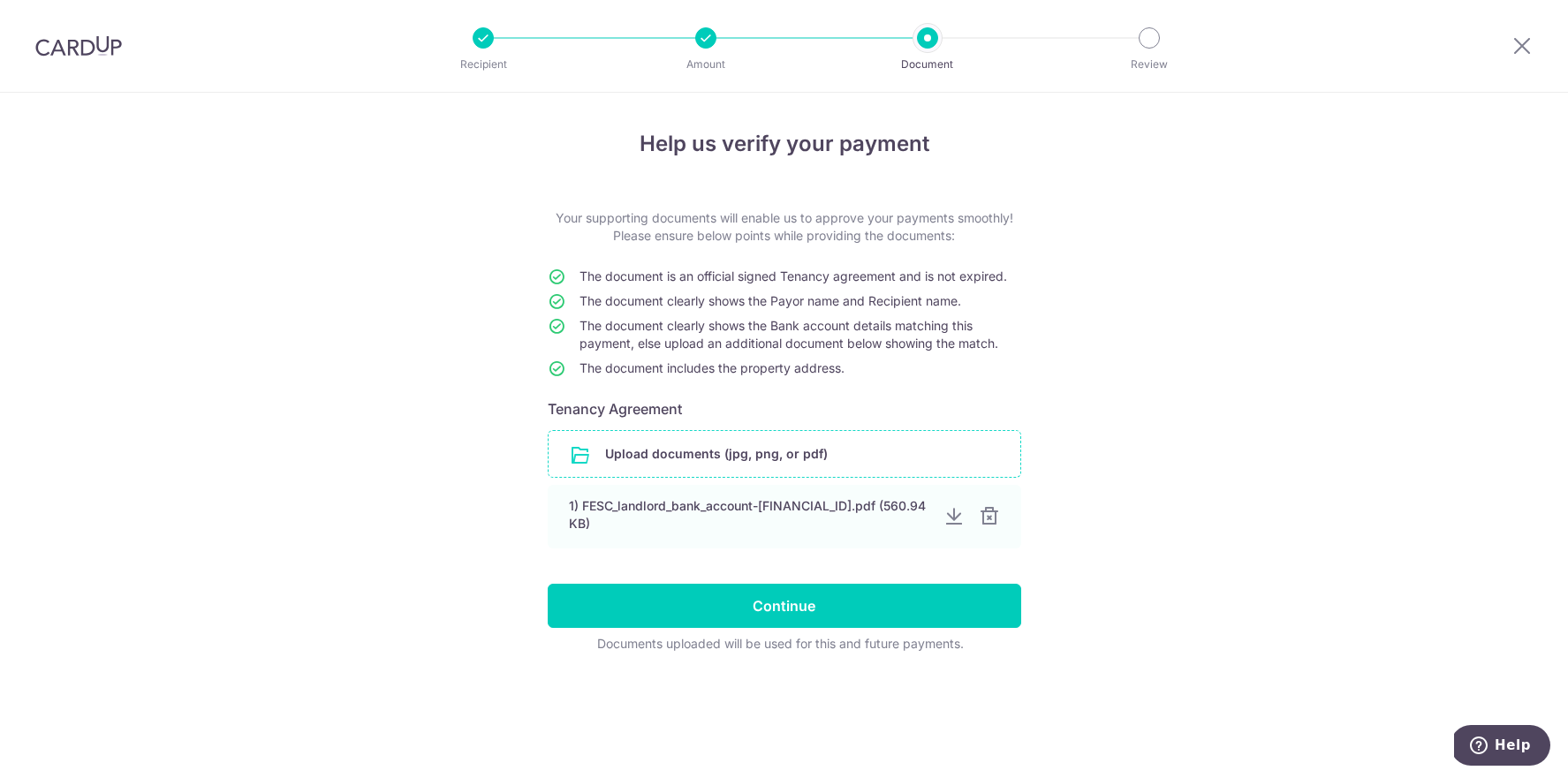
click at [742, 454] on input "file" at bounding box center [784, 454] width 472 height 46
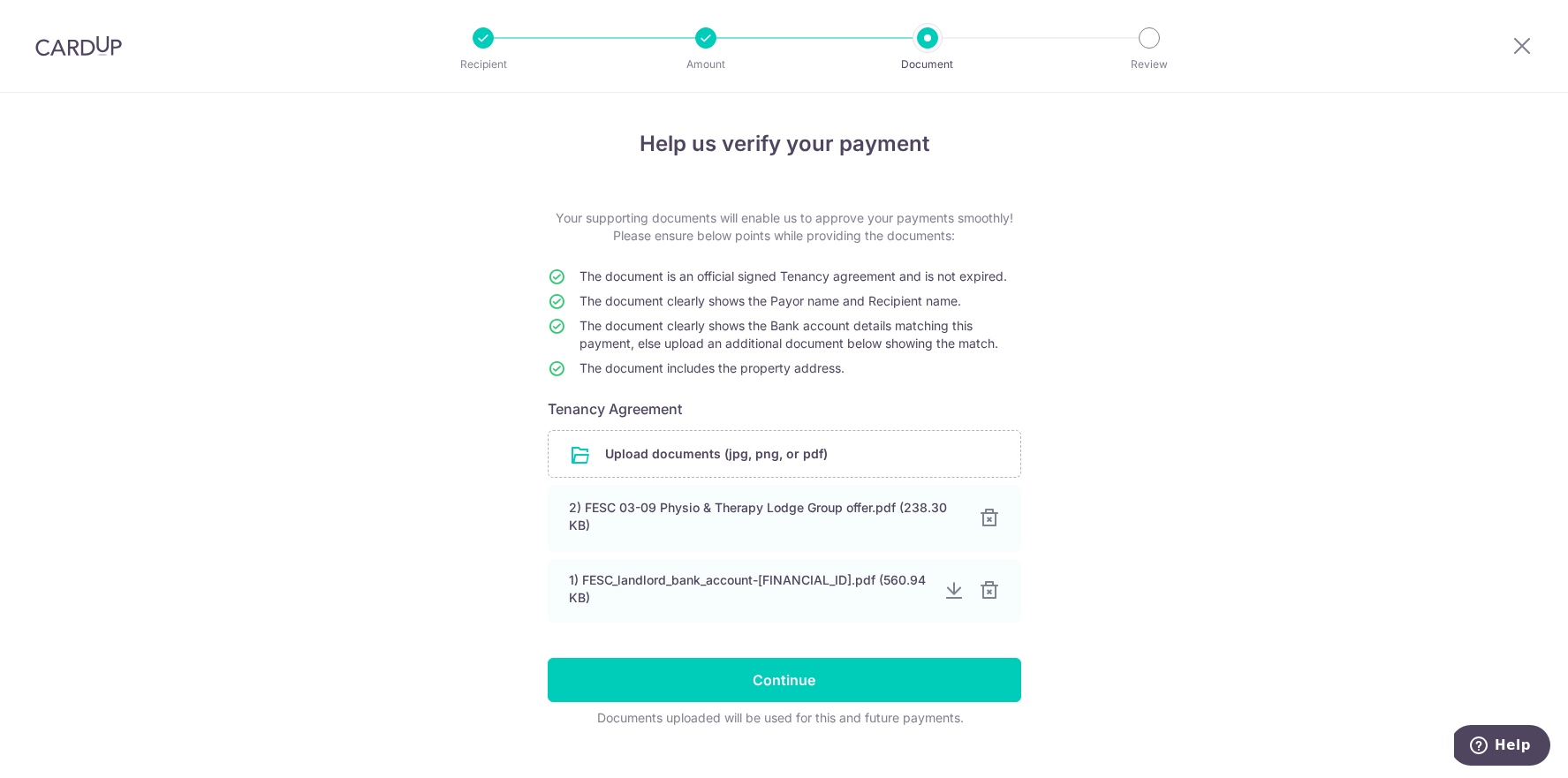
scroll to position [32, 0]
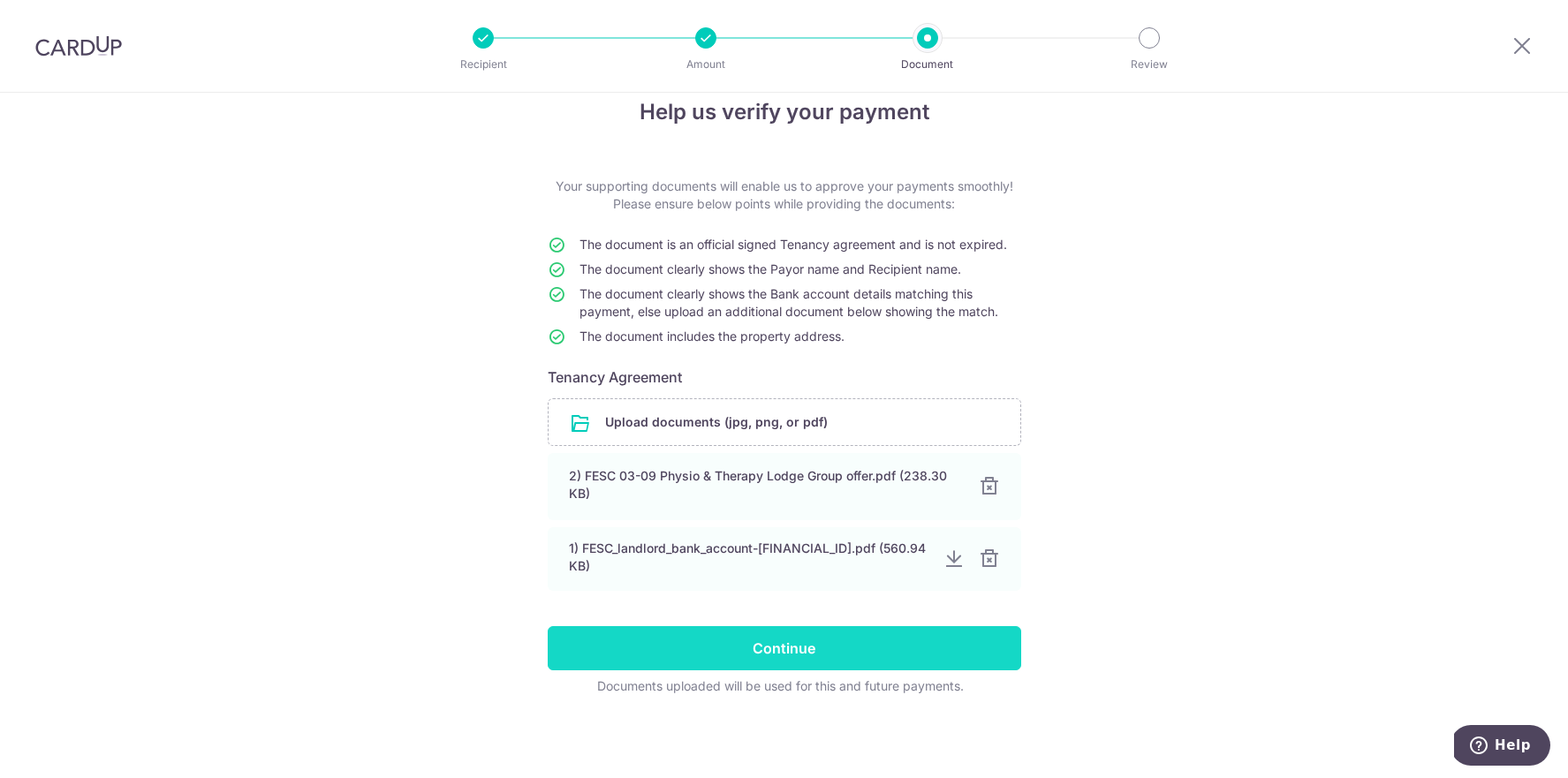
click at [783, 658] on input "Continue" at bounding box center [784, 649] width 473 height 44
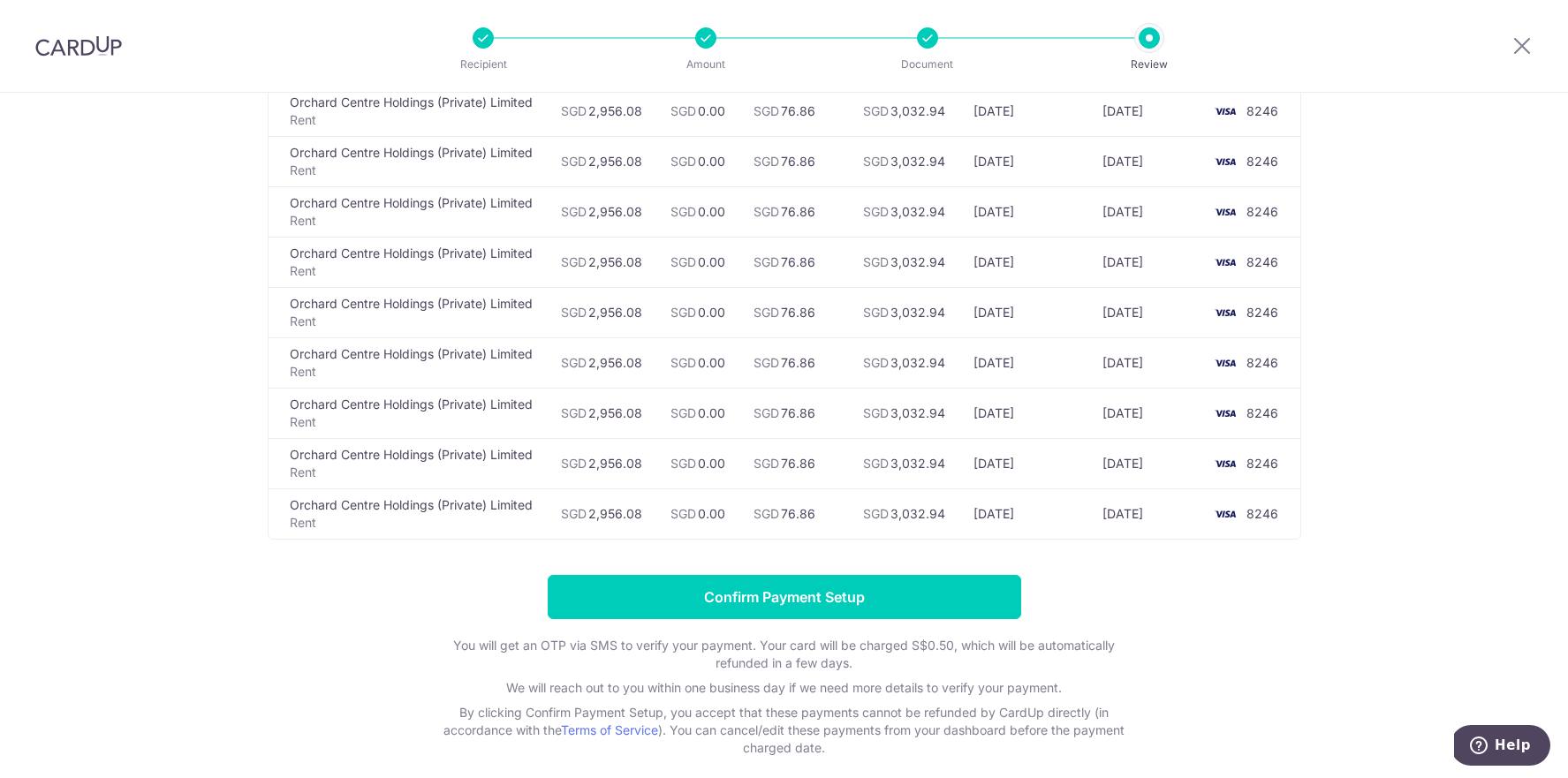
scroll to position [323, 0]
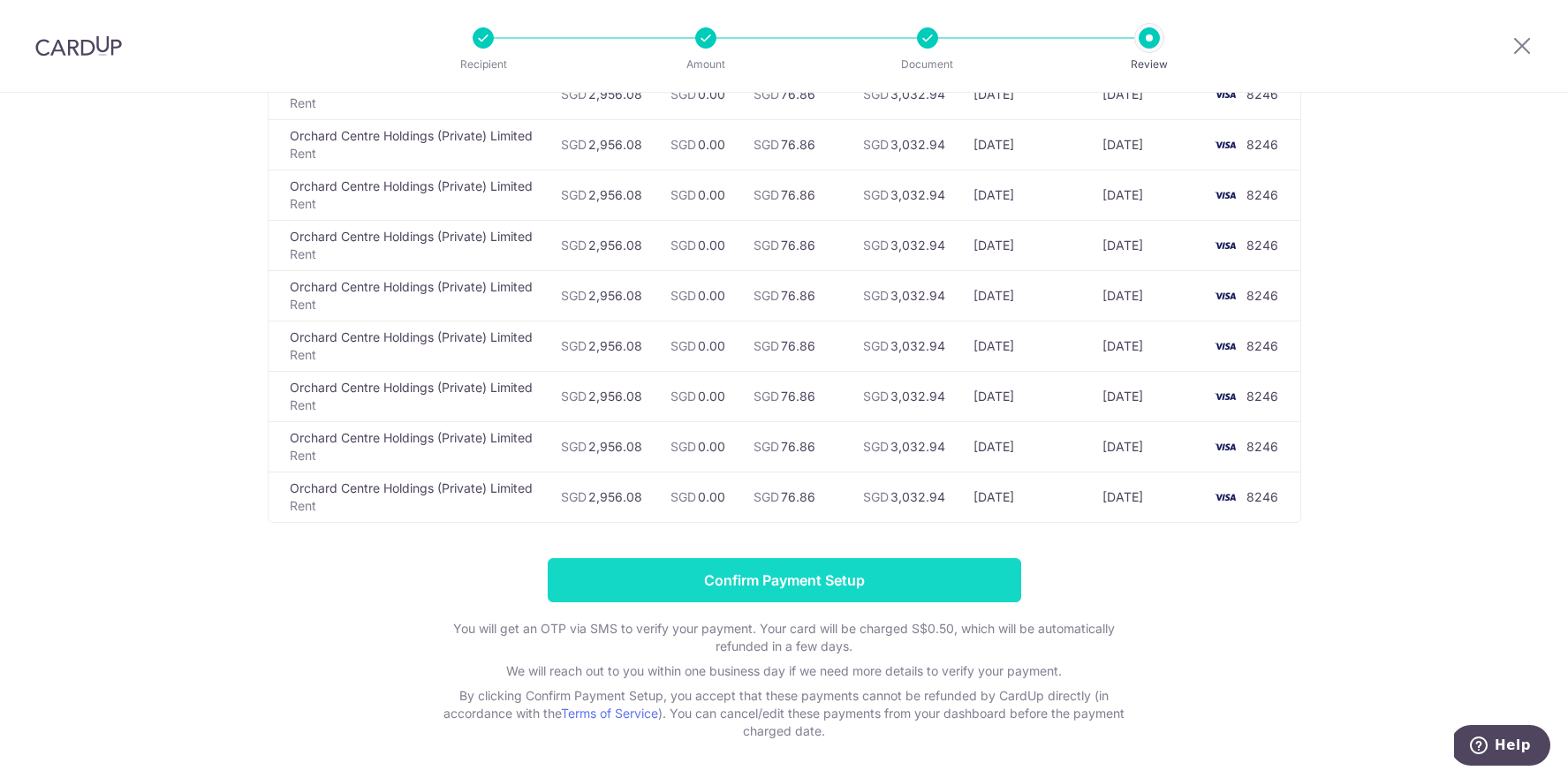
click at [771, 589] on input "Confirm Payment Setup" at bounding box center [784, 581] width 473 height 44
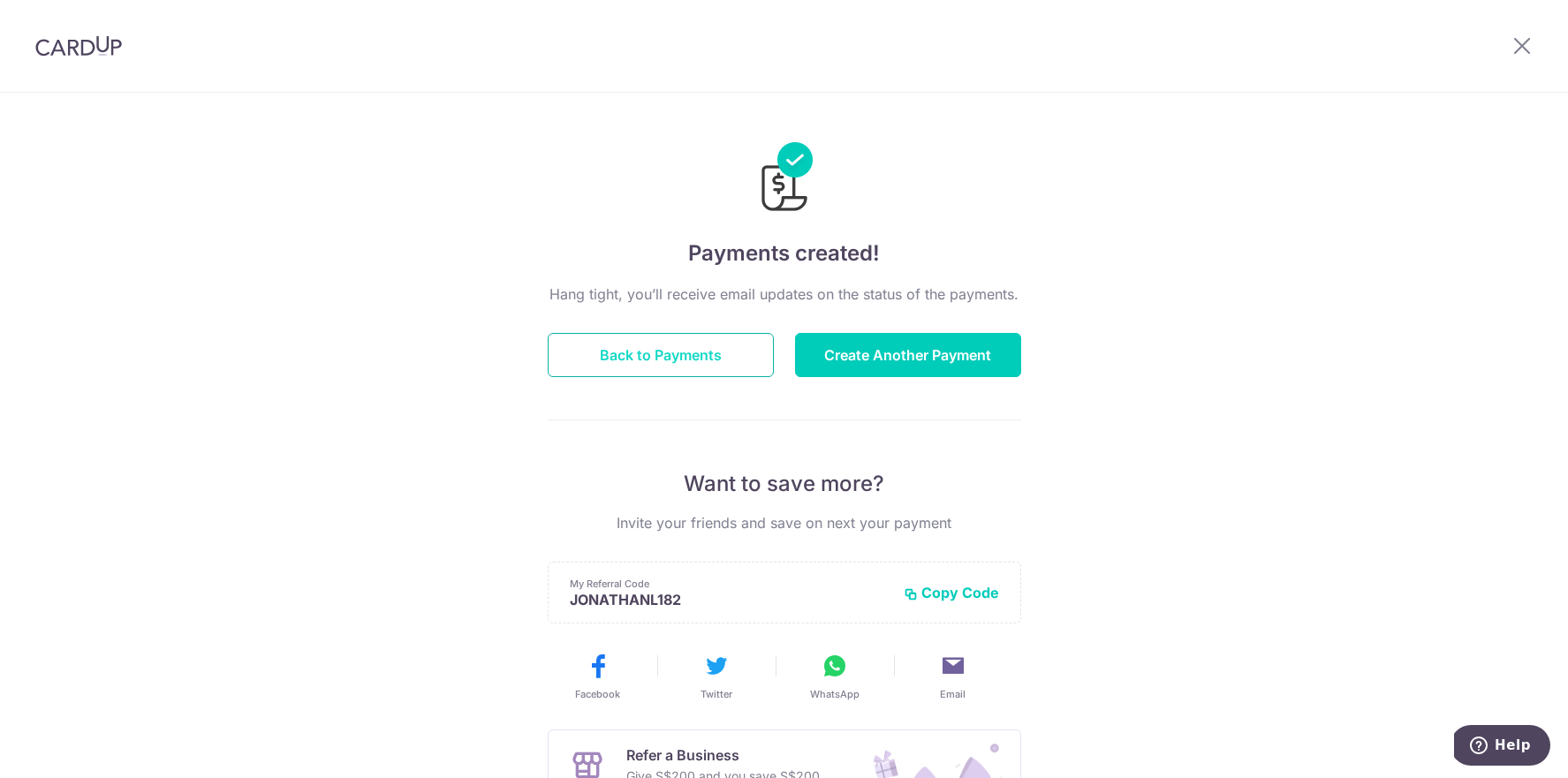
click at [662, 361] on button "Back to Payments" at bounding box center [661, 355] width 227 height 44
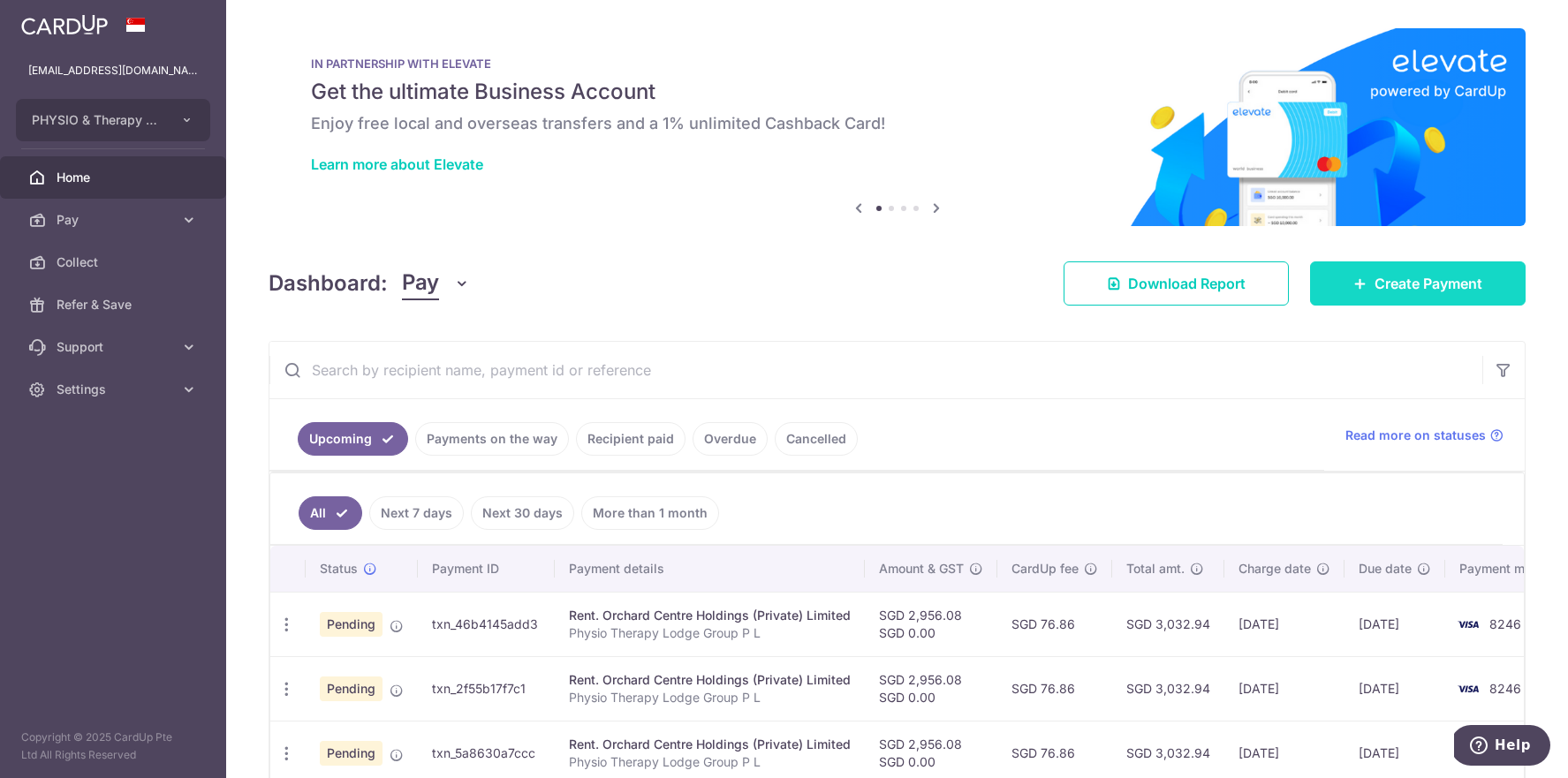
click at [1381, 284] on span "Create Payment" at bounding box center [1428, 283] width 108 height 21
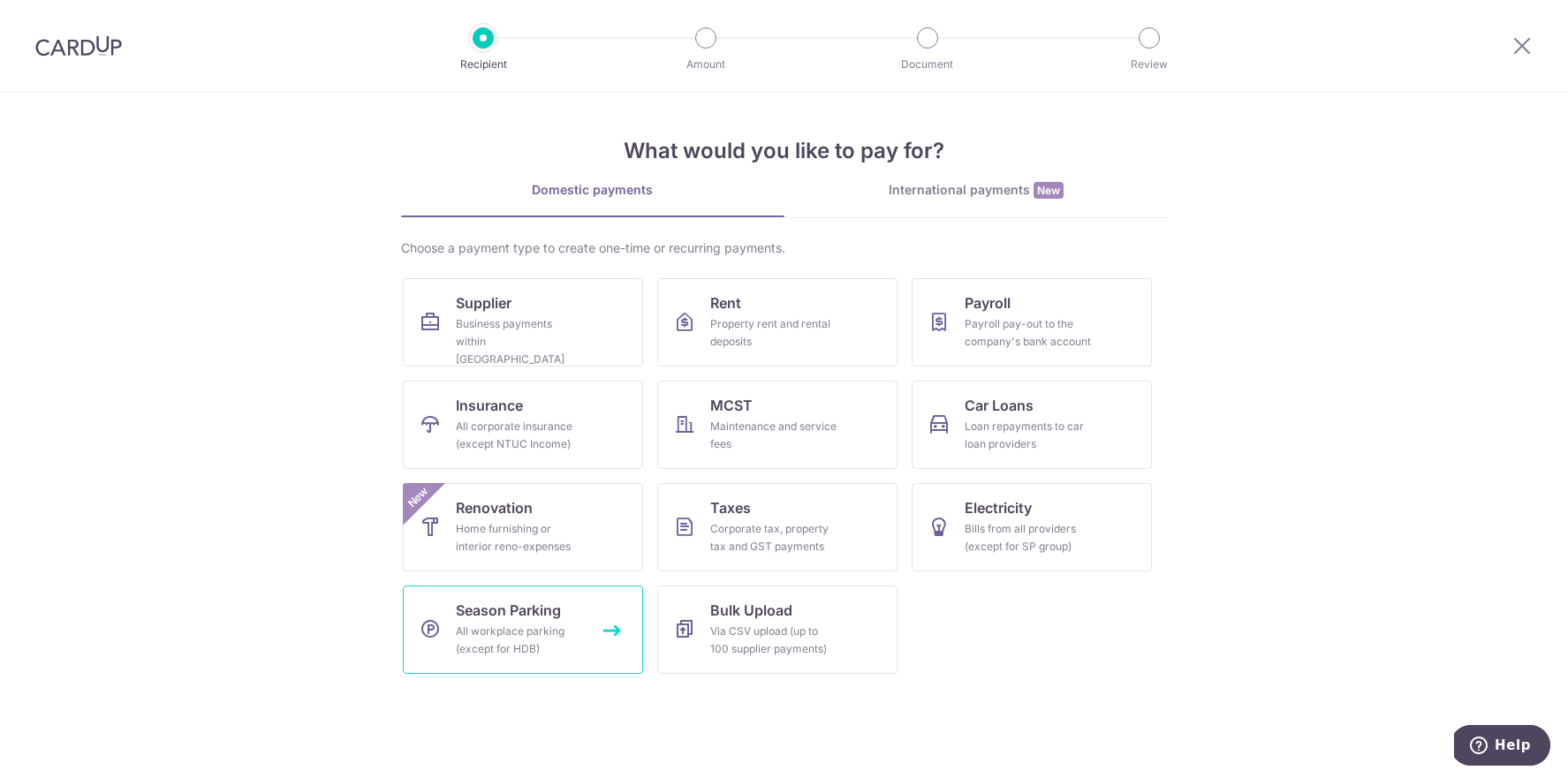
click at [495, 605] on span "Season Parking" at bounding box center [508, 611] width 105 height 21
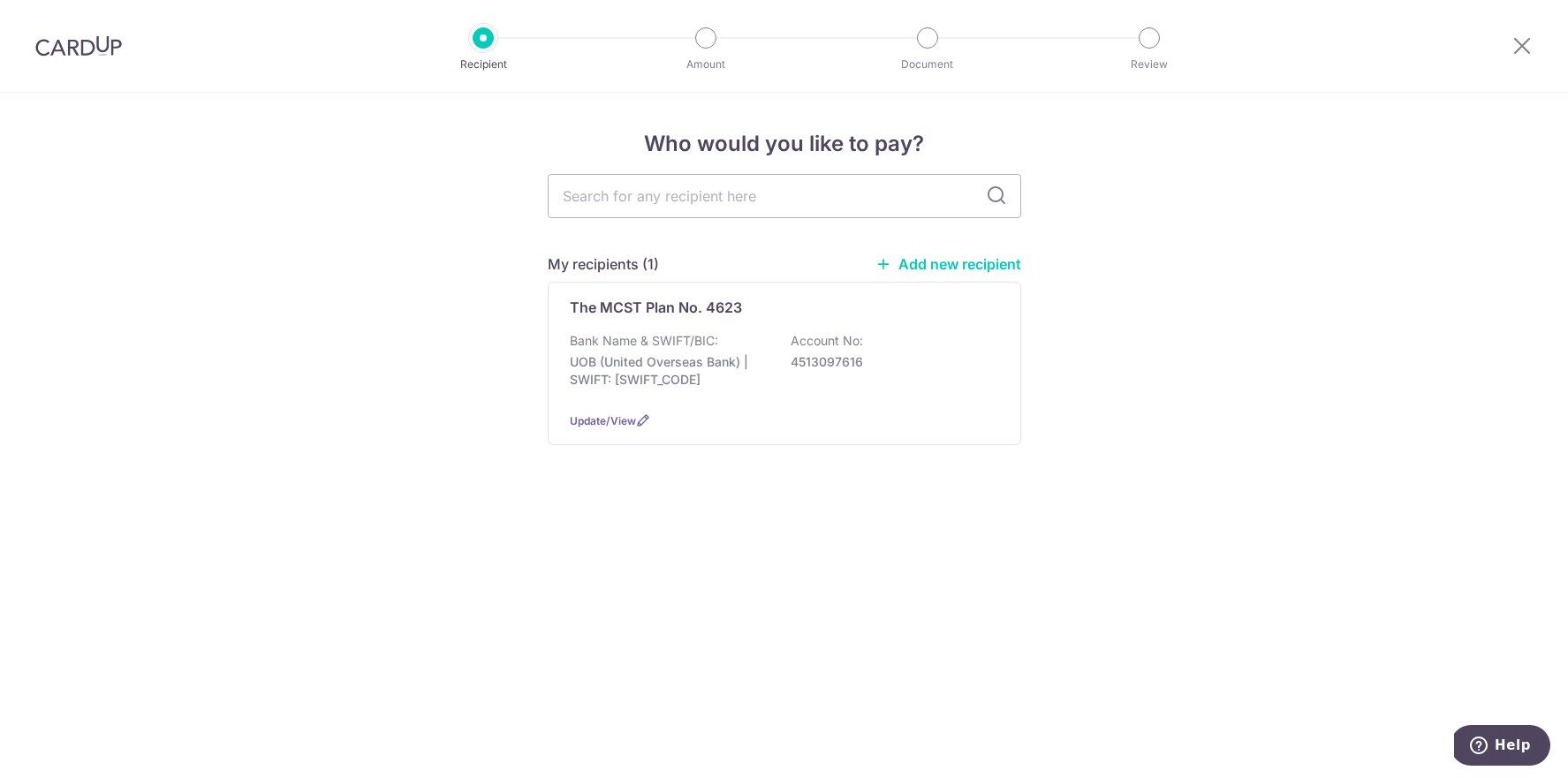
click at [940, 262] on link "Add new recipient" at bounding box center [948, 264] width 146 height 18
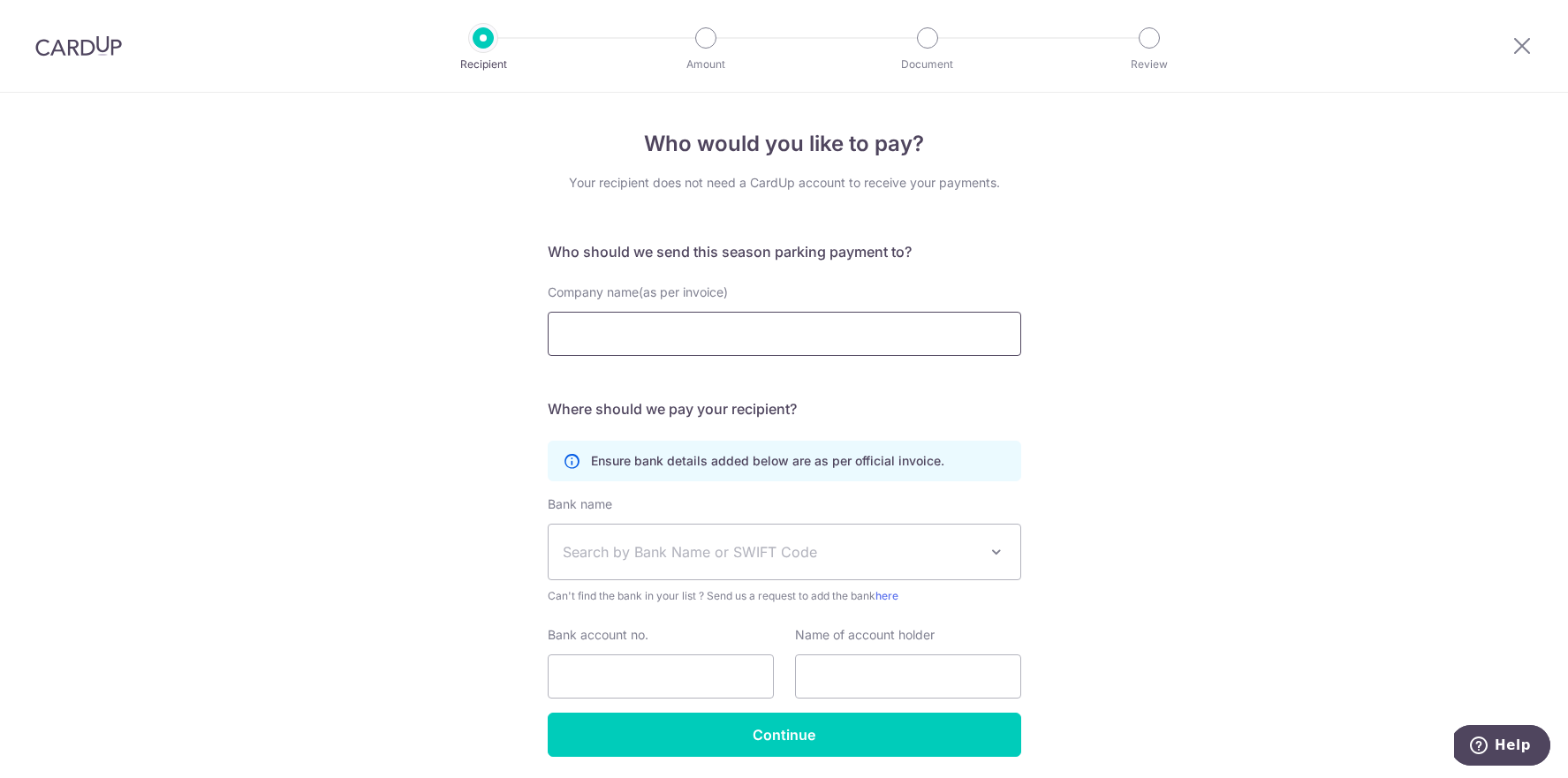
click at [581, 339] on input "Company name(as per invoice)" at bounding box center [784, 334] width 473 height 44
type input "M"
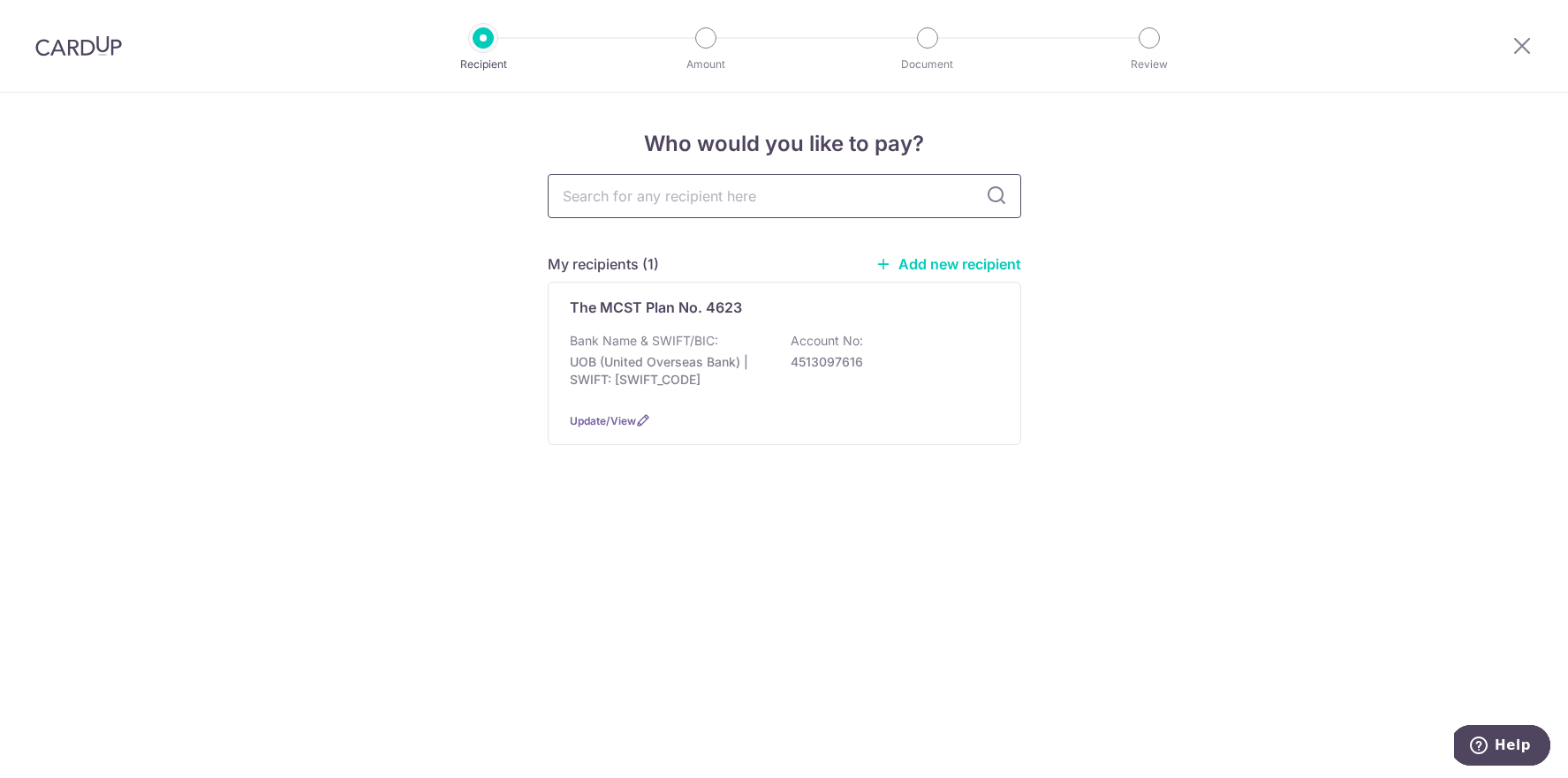
click at [629, 196] on input "text" at bounding box center [784, 196] width 473 height 44
type input "MSCT"
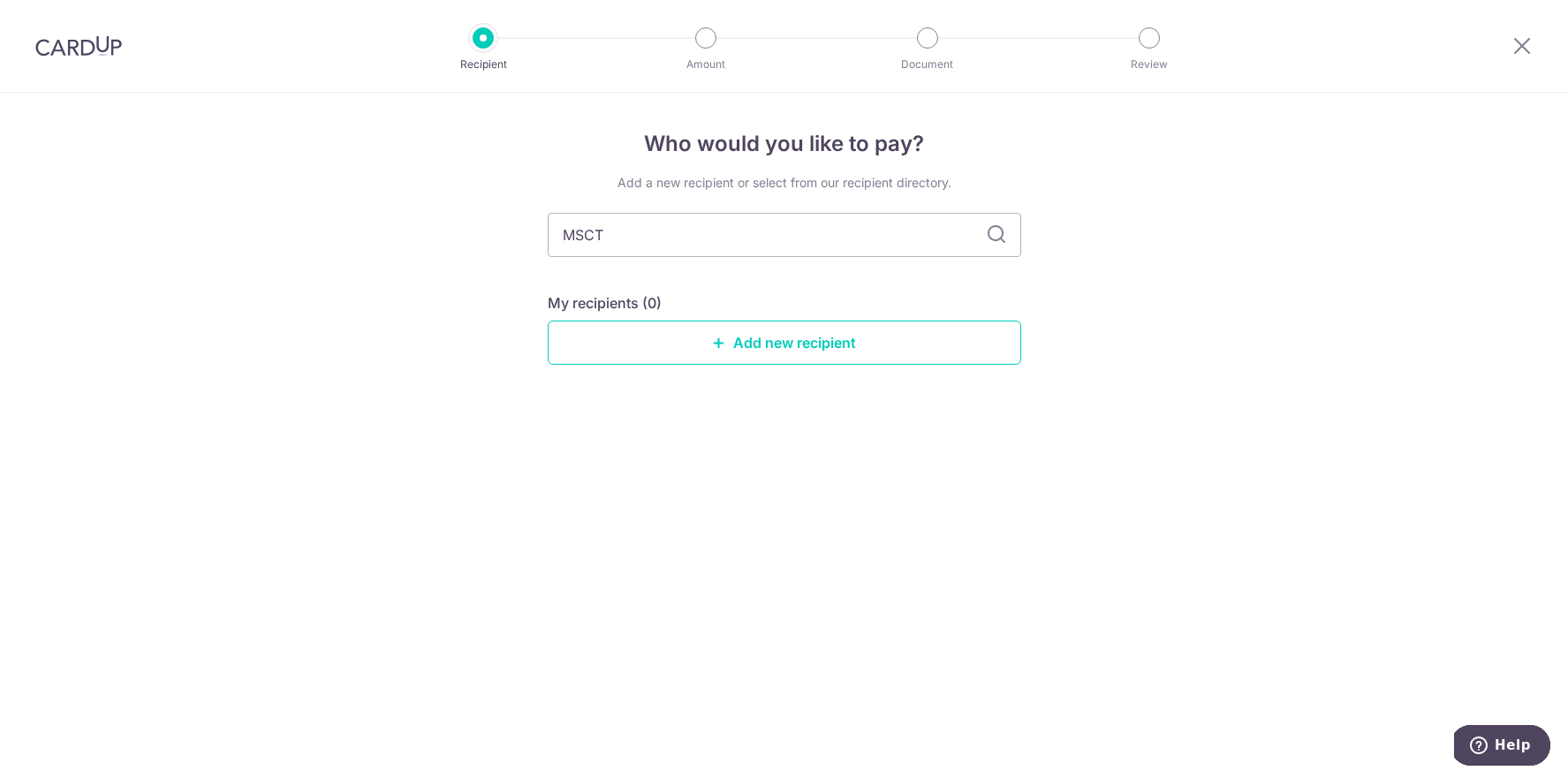
type input "MSCT"
type input "MSCT 0397"
click at [1003, 236] on icon at bounding box center [996, 235] width 21 height 21
click at [796, 342] on link "Add new recipient" at bounding box center [784, 343] width 473 height 44
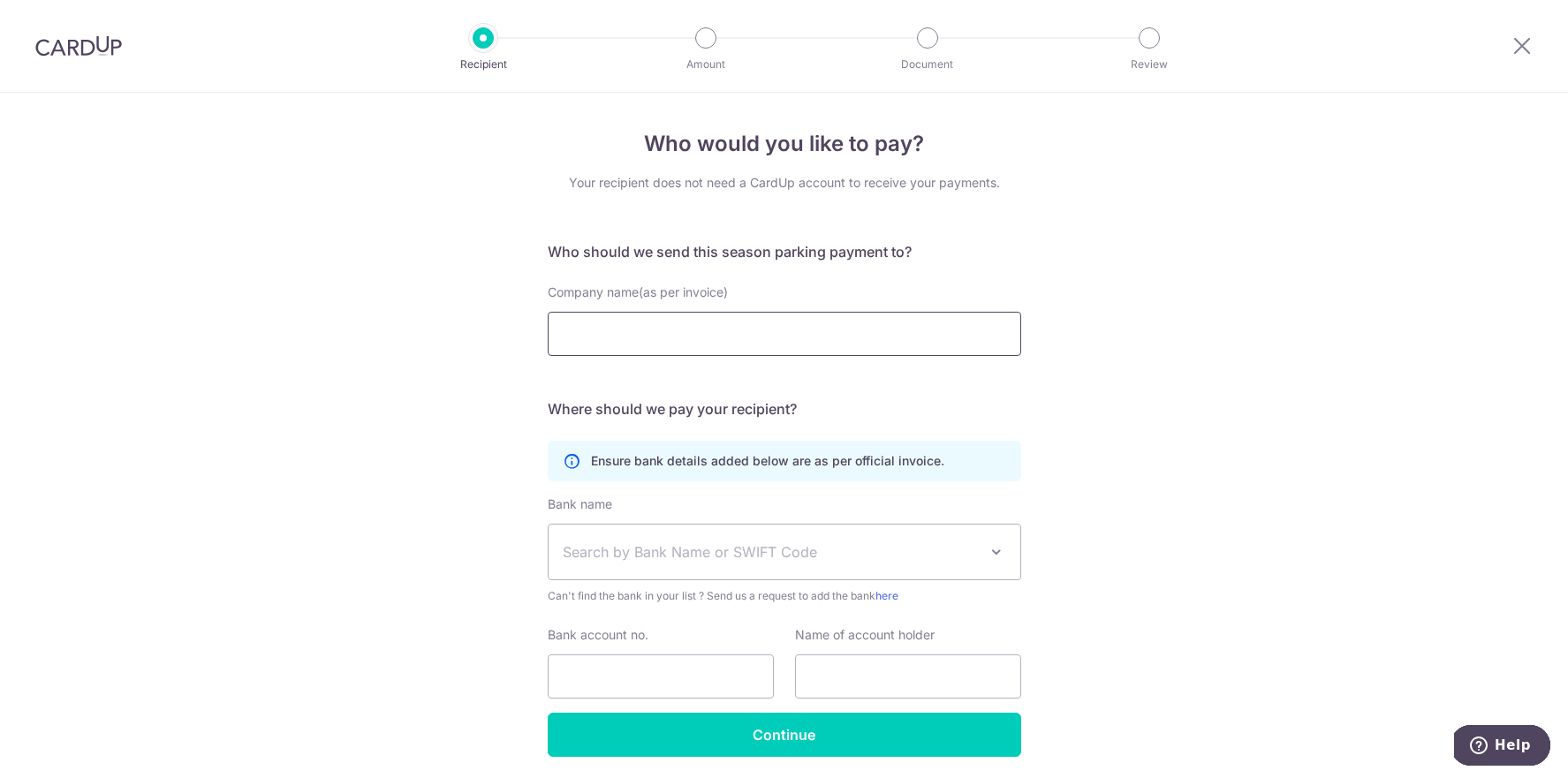
click at [631, 343] on input "Company name(as per invoice)" at bounding box center [784, 334] width 473 height 44
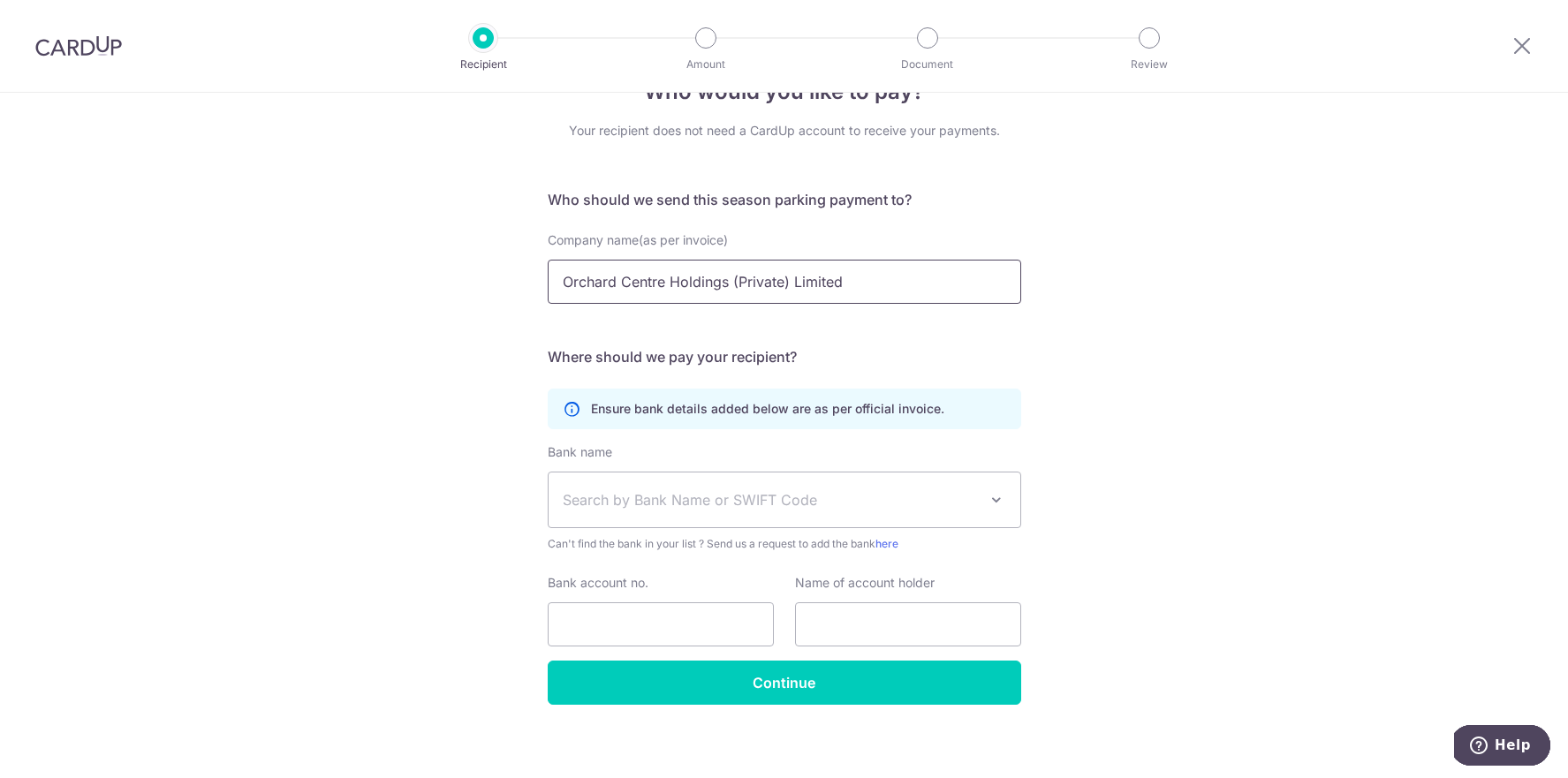
scroll to position [62, 0]
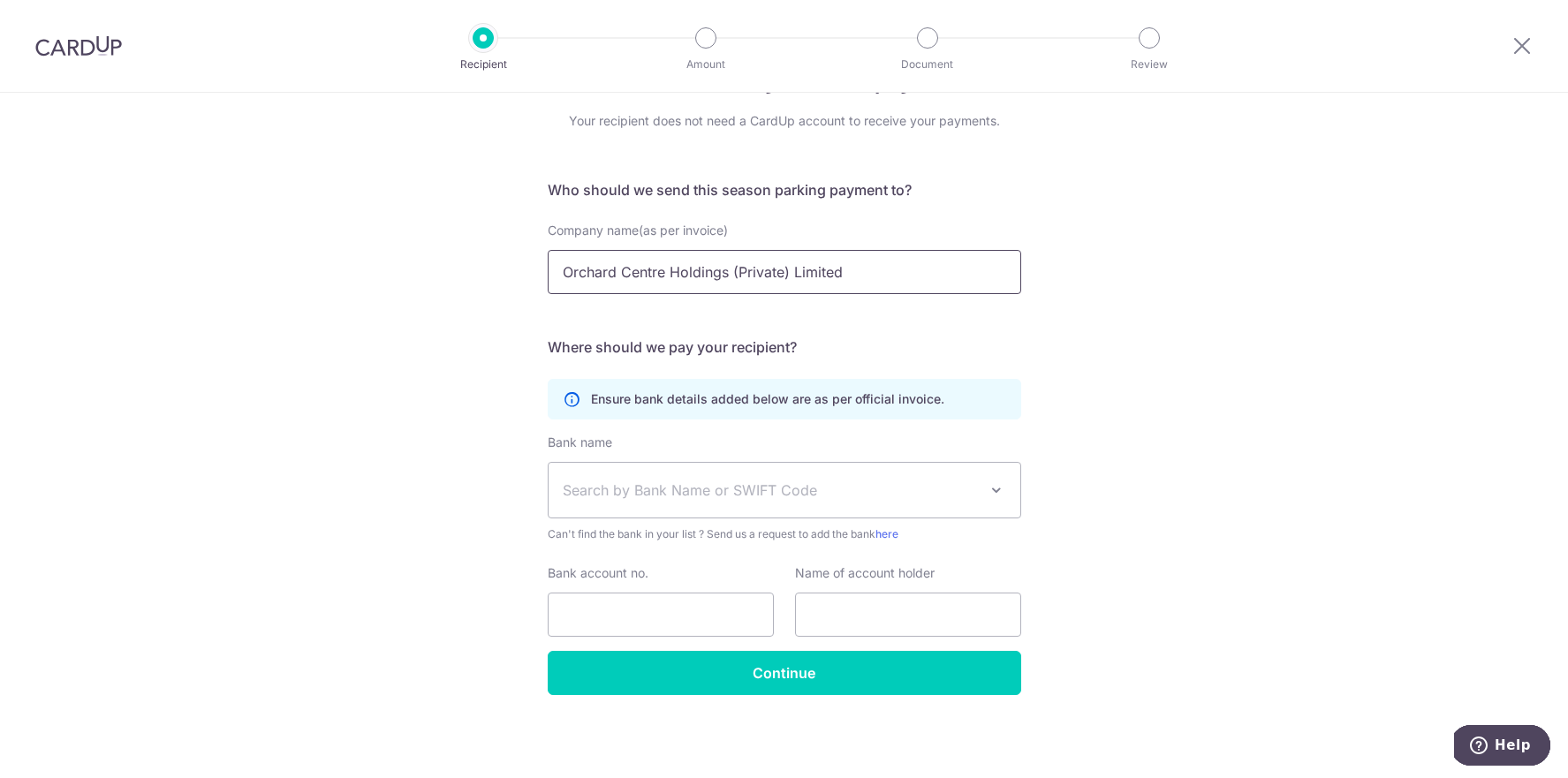
type input "Orchard Centre Holdings (Private) Limited"
